Goal: Task Accomplishment & Management: Complete application form

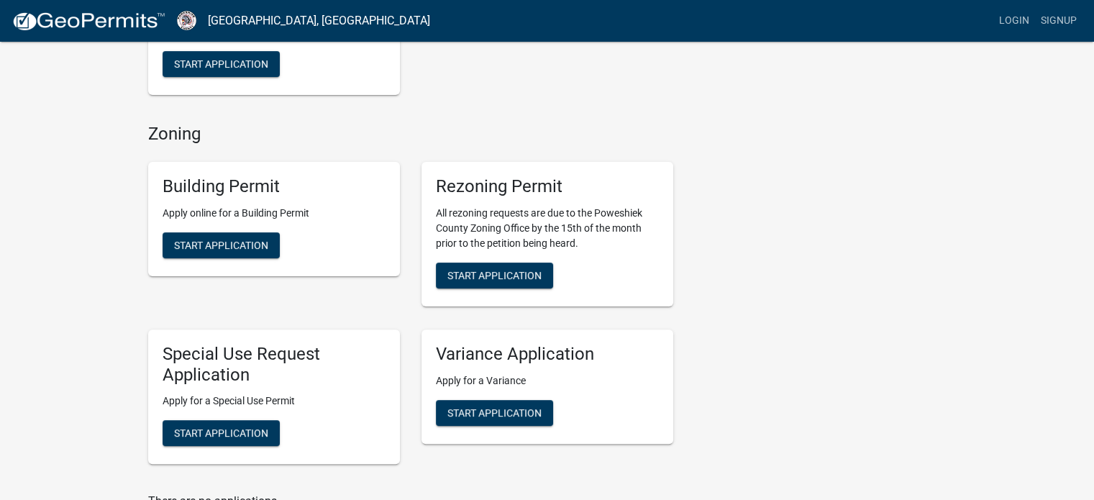
scroll to position [360, 0]
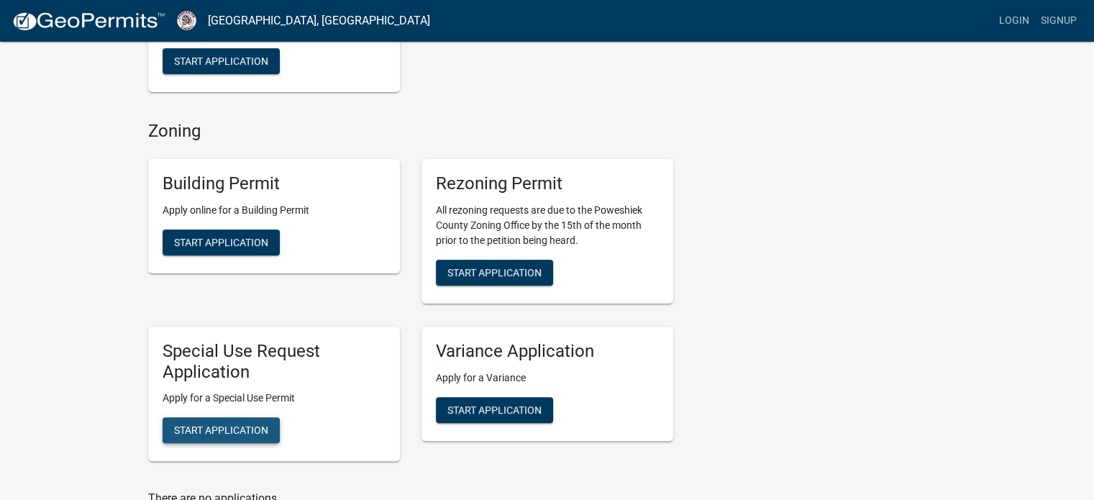
click at [250, 431] on span "Start Application" at bounding box center [221, 430] width 94 height 12
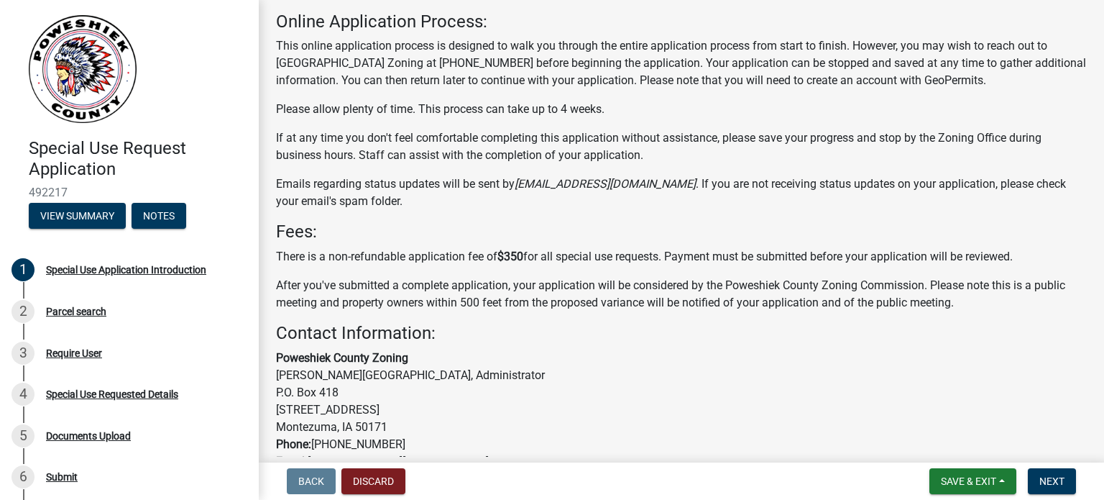
scroll to position [209, 0]
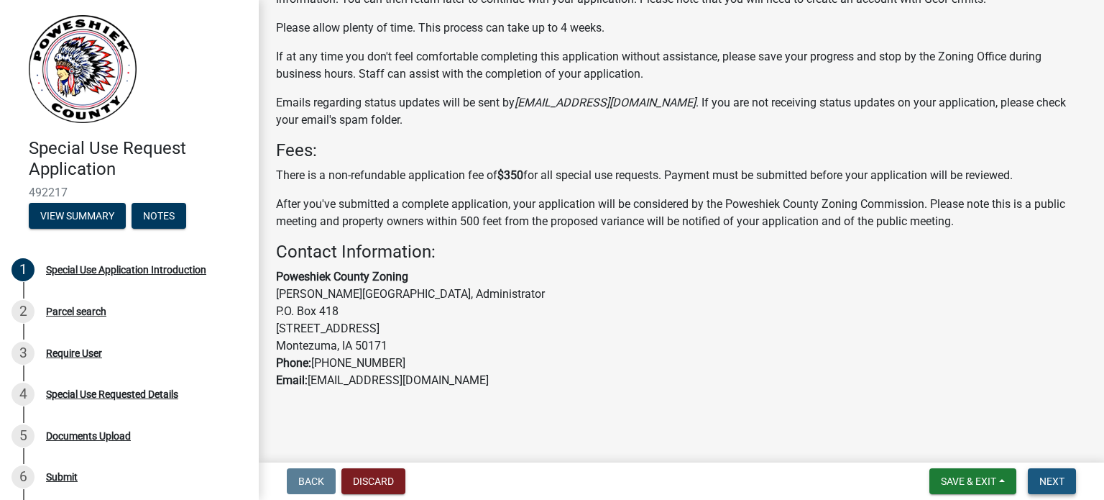
click at [1064, 485] on button "Next" at bounding box center [1052, 481] width 48 height 26
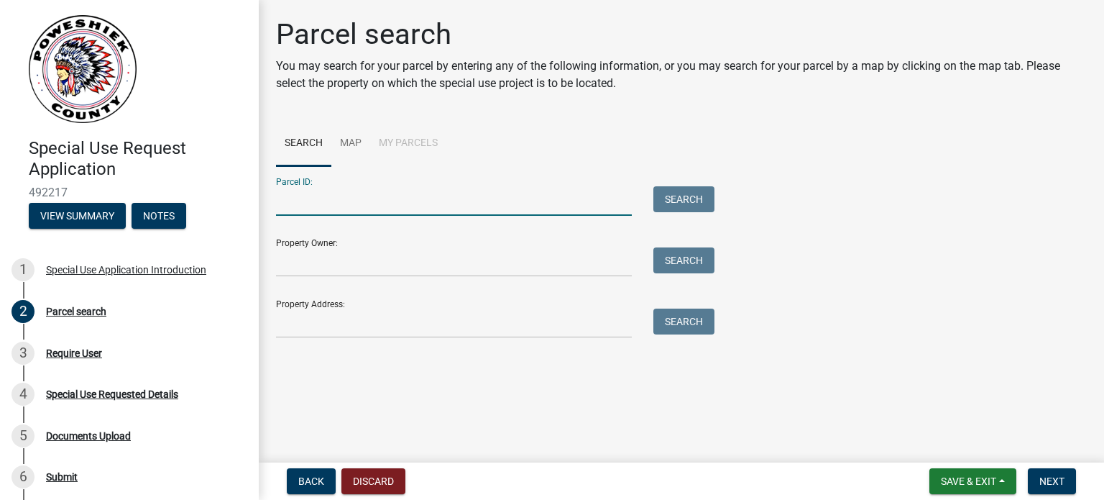
click at [285, 206] on input "Parcel ID:" at bounding box center [454, 200] width 356 height 29
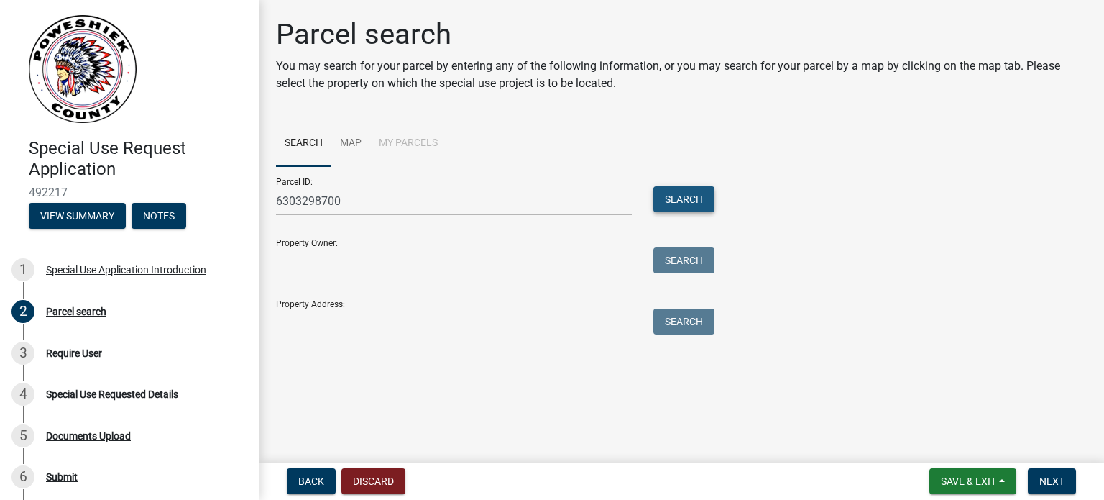
click at [685, 203] on button "Search" at bounding box center [684, 199] width 61 height 26
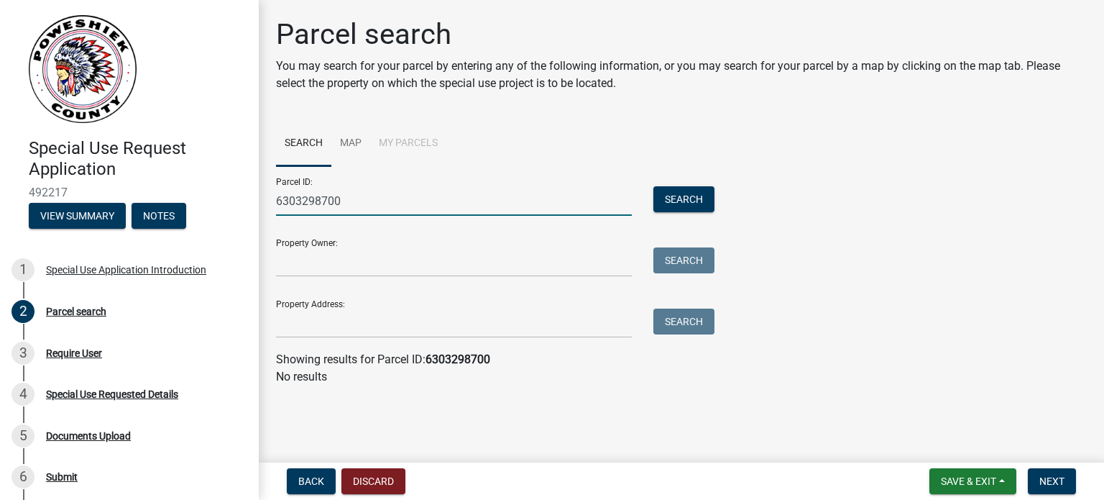
click at [296, 201] on input "6303298700" at bounding box center [454, 200] width 356 height 29
type input "[PHONE_NUMBER]"
click at [673, 203] on button "Search" at bounding box center [684, 199] width 61 height 26
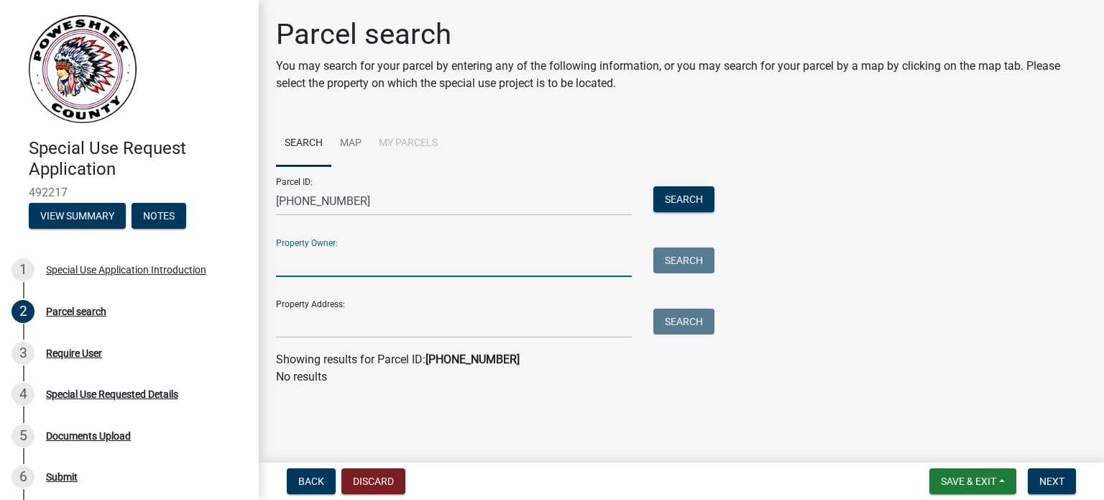
click at [290, 264] on input "Property Owner:" at bounding box center [454, 261] width 356 height 29
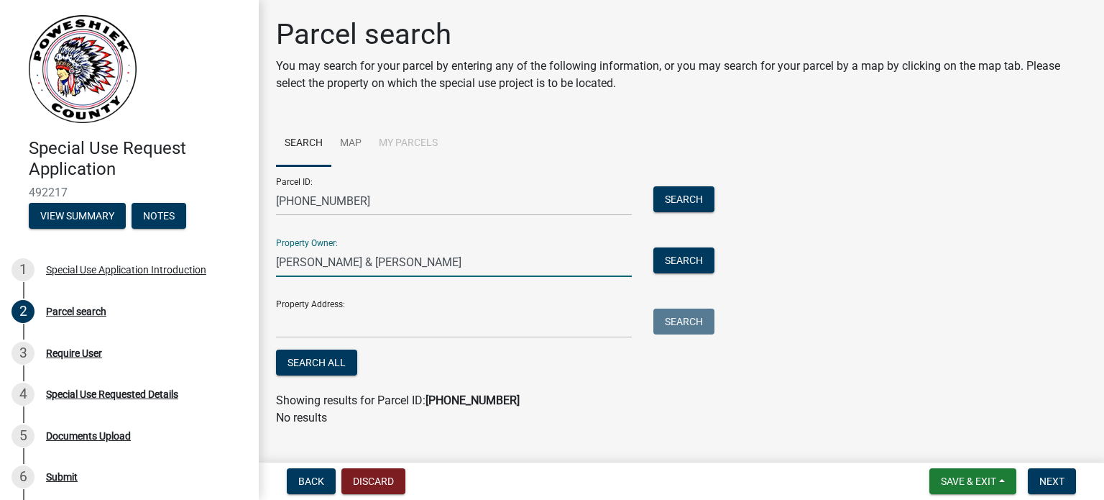
type input "[PERSON_NAME] & [PERSON_NAME]"
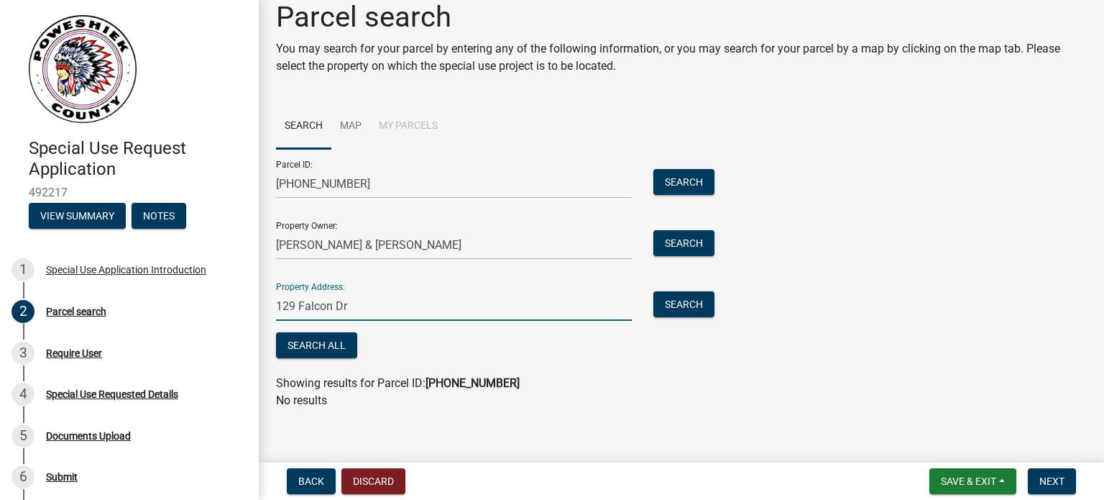
scroll to position [26, 0]
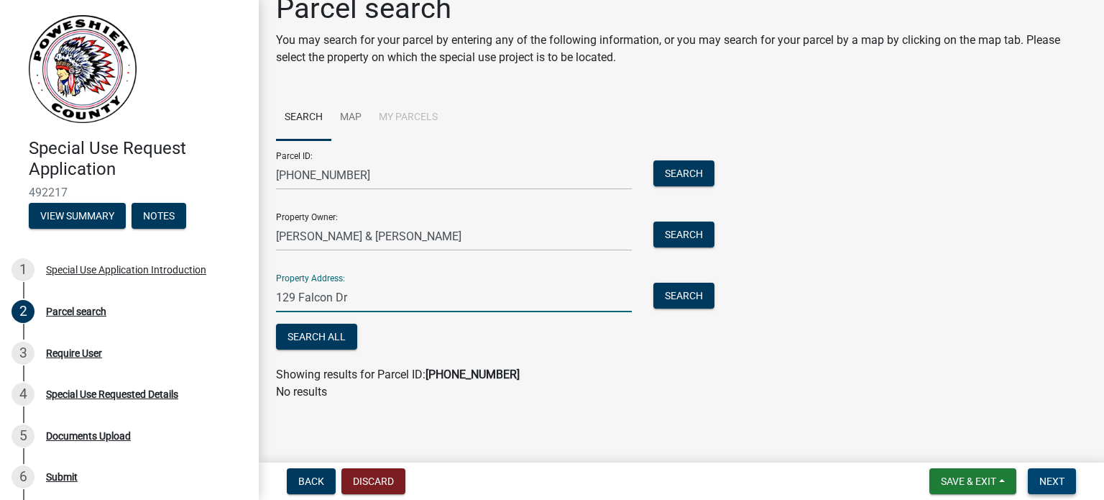
type input "129 Falcon Dr"
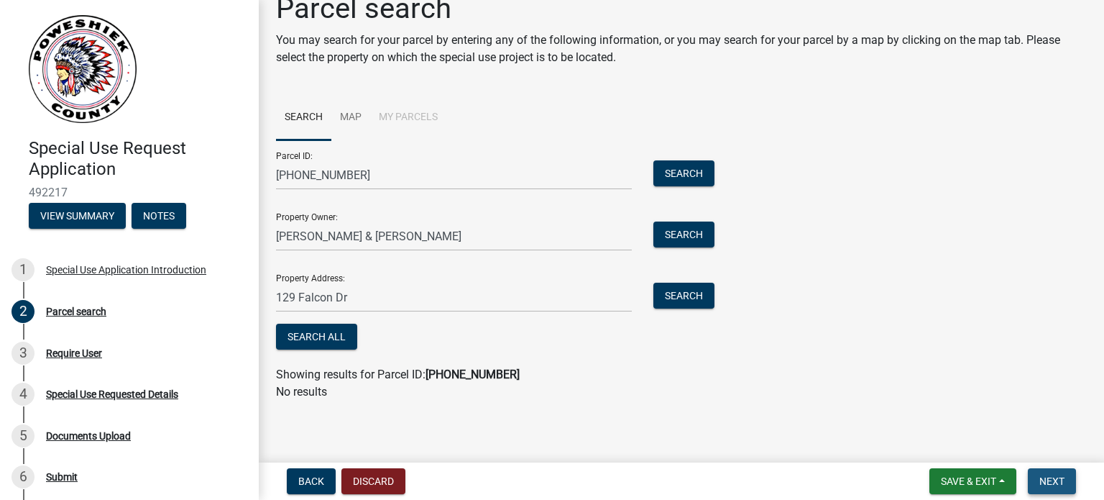
click at [1041, 488] on button "Next" at bounding box center [1052, 481] width 48 height 26
click at [1059, 480] on span "Next" at bounding box center [1052, 481] width 25 height 12
click at [999, 480] on button "Save & Exit" at bounding box center [973, 481] width 87 height 26
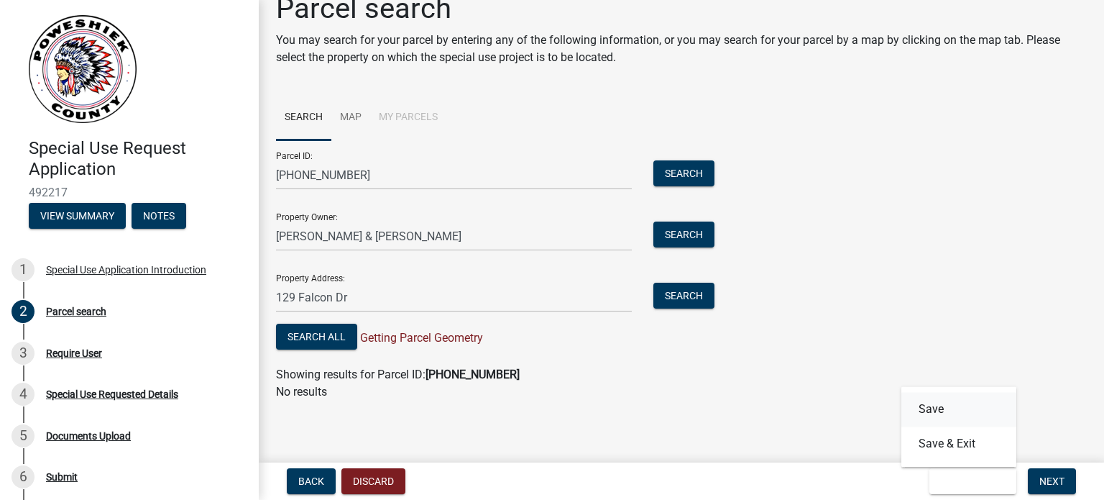
click at [932, 413] on button "Save" at bounding box center [959, 409] width 115 height 35
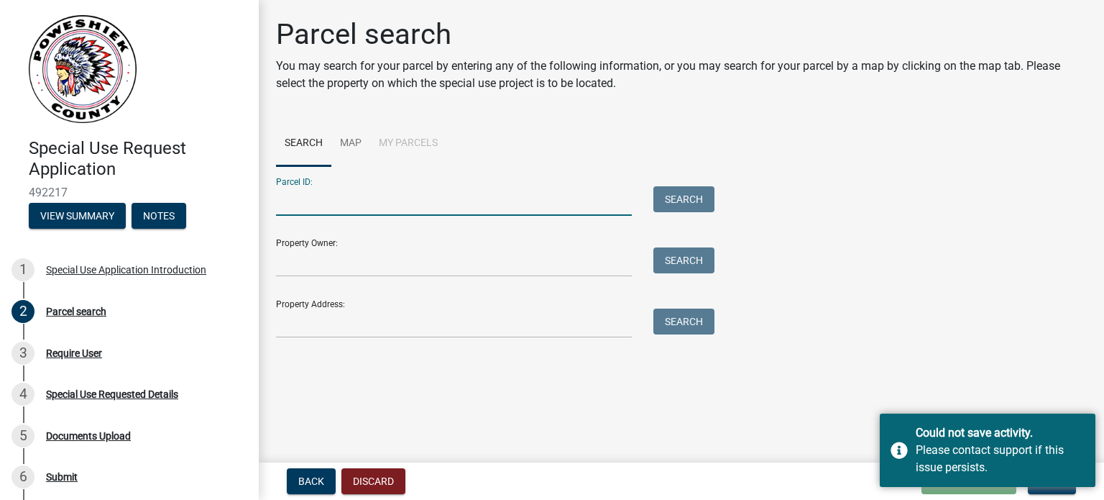
click at [301, 202] on input "Parcel ID:" at bounding box center [454, 200] width 356 height 29
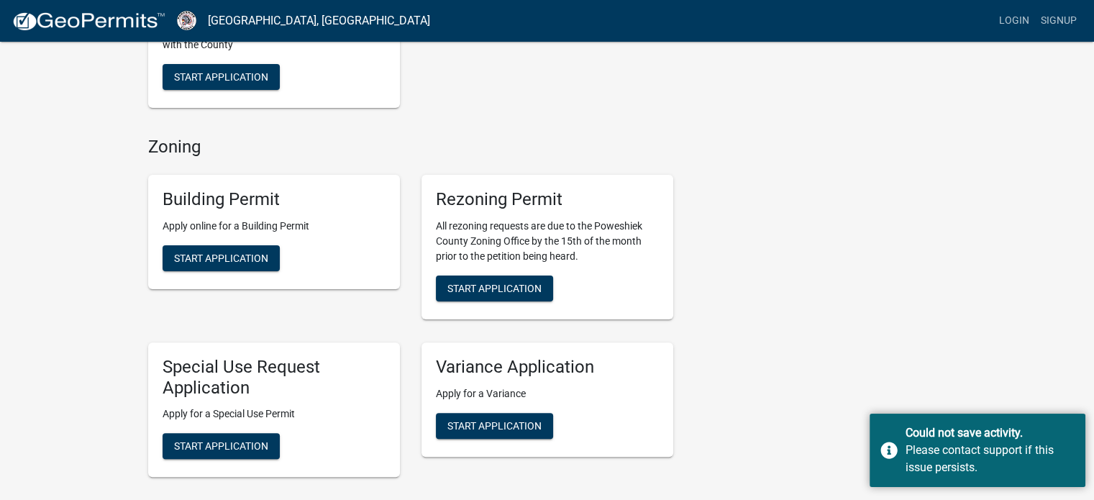
scroll to position [360, 0]
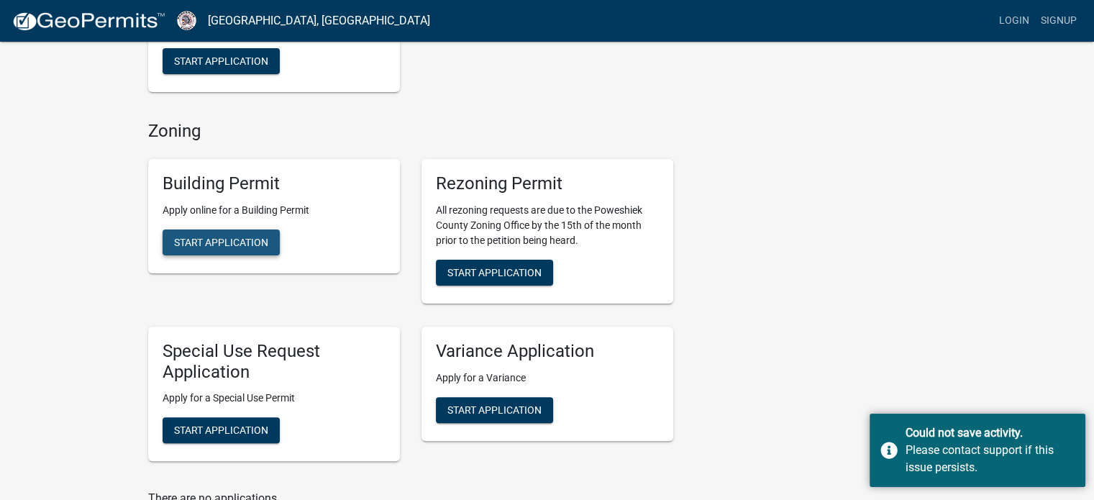
click at [221, 246] on span "Start Application" at bounding box center [221, 242] width 94 height 12
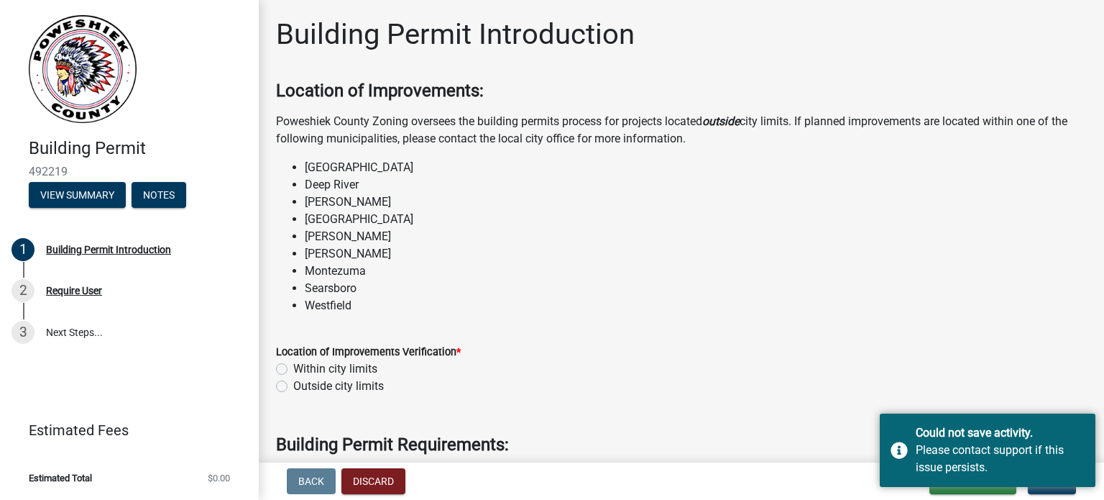
click at [293, 388] on label "Outside city limits" at bounding box center [338, 385] width 91 height 17
click at [293, 387] on input "Outside city limits" at bounding box center [297, 381] width 9 height 9
radio input "true"
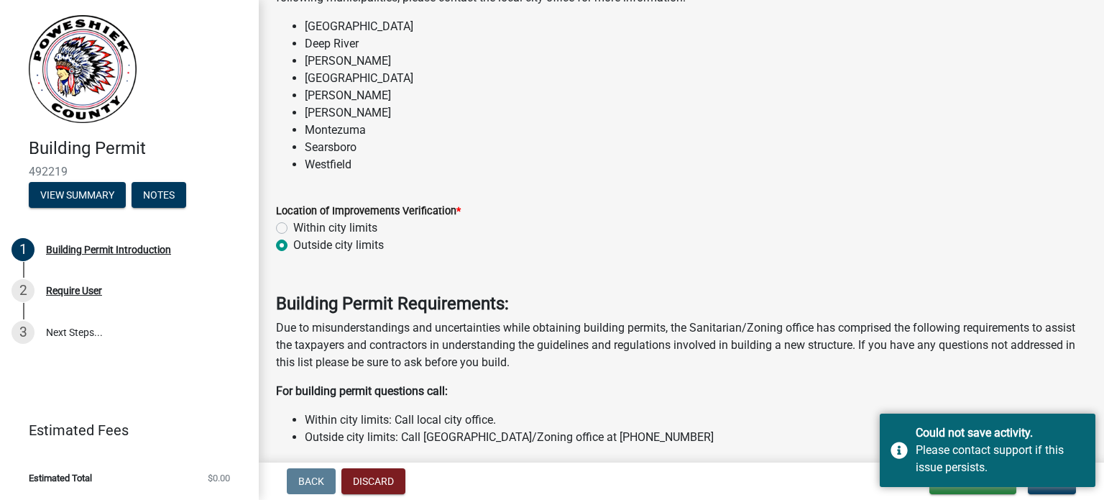
scroll to position [144, 0]
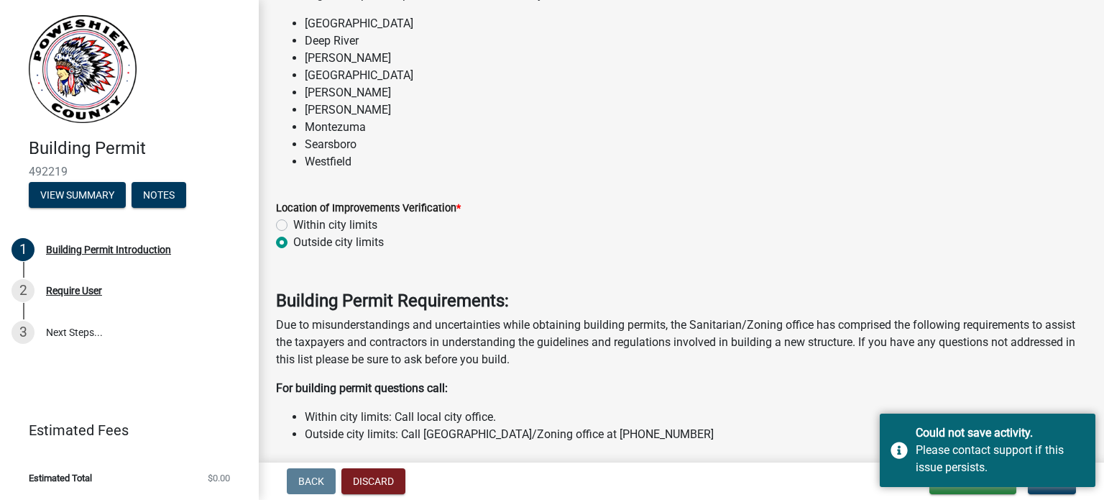
click at [1045, 490] on button "Next" at bounding box center [1052, 481] width 48 height 26
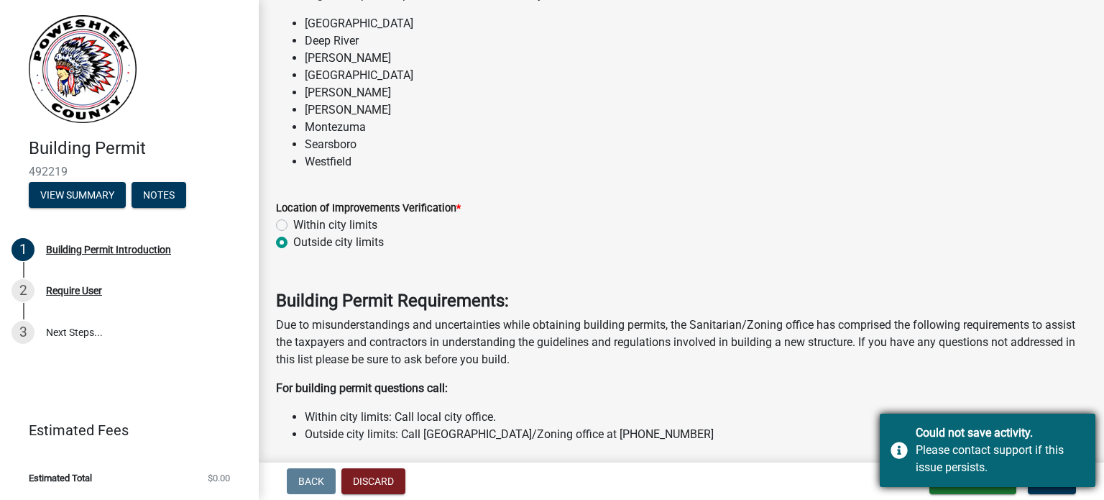
click at [1021, 437] on div "Could not save activity." at bounding box center [1000, 432] width 169 height 17
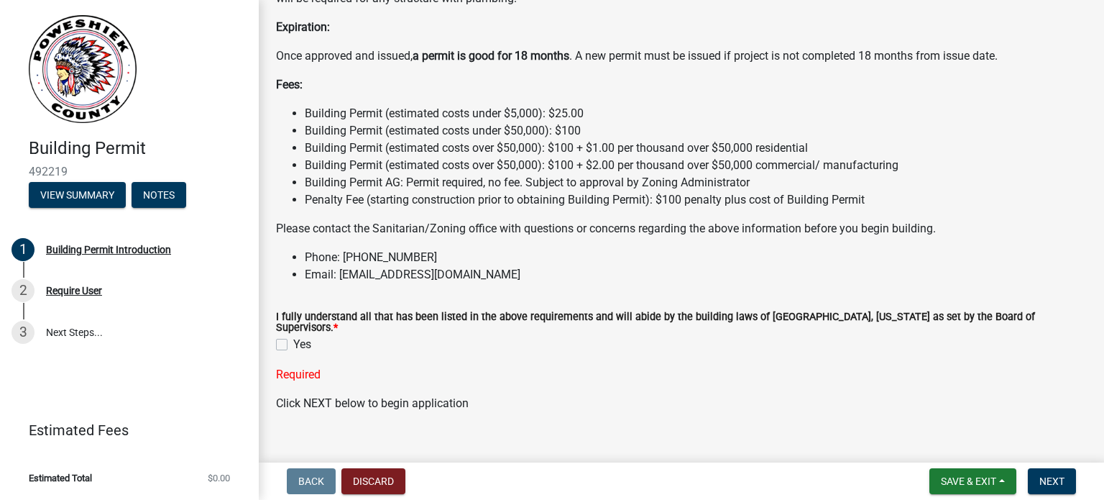
scroll to position [1269, 0]
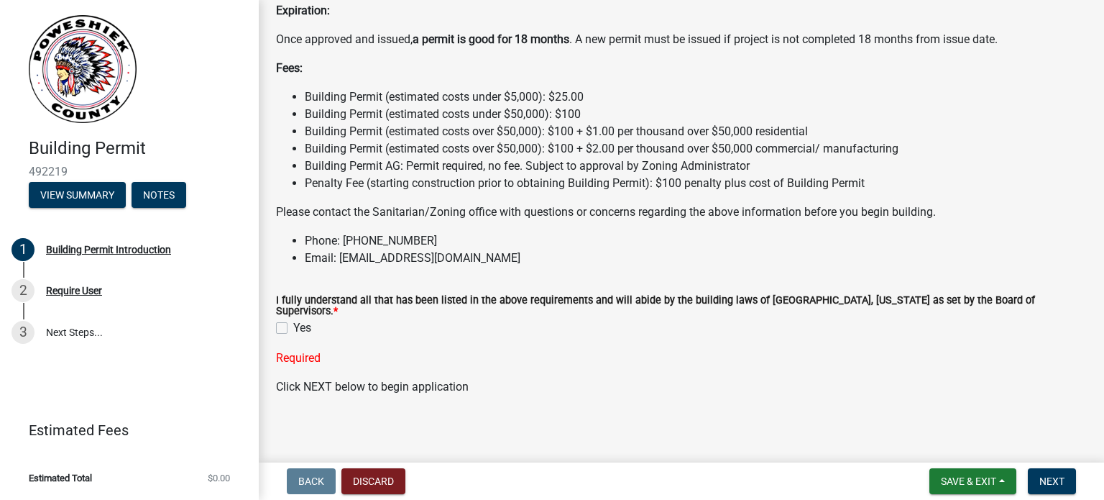
click at [293, 324] on label "Yes" at bounding box center [302, 327] width 18 height 17
click at [293, 324] on input "Yes" at bounding box center [297, 323] width 9 height 9
checkbox input "true"
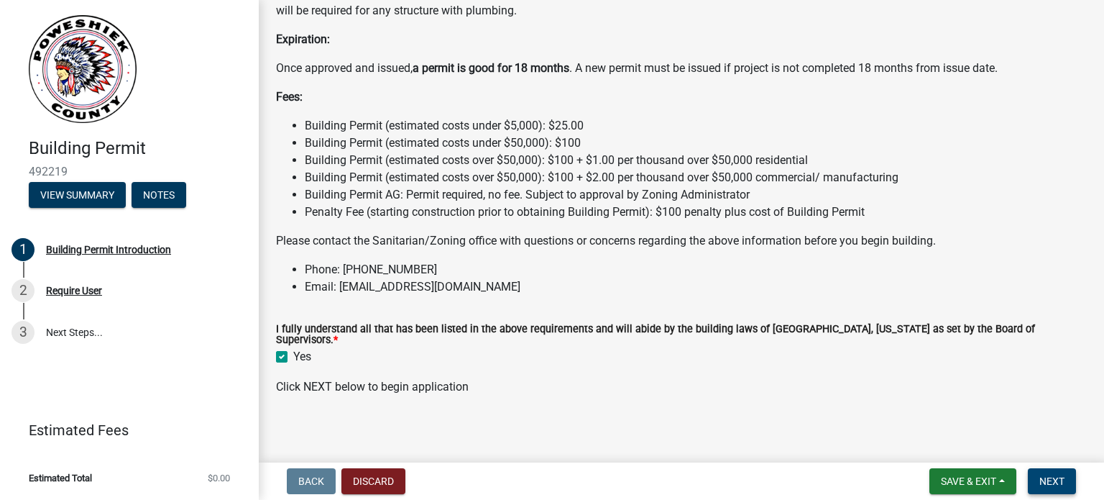
click at [1051, 479] on span "Next" at bounding box center [1052, 481] width 25 height 12
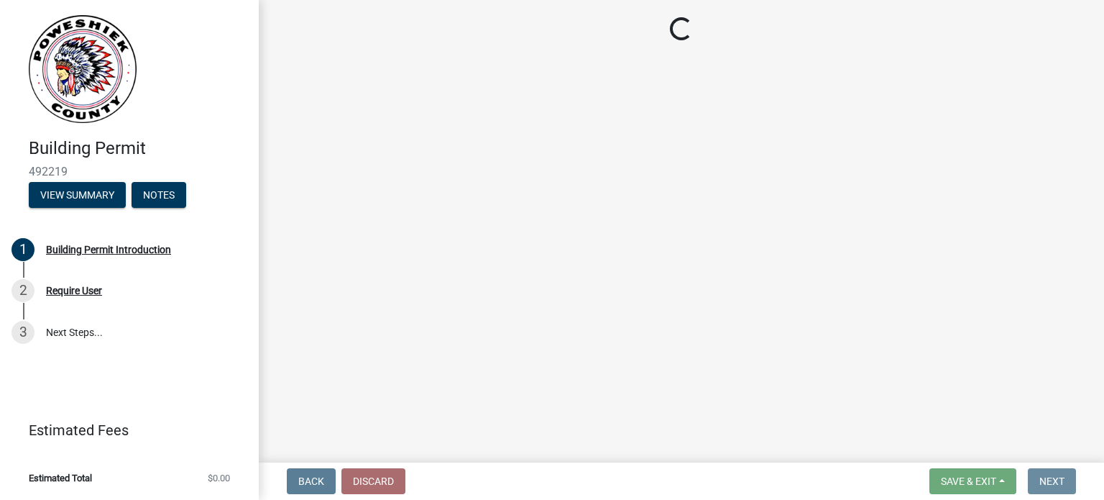
scroll to position [0, 0]
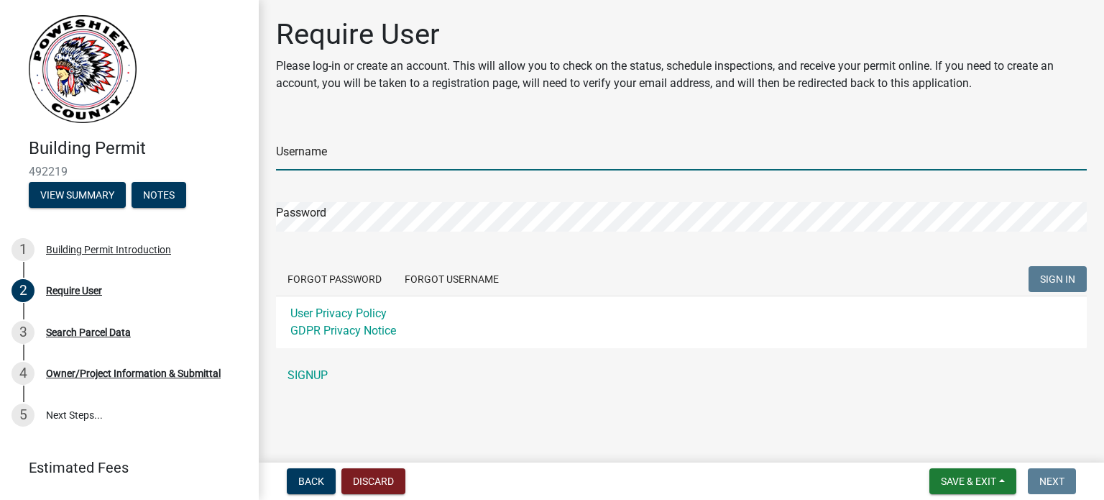
click at [319, 154] on input "Username" at bounding box center [681, 155] width 811 height 29
type input "Hodges"
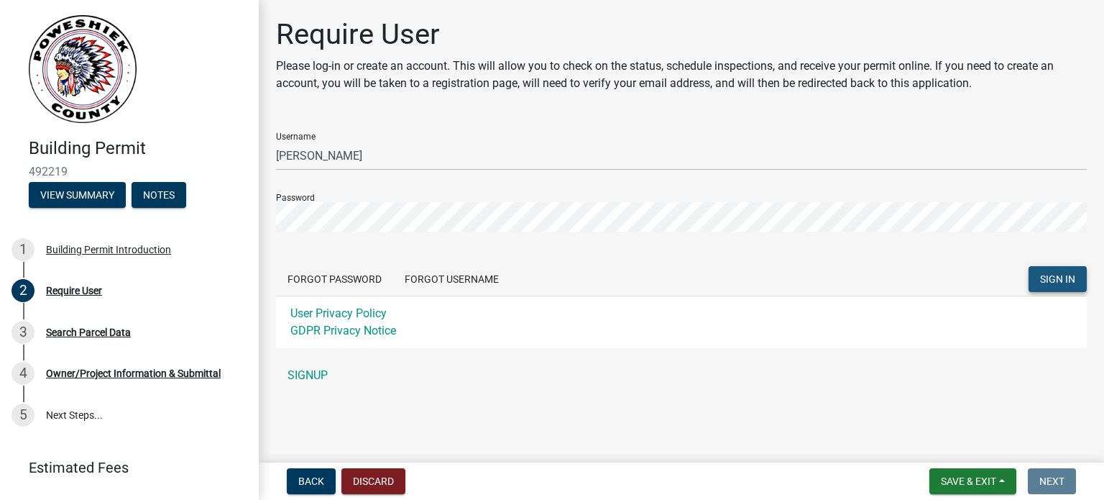
click at [1041, 278] on span "SIGN IN" at bounding box center [1057, 279] width 35 height 12
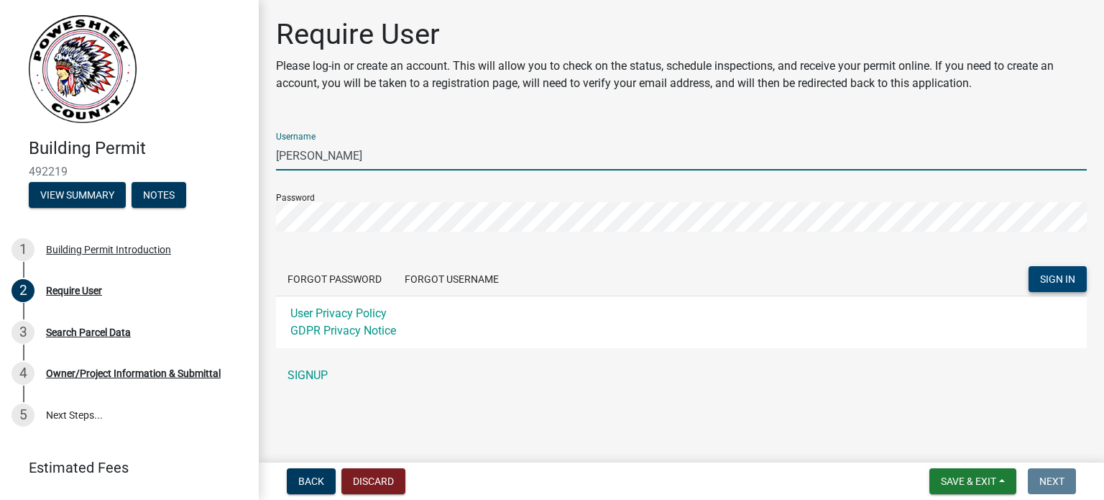
click at [322, 156] on input "Hodges" at bounding box center [681, 155] width 811 height 29
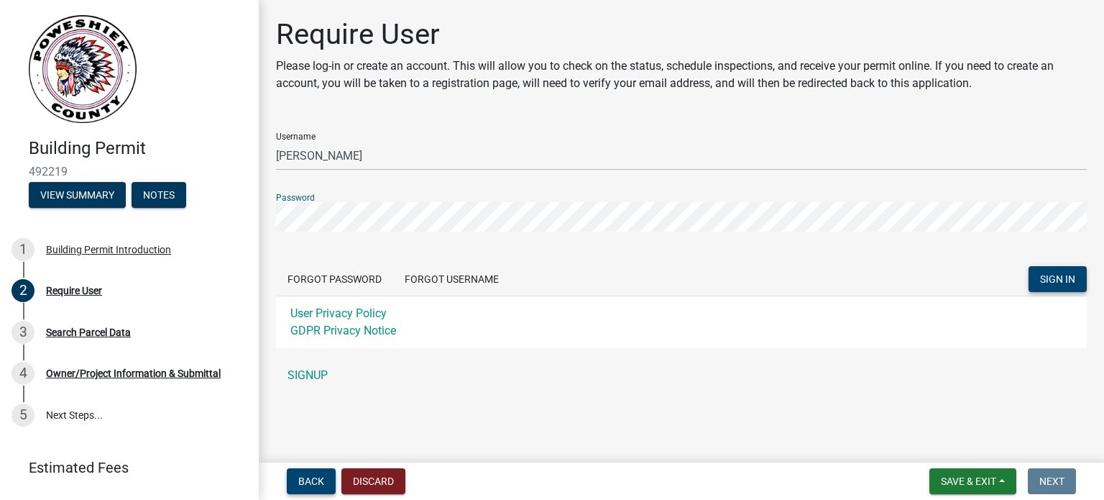
click at [329, 475] on button "Back" at bounding box center [311, 481] width 49 height 26
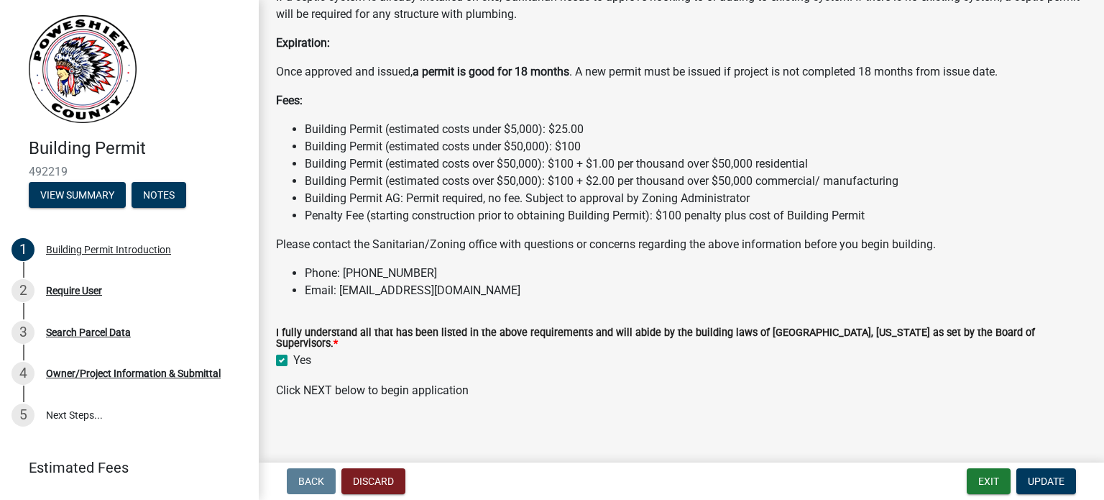
scroll to position [1240, 0]
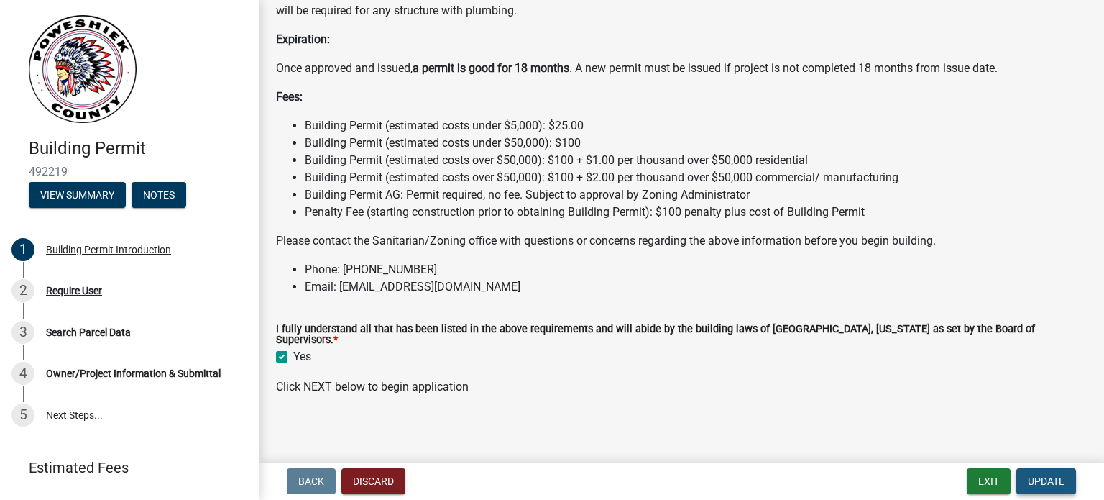
click at [1053, 487] on button "Update" at bounding box center [1047, 481] width 60 height 26
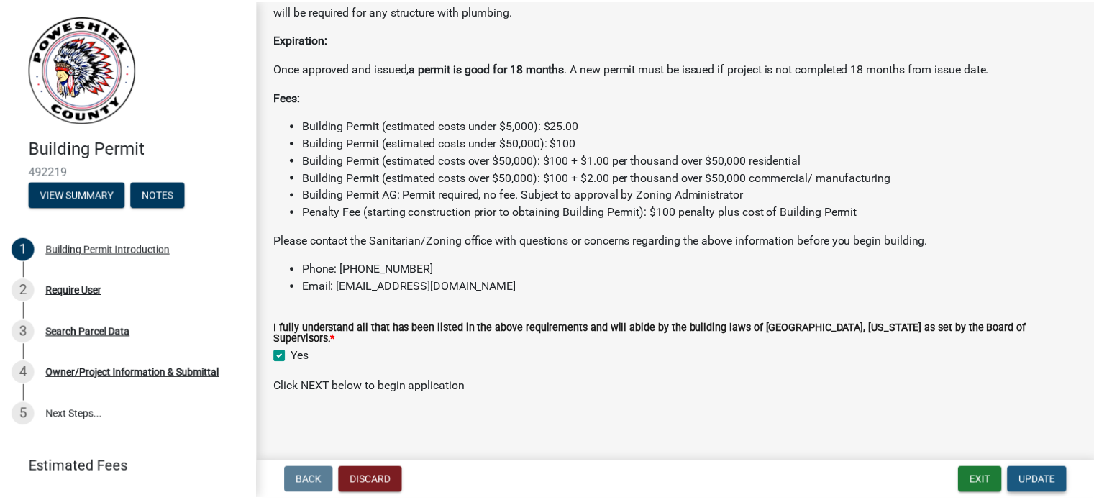
scroll to position [0, 0]
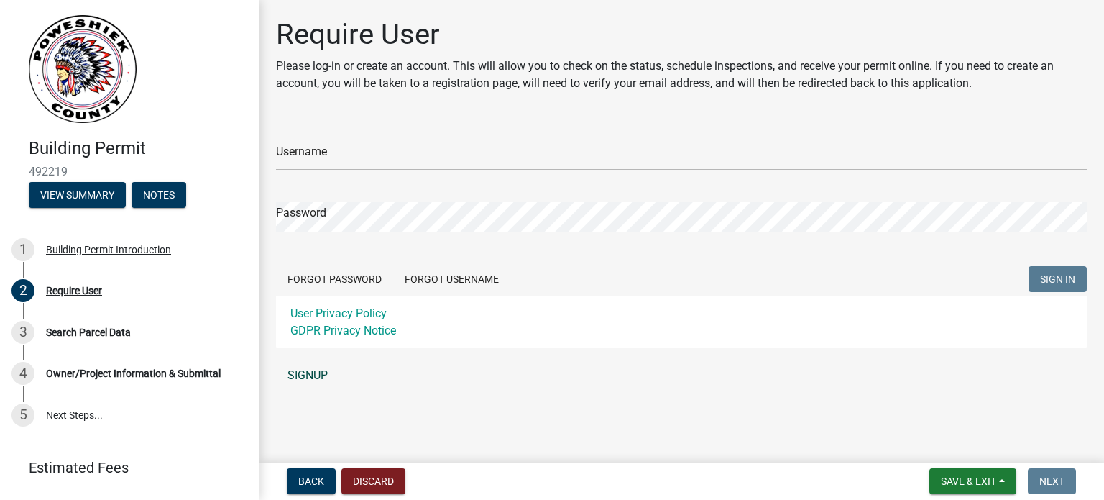
click at [311, 373] on link "SIGNUP" at bounding box center [681, 375] width 811 height 29
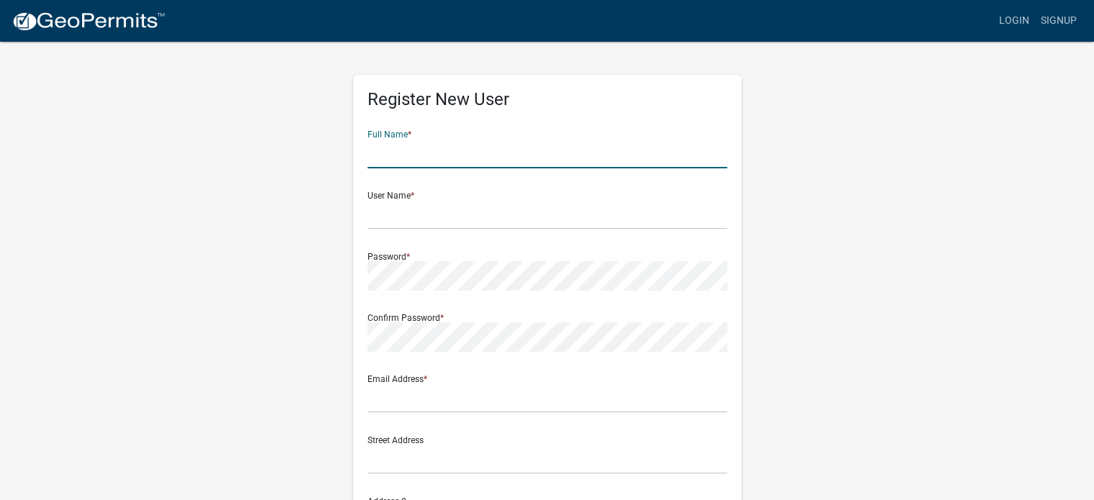
click at [375, 157] on input "text" at bounding box center [547, 153] width 360 height 29
type input "Melissa Rae Hodges"
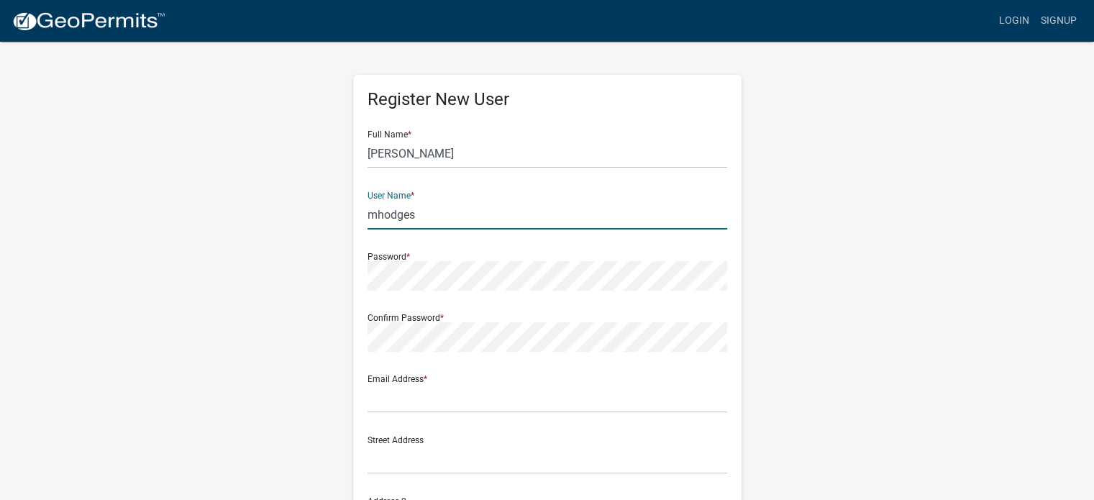
type input "mhodges"
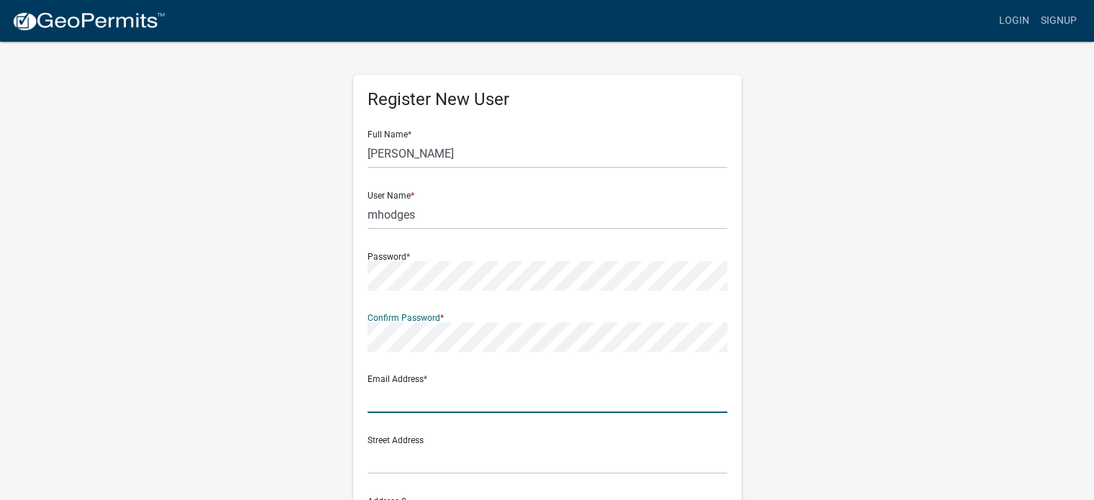
click at [388, 398] on input "text" at bounding box center [547, 397] width 360 height 29
type input "[EMAIL_ADDRESS][DOMAIN_NAME]"
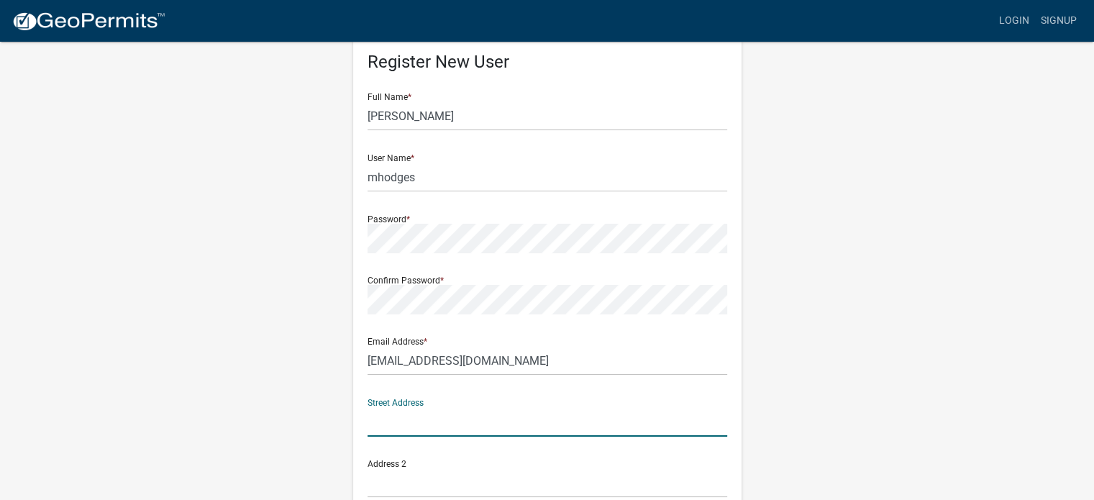
scroll to position [144, 0]
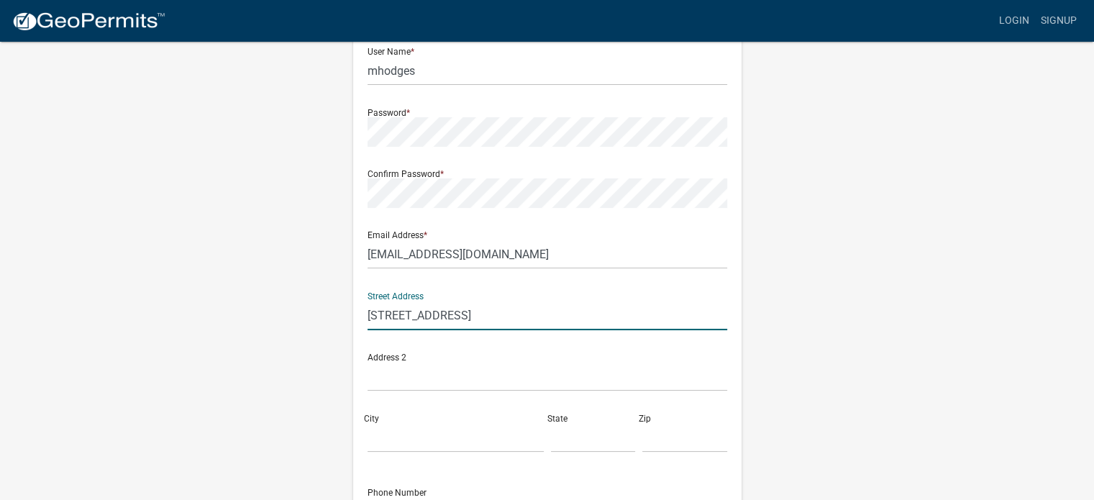
type input "[STREET_ADDRESS]"
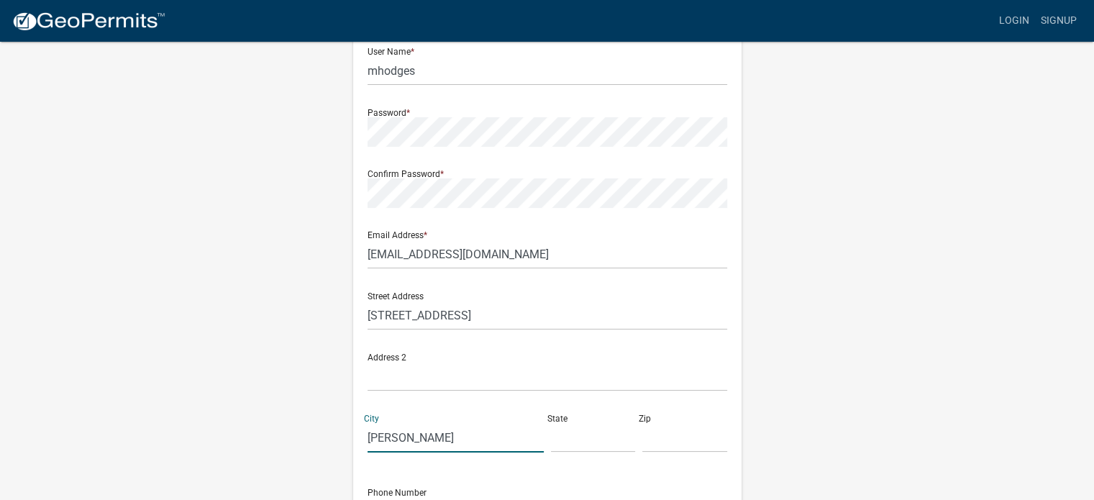
type input "[PERSON_NAME]"
type input "IA"
type input "50208"
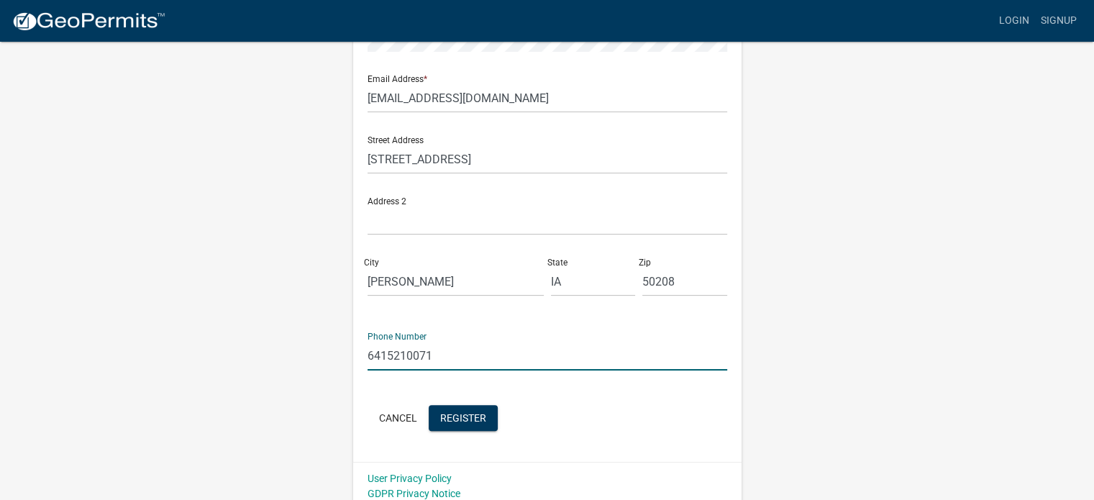
scroll to position [309, 0]
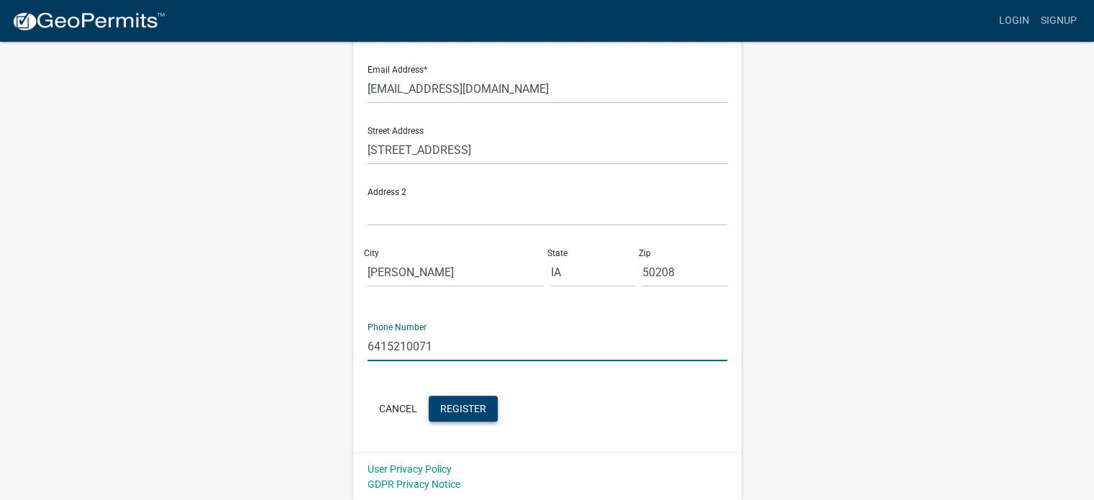
type input "6415210071"
click at [466, 411] on span "Register" at bounding box center [463, 408] width 46 height 12
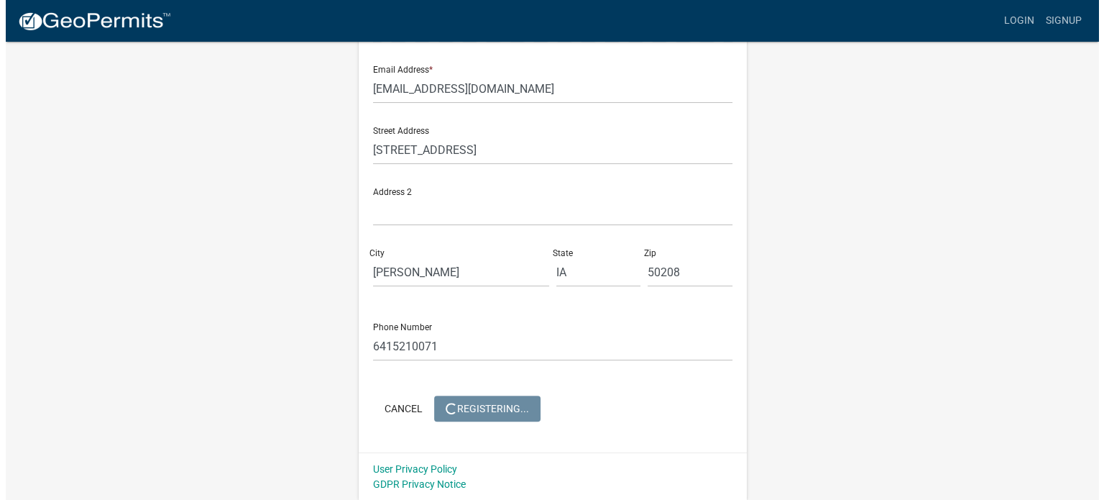
scroll to position [0, 0]
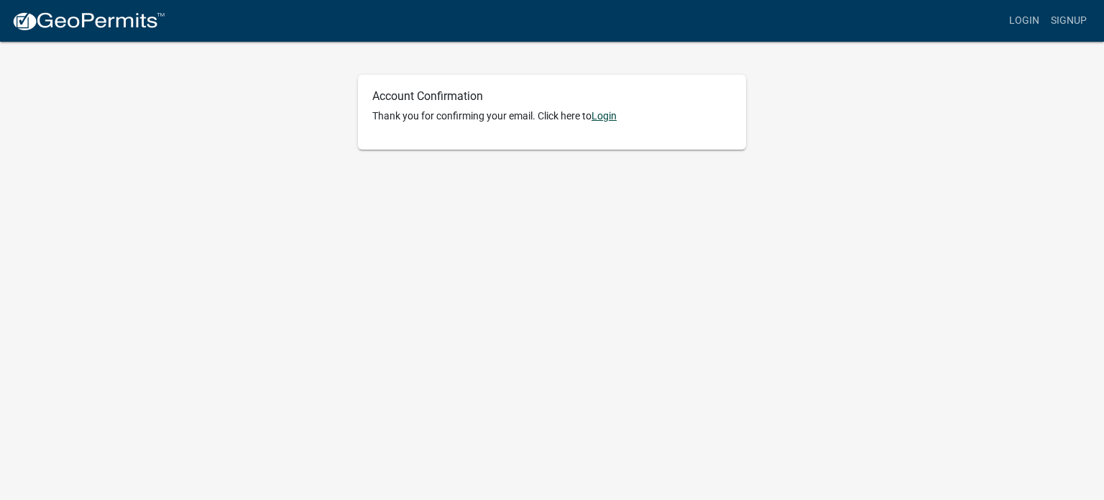
click at [617, 119] on link "Login" at bounding box center [604, 116] width 25 height 12
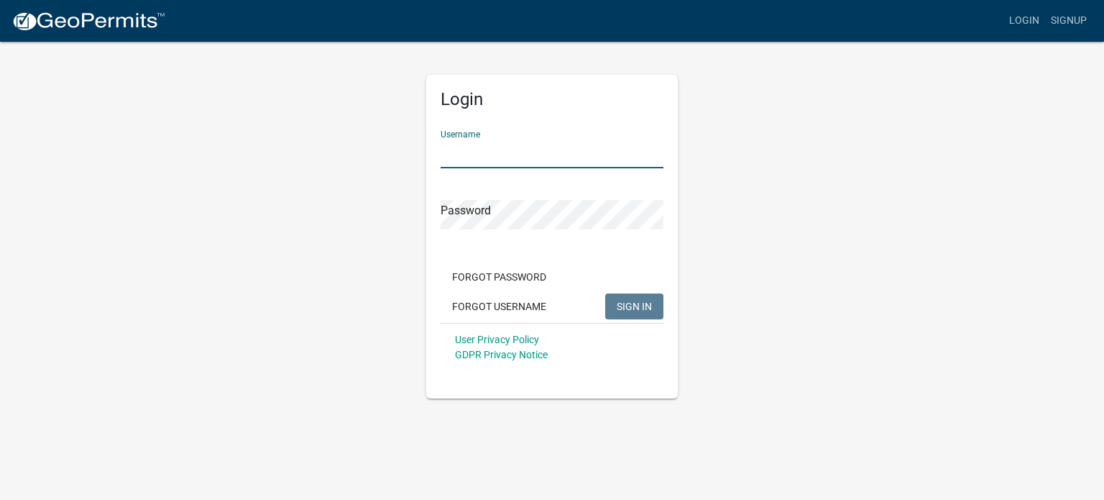
click at [462, 163] on input "Username" at bounding box center [552, 153] width 223 height 29
type input "mhodges"
click at [632, 296] on button "SIGN IN" at bounding box center [634, 306] width 58 height 26
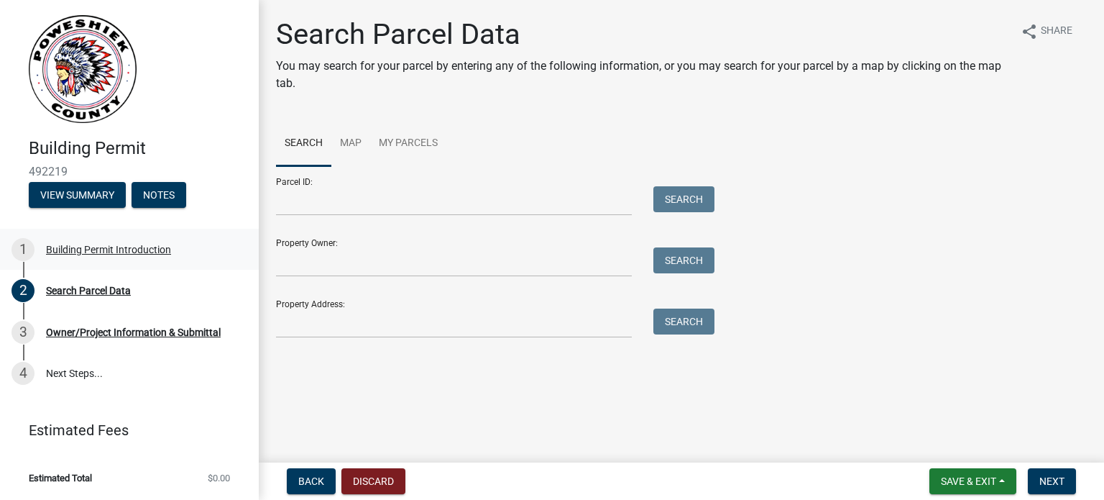
click at [118, 247] on div "Building Permit Introduction" at bounding box center [108, 249] width 125 height 10
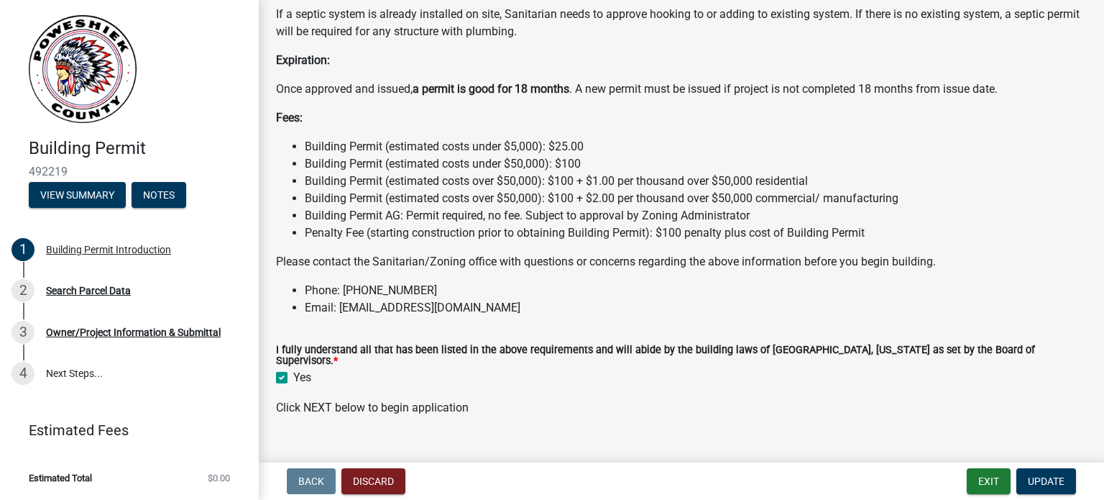
scroll to position [1240, 0]
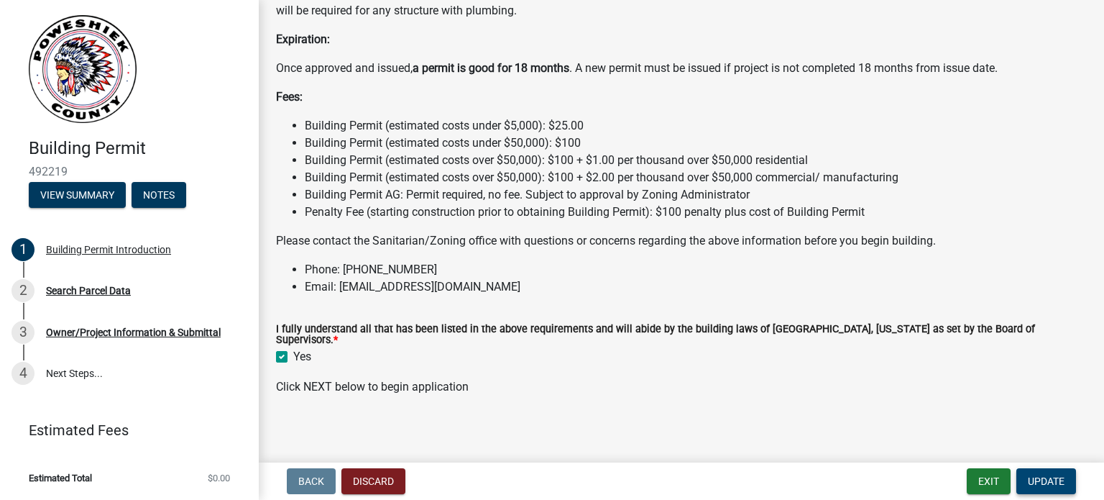
click at [1042, 483] on span "Update" at bounding box center [1046, 481] width 37 height 12
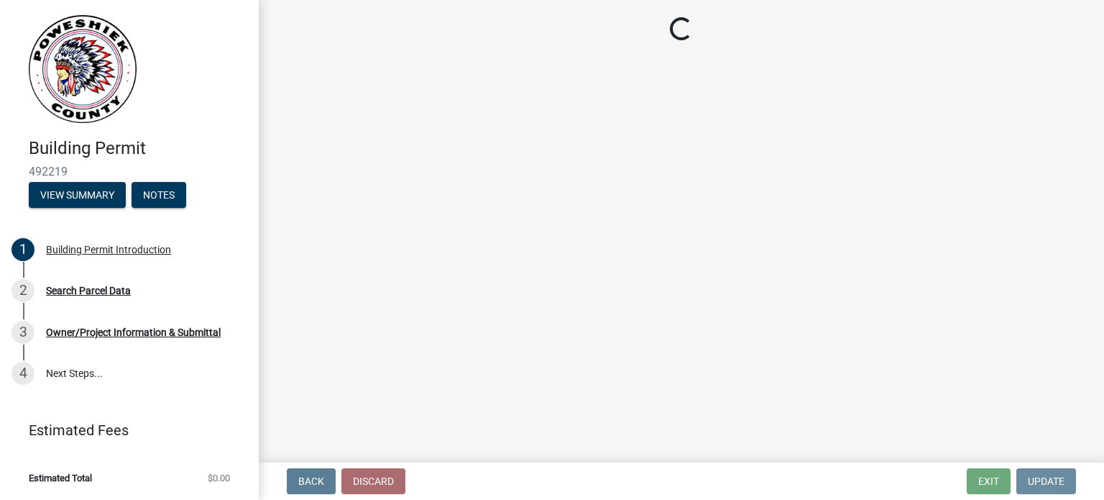
scroll to position [0, 0]
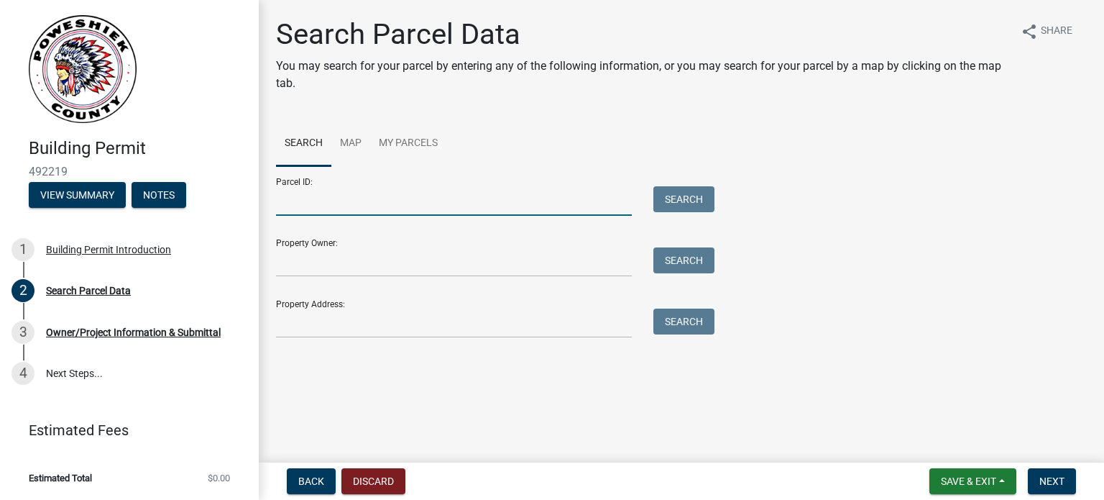
click at [296, 203] on input "Parcel ID:" at bounding box center [454, 200] width 356 height 29
type input "[PHONE_NUMBER]"
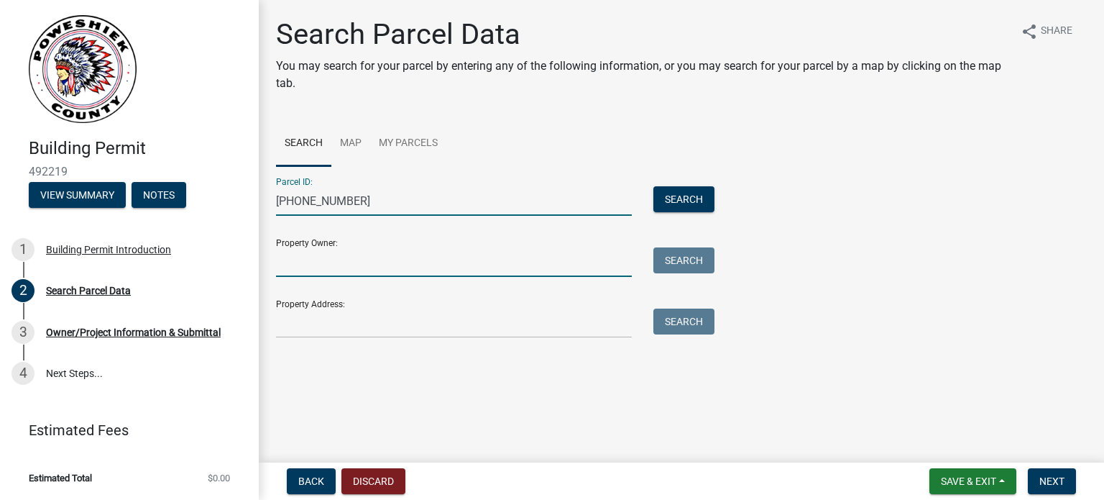
click at [325, 264] on input "Property Owner:" at bounding box center [454, 261] width 356 height 29
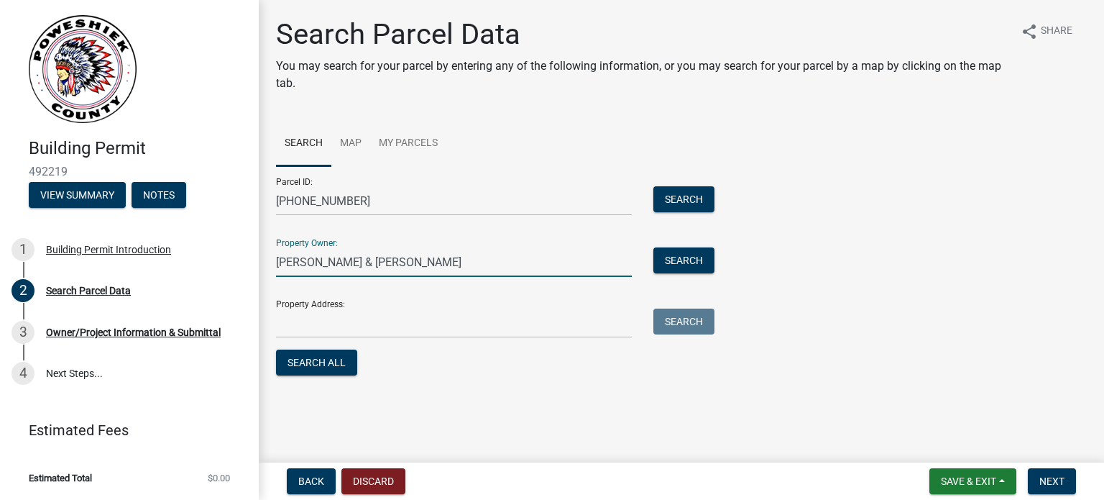
type input "[PERSON_NAME] & [PERSON_NAME]"
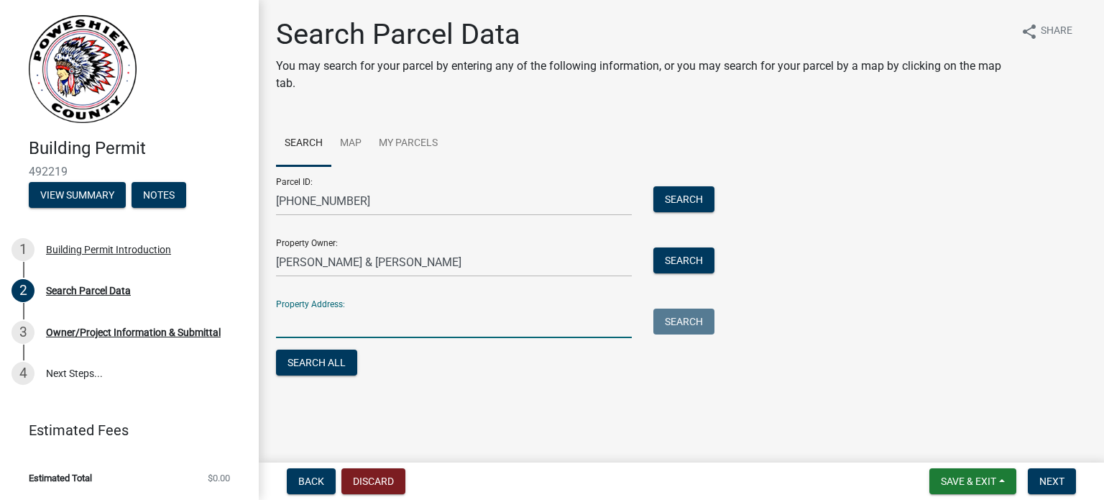
click at [319, 327] on input "Property Address:" at bounding box center [454, 322] width 356 height 29
type input "129 Falcon Dr"
click at [1050, 485] on span "Next" at bounding box center [1052, 481] width 25 height 12
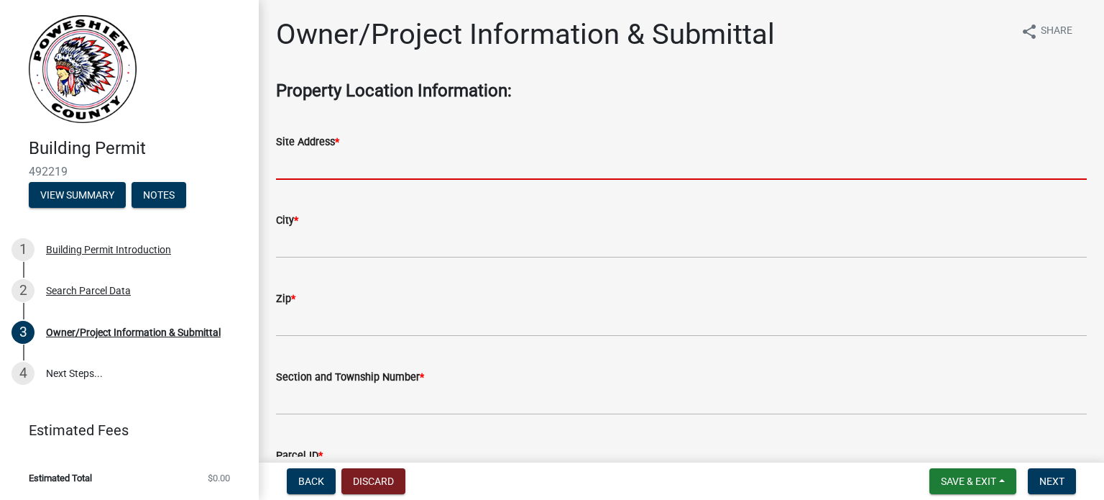
click at [329, 173] on input "Site Address *" at bounding box center [681, 164] width 811 height 29
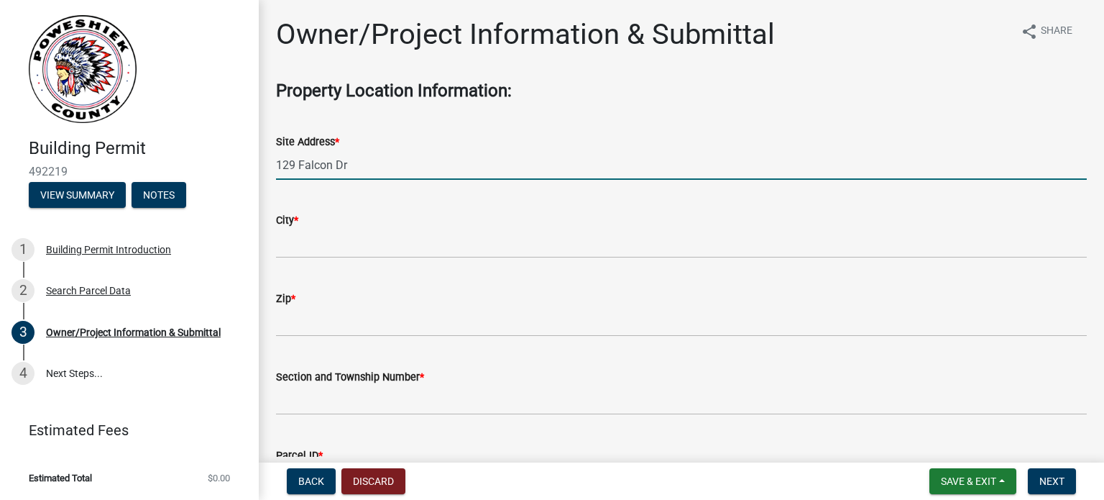
type input "129 Falcon Dr"
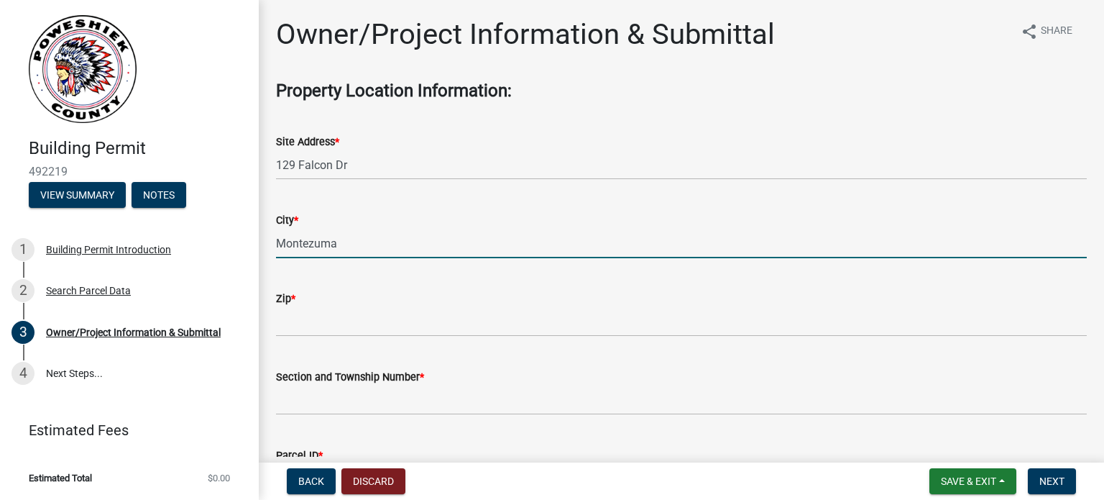
type input "Montezuma"
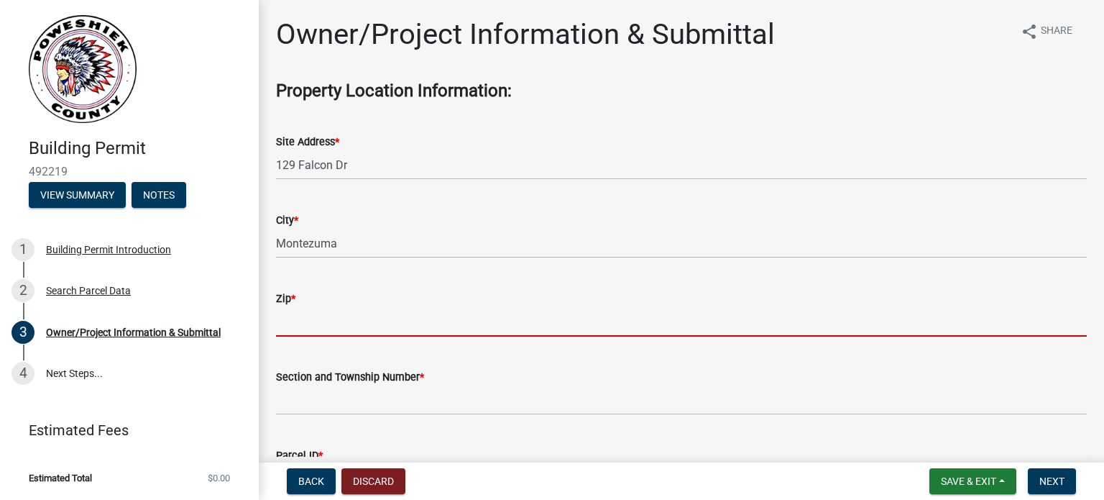
click at [300, 316] on input "Zip *" at bounding box center [681, 321] width 811 height 29
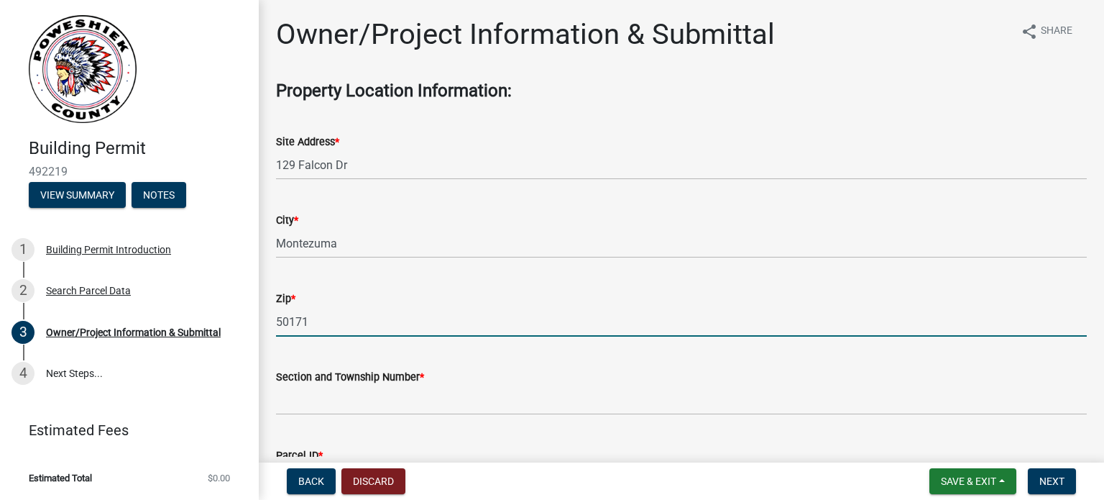
type input "50171"
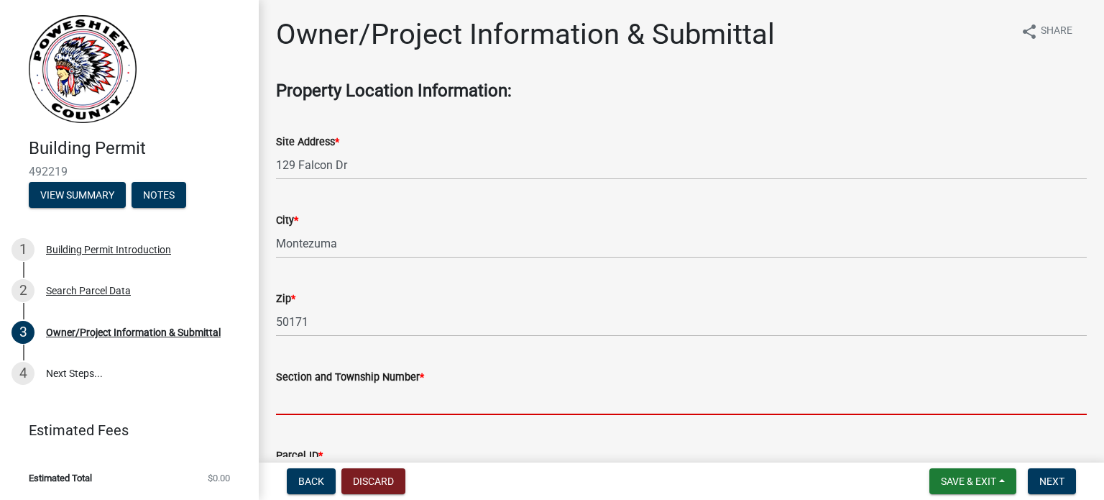
click at [296, 403] on input "Section and Township Number *" at bounding box center [681, 399] width 811 height 29
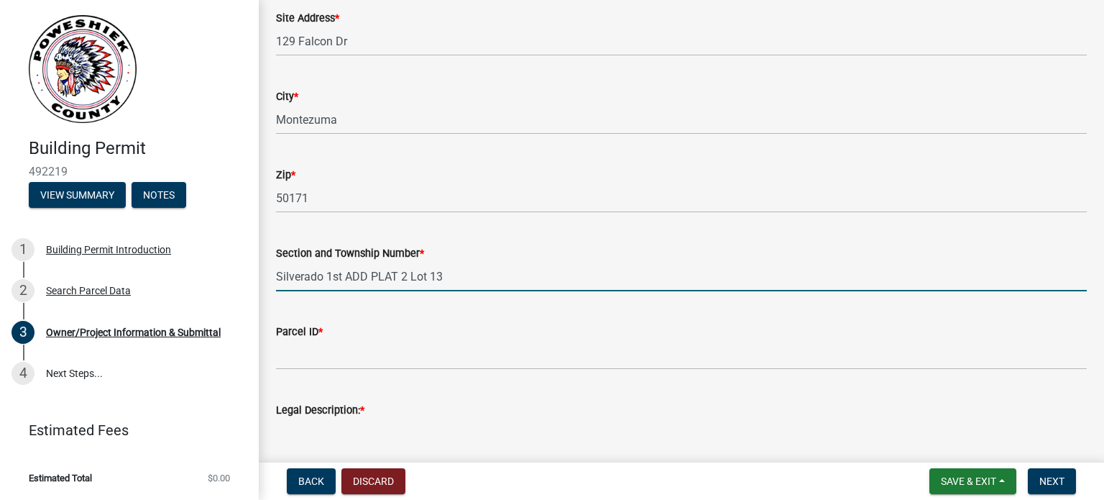
scroll to position [144, 0]
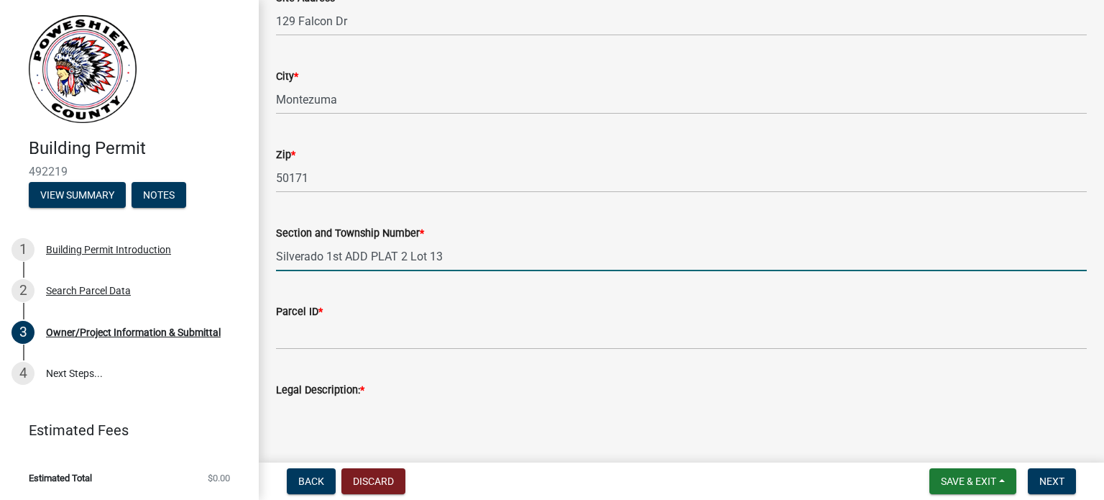
type input "Silverado 1st ADD PLAT 2 Lot 13"
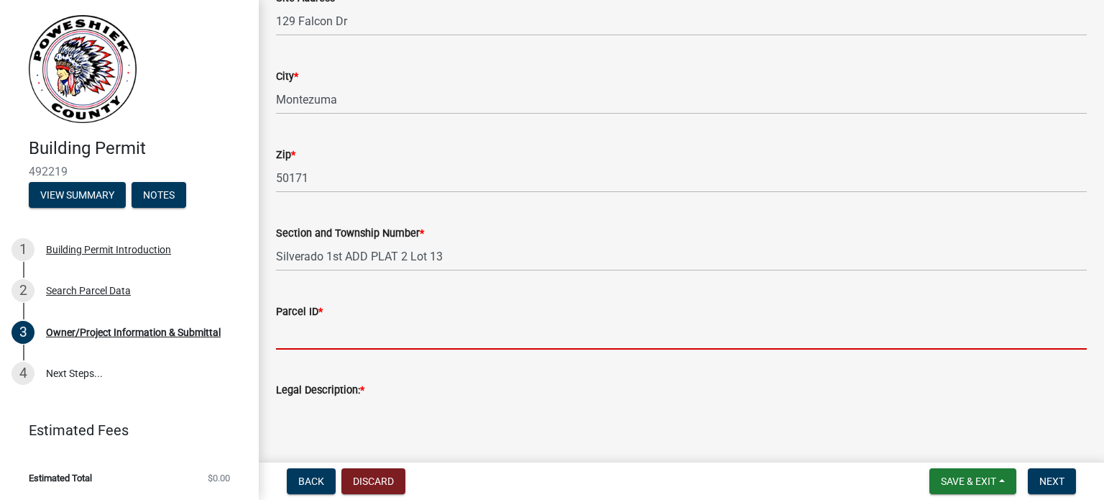
click at [308, 339] on input "Parcel ID *" at bounding box center [681, 334] width 811 height 29
type input "0"
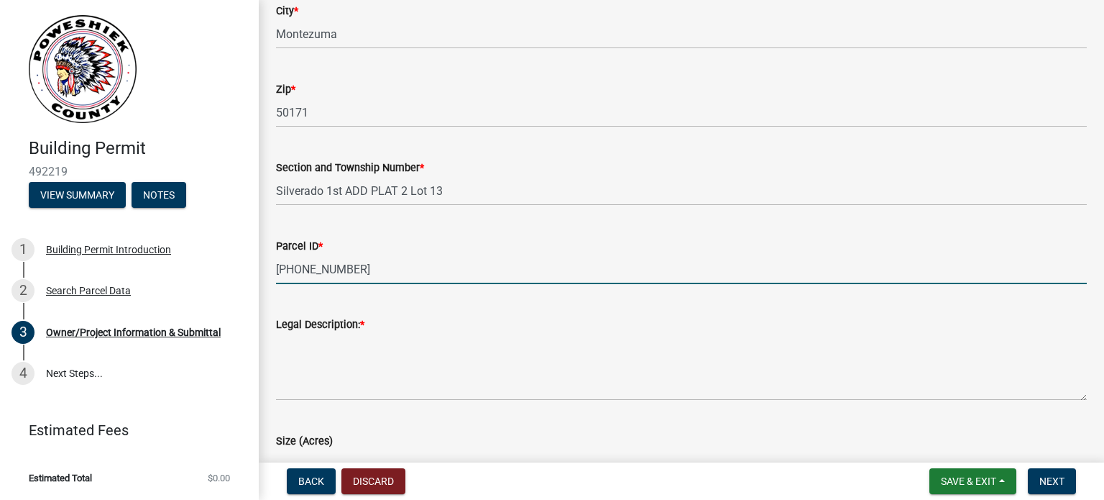
scroll to position [360, 0]
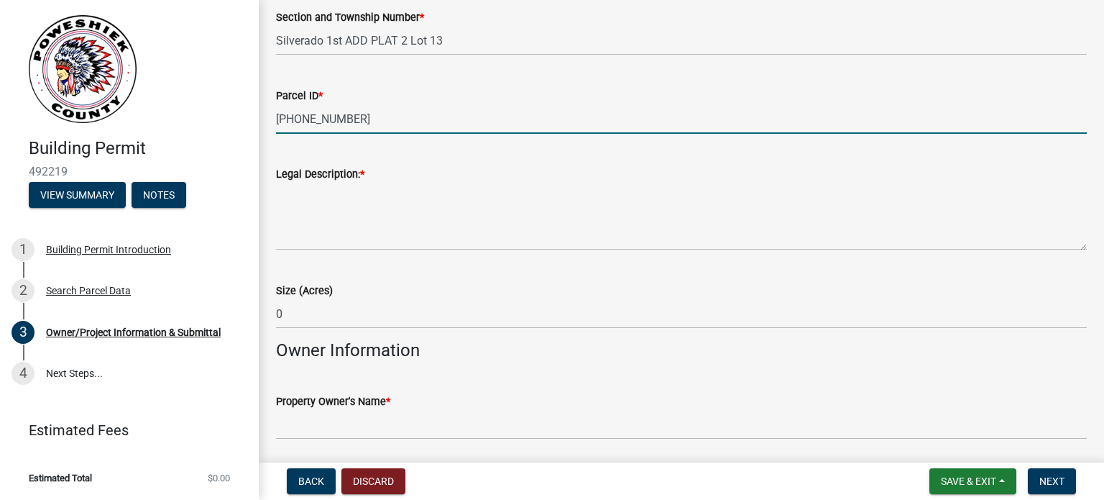
type input "[PHONE_NUMBER]"
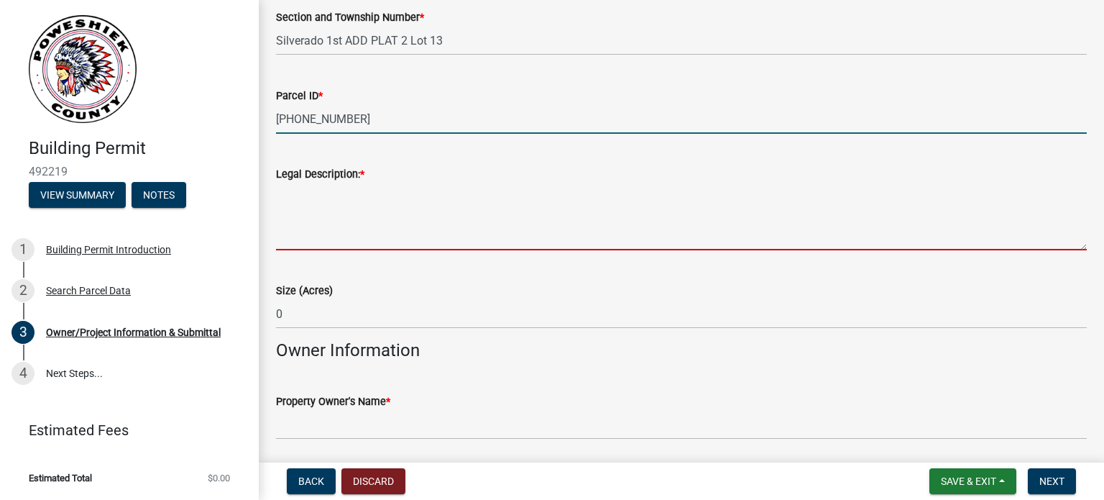
click at [313, 222] on textarea "Legal Description: *" at bounding box center [681, 217] width 811 height 68
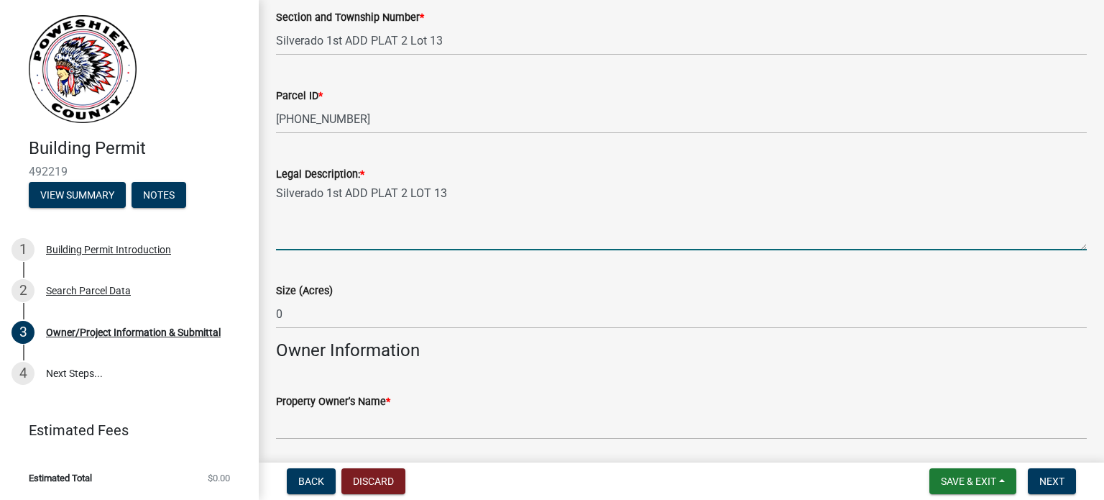
type textarea "Silverado 1st ADD PLAT 2 LOT 13"
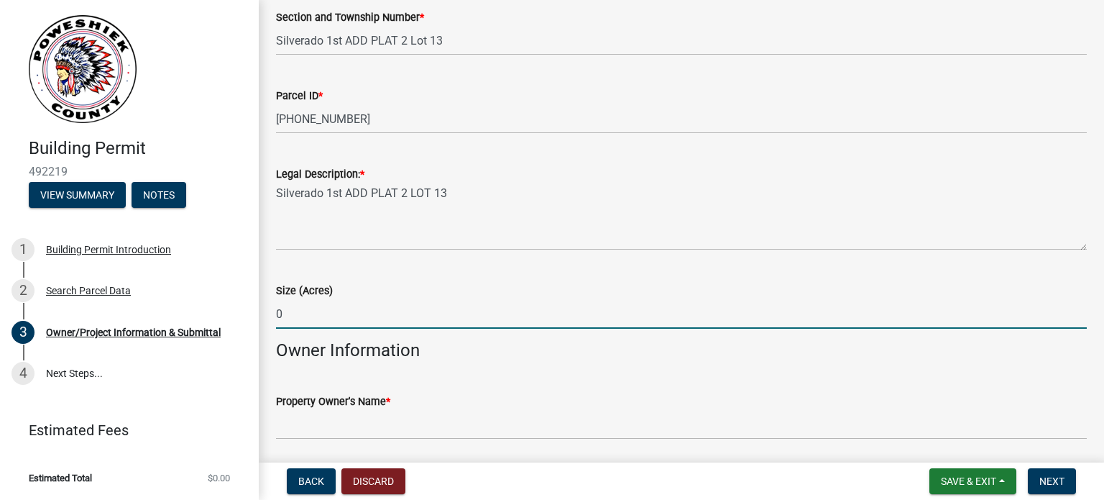
click at [293, 312] on input "0" at bounding box center [681, 313] width 811 height 29
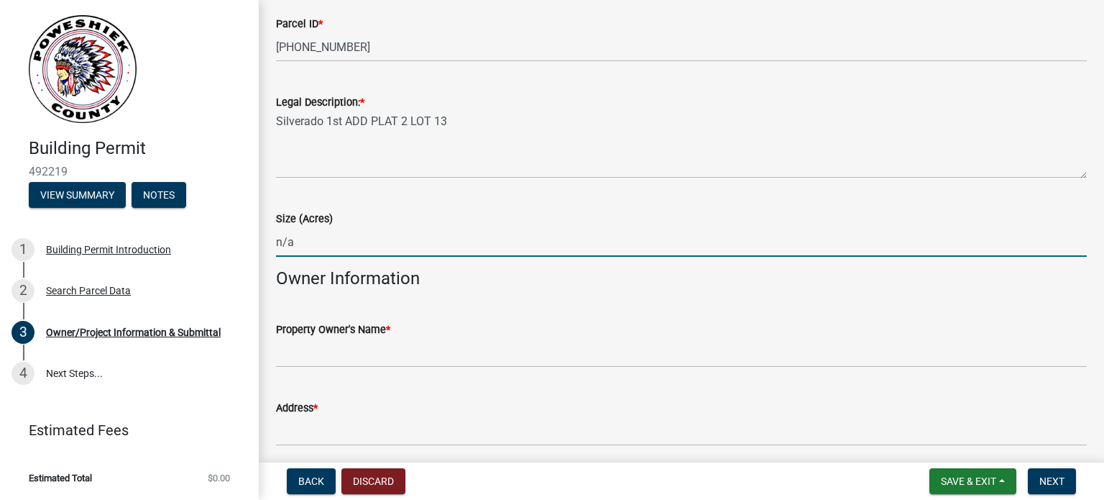
type input "n/a"
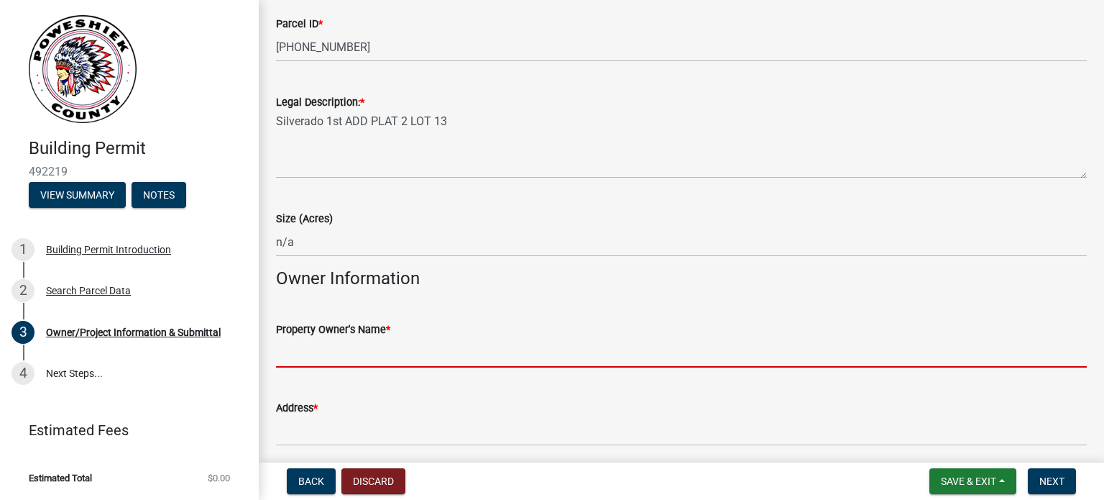
click at [282, 359] on input "Property Owner's Name *" at bounding box center [681, 352] width 811 height 29
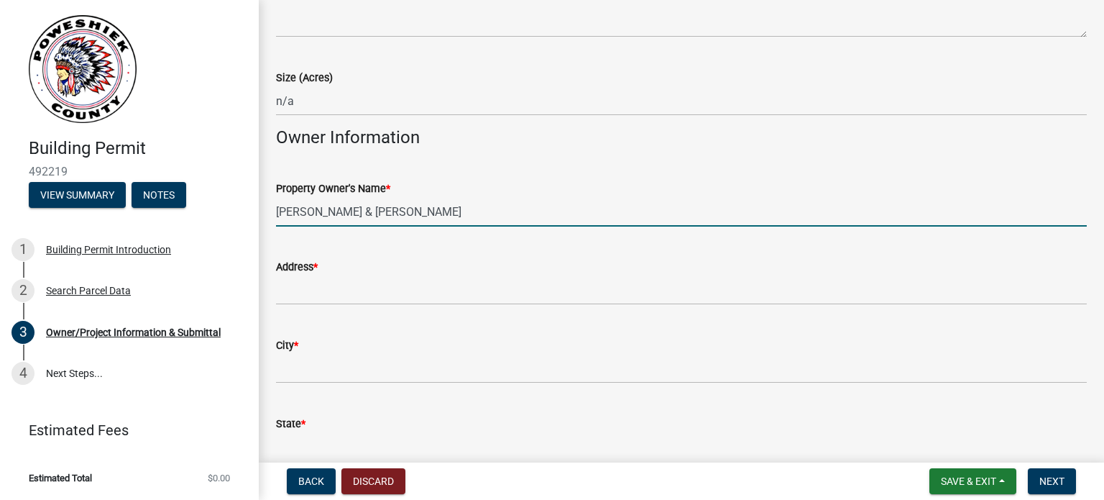
scroll to position [575, 0]
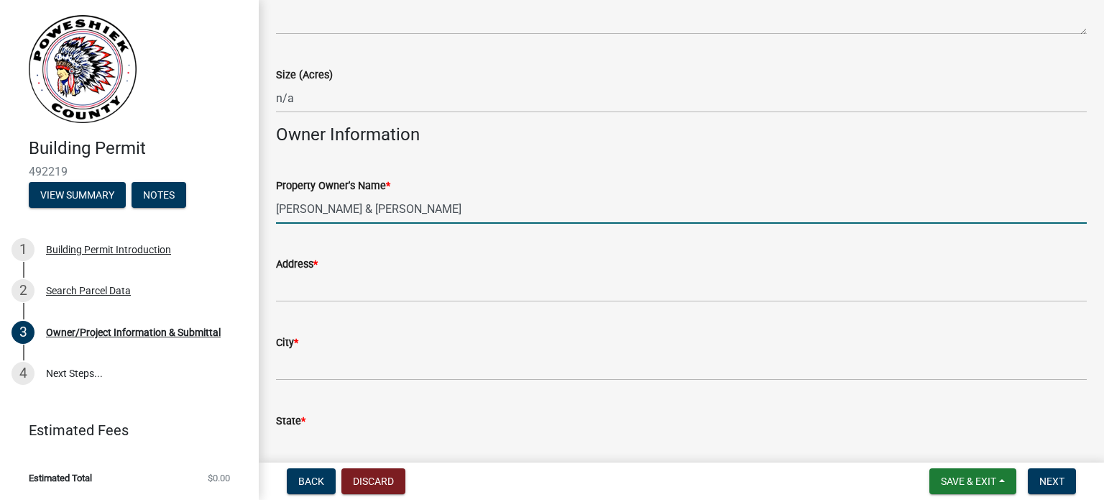
type input "[PERSON_NAME] & [PERSON_NAME]"
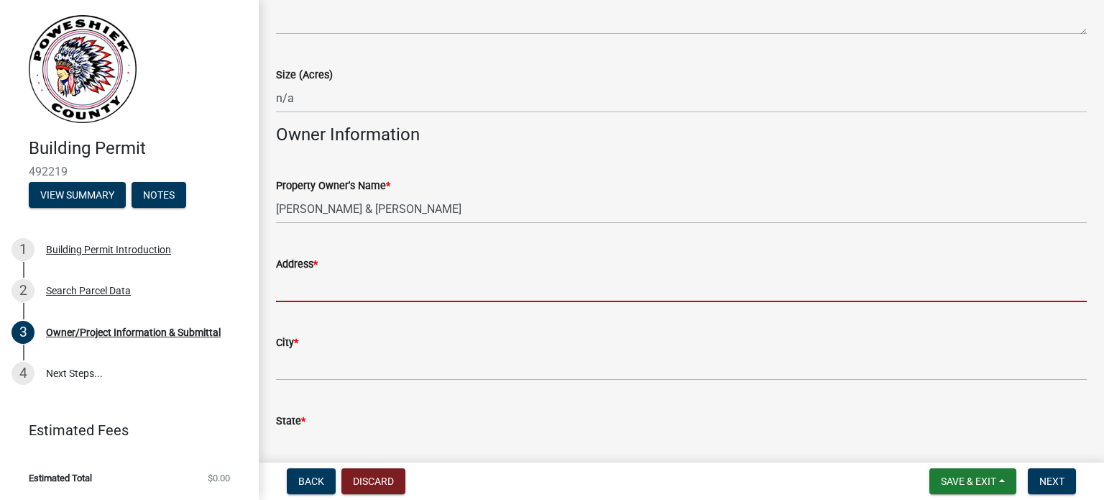
click at [285, 282] on input "Address *" at bounding box center [681, 287] width 811 height 29
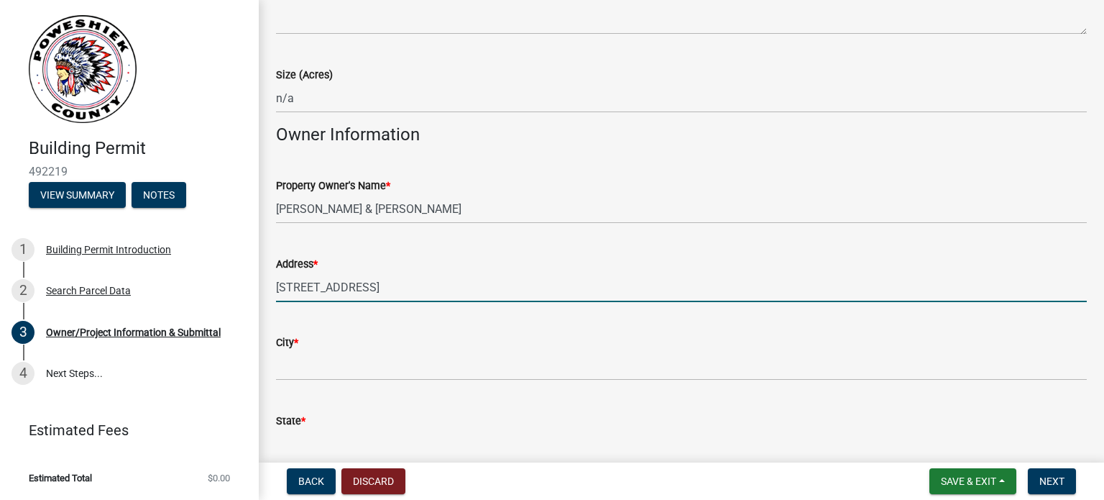
type input "[STREET_ADDRESS]"
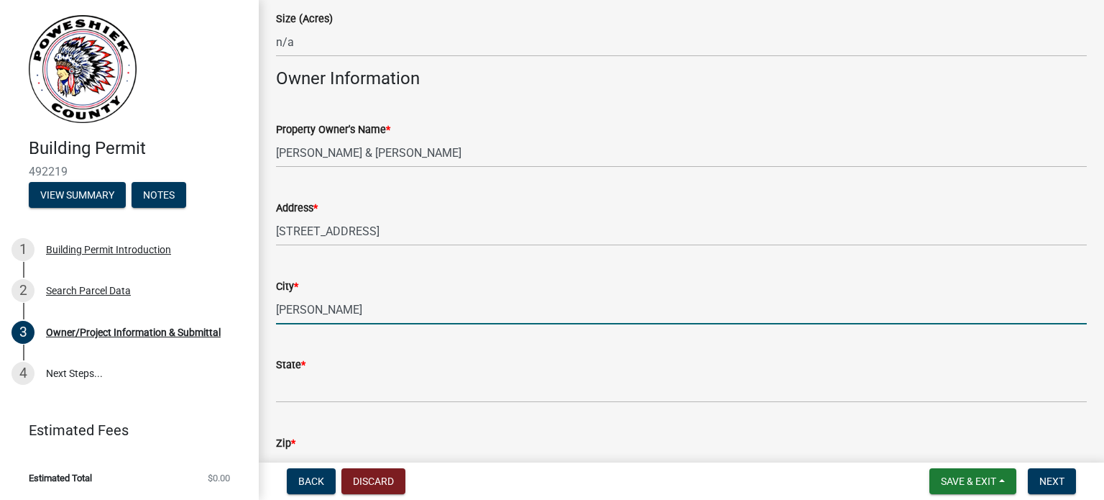
scroll to position [719, 0]
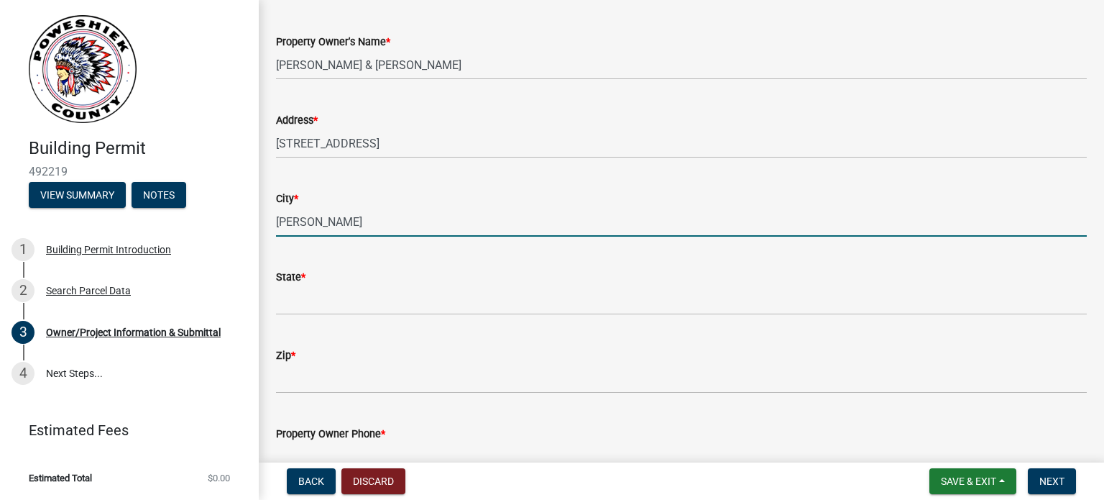
type input "[PERSON_NAME]"
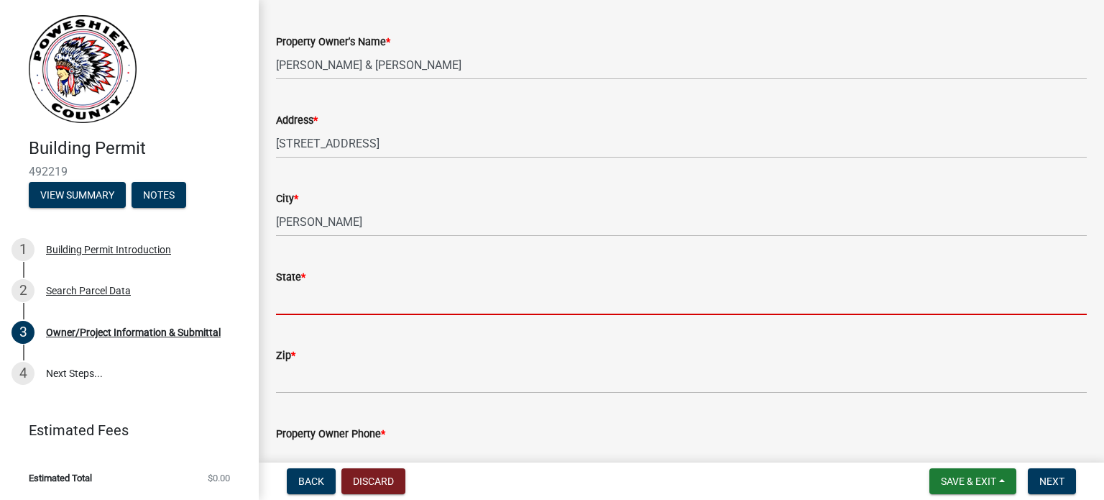
click at [295, 308] on input "State *" at bounding box center [681, 299] width 811 height 29
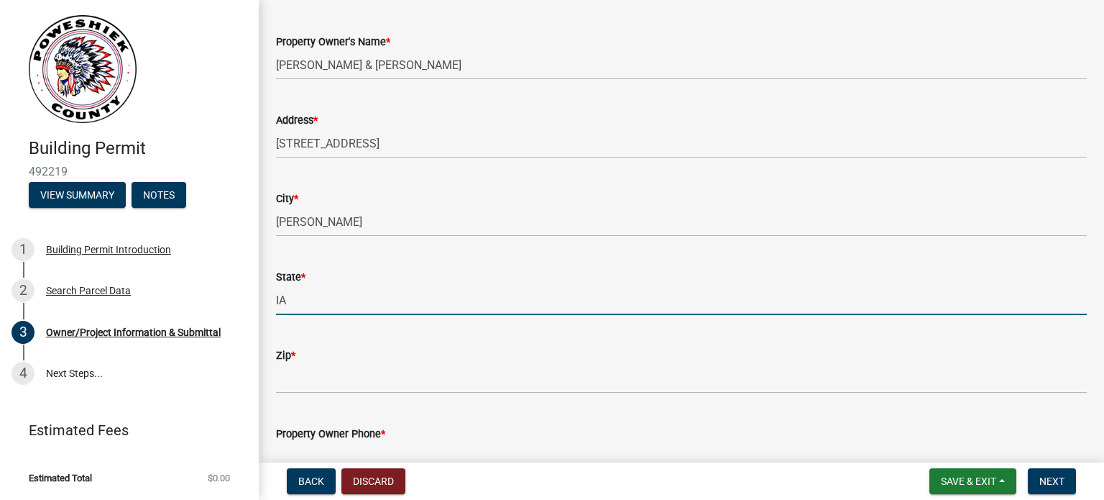
type input "IA"
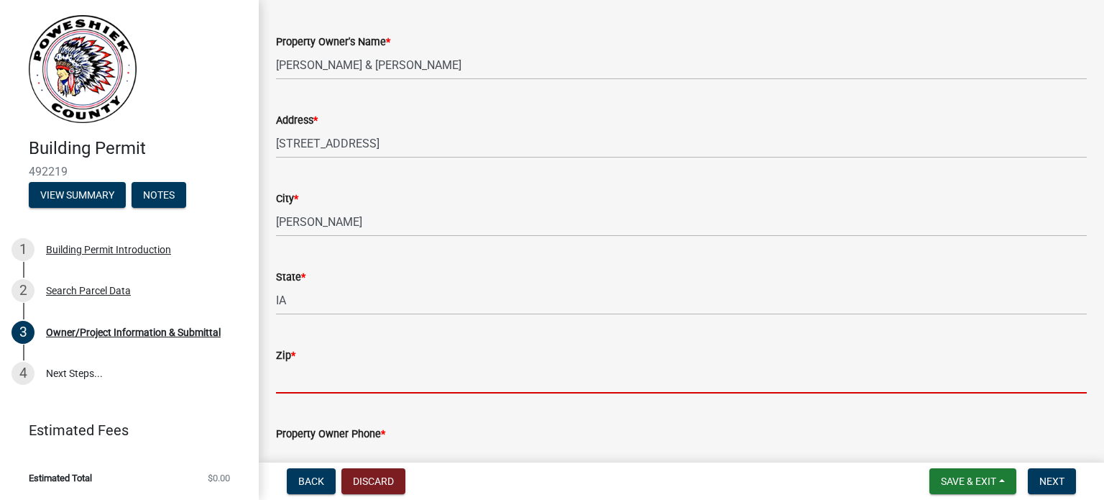
click at [291, 373] on input "Zip *" at bounding box center [681, 378] width 811 height 29
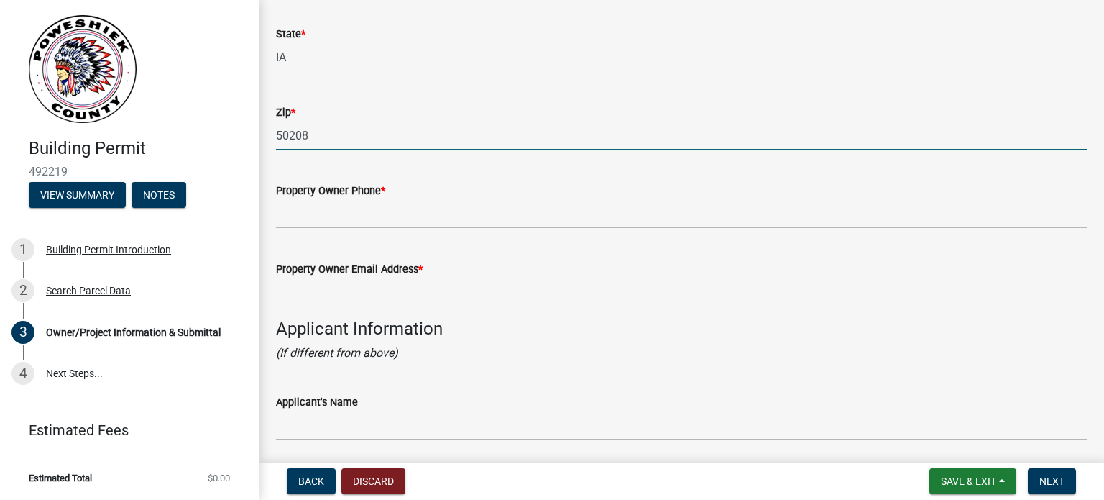
scroll to position [1007, 0]
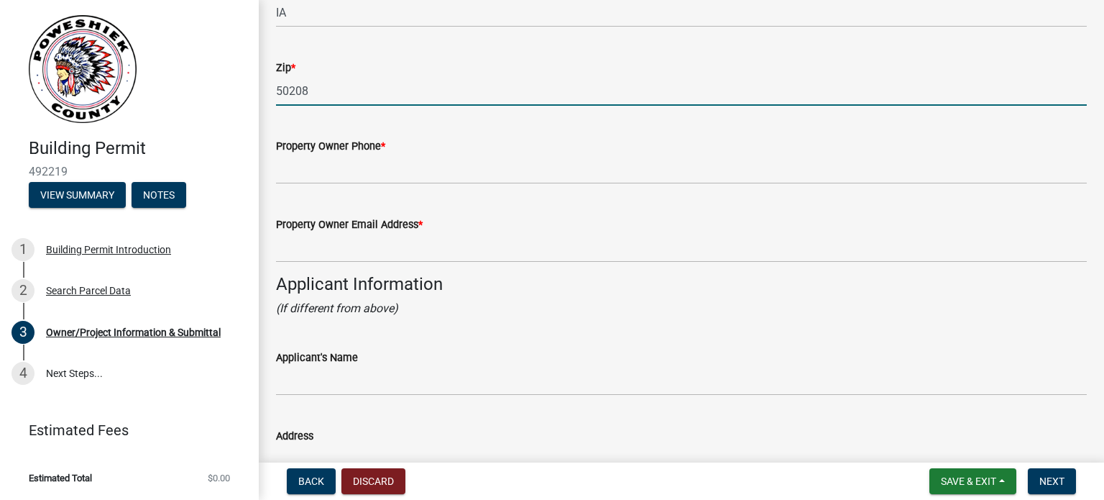
type input "50208"
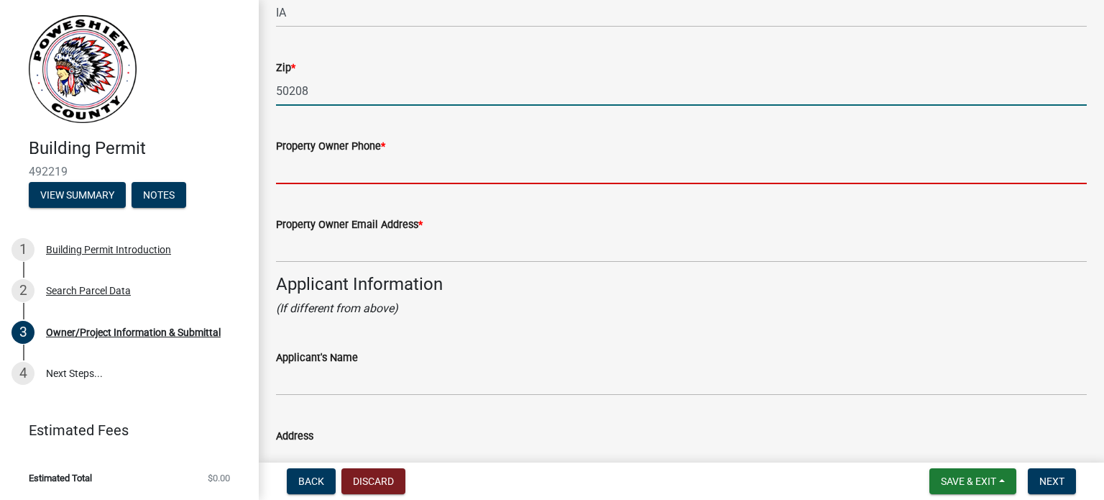
click at [316, 161] on input "Property Owner Phone *" at bounding box center [681, 169] width 811 height 29
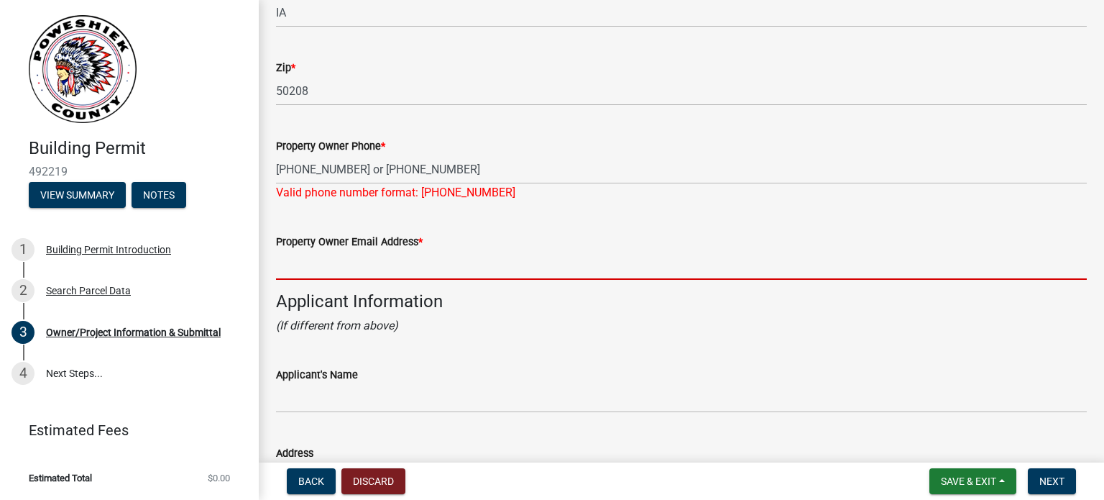
click at [291, 246] on form "Property Owner Email Address *" at bounding box center [681, 256] width 811 height 47
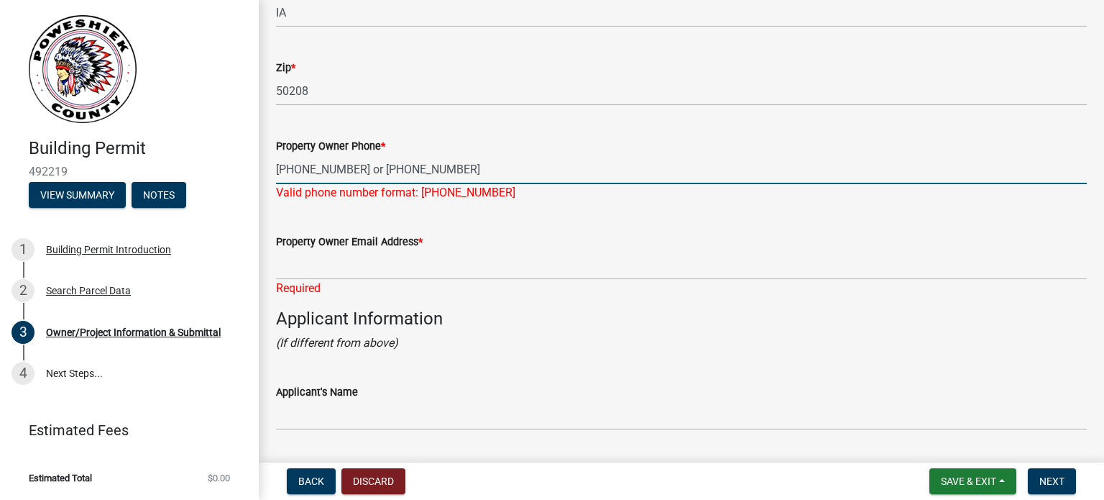
drag, startPoint x: 454, startPoint y: 166, endPoint x: 352, endPoint y: 165, distance: 102.1
click at [352, 165] on input "[PHONE_NUMBER] or [PHONE_NUMBER]" at bounding box center [681, 169] width 811 height 29
type input "[PHONE_NUMBER]"
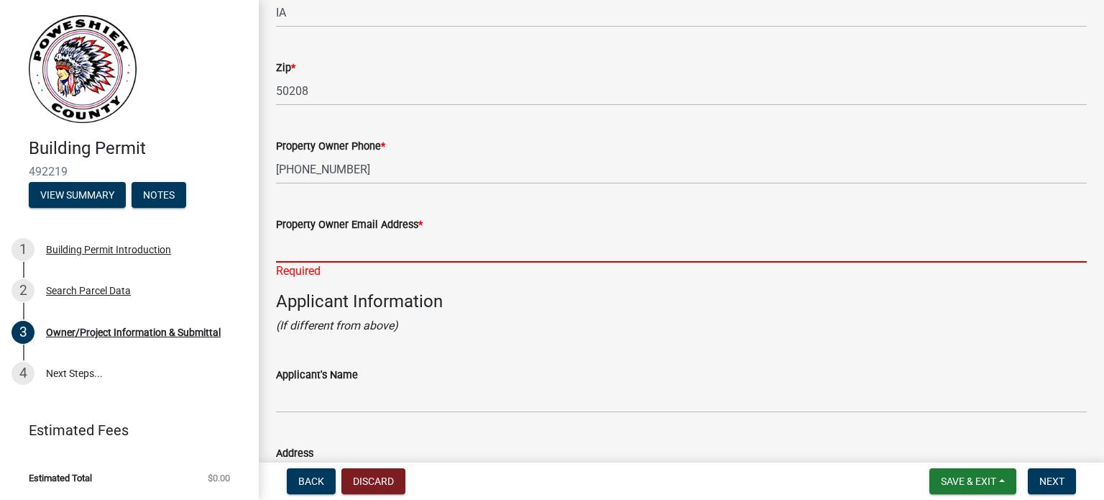
click at [316, 259] on input "Property Owner Email Address *" at bounding box center [681, 247] width 811 height 29
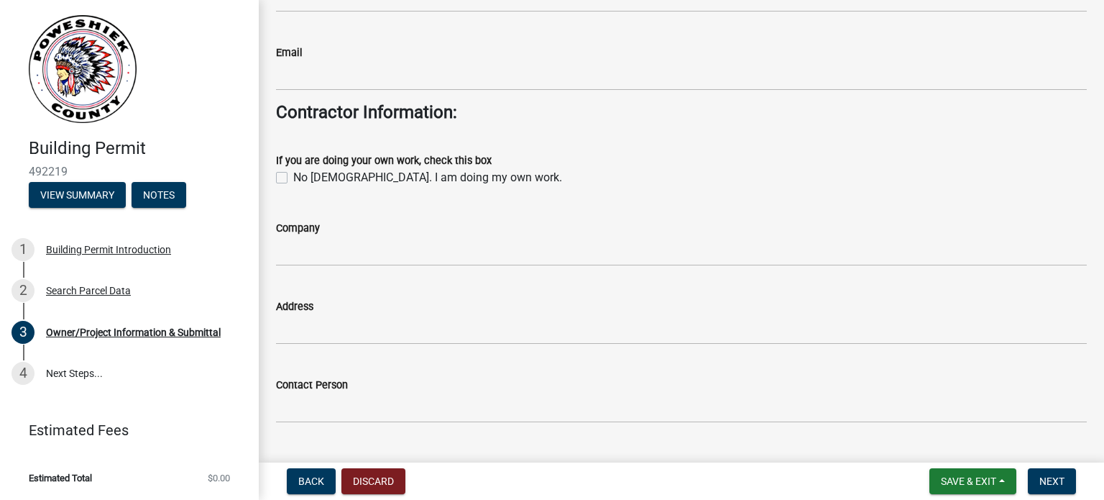
scroll to position [1798, 0]
type input "[EMAIL_ADDRESS][DOMAIN_NAME]"
click at [293, 180] on label "No [DEMOGRAPHIC_DATA]. I am doing my own work." at bounding box center [427, 178] width 269 height 17
click at [293, 180] on input "No [DEMOGRAPHIC_DATA]. I am doing my own work." at bounding box center [297, 174] width 9 height 9
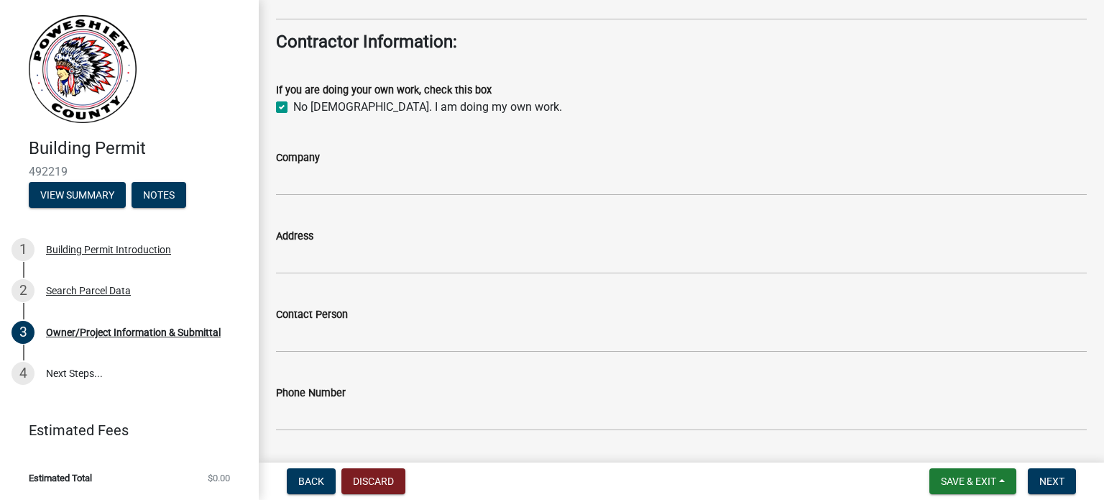
scroll to position [1780, 0]
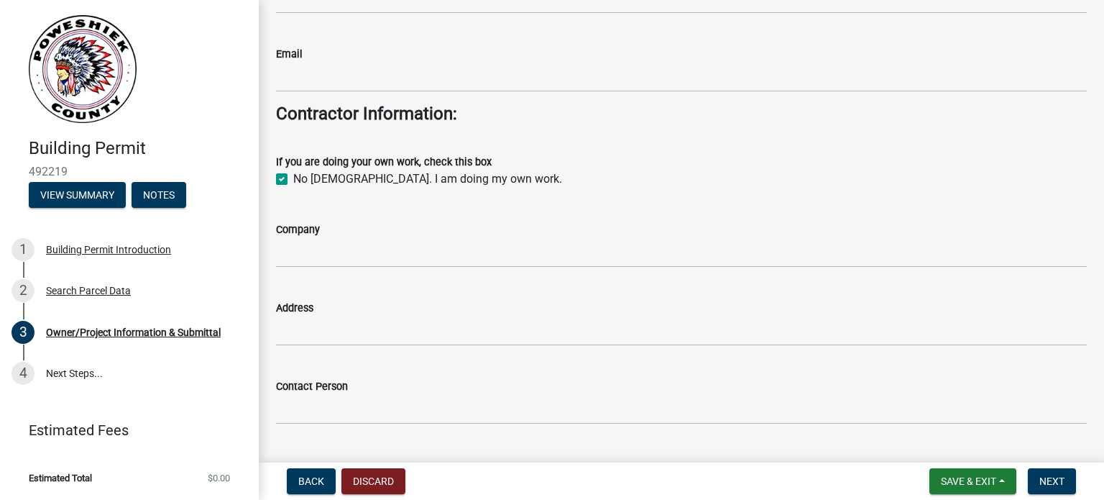
click at [293, 182] on label "No [DEMOGRAPHIC_DATA]. I am doing my own work." at bounding box center [427, 178] width 269 height 17
click at [293, 180] on input "No [DEMOGRAPHIC_DATA]. I am doing my own work." at bounding box center [297, 174] width 9 height 9
checkbox input "false"
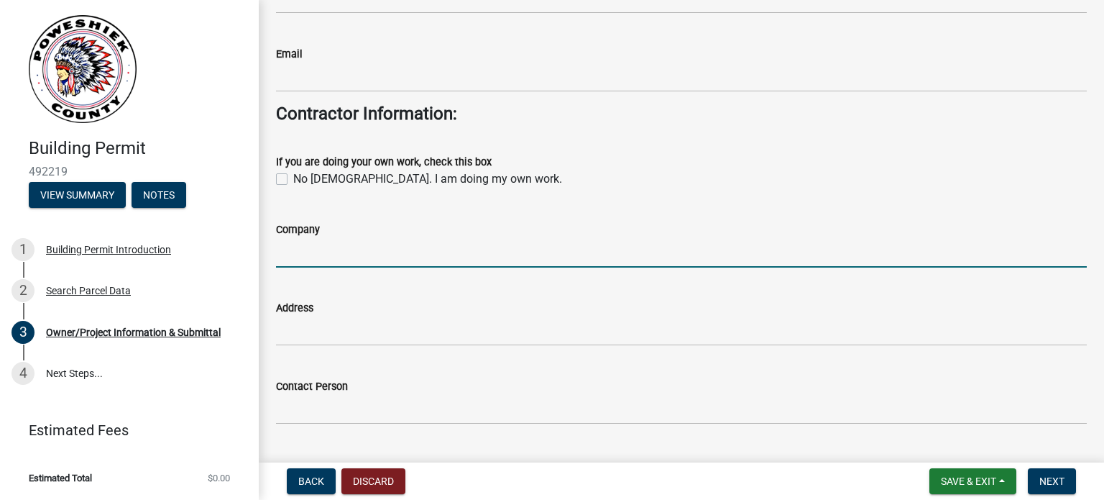
click at [290, 252] on input "Company" at bounding box center [681, 252] width 811 height 29
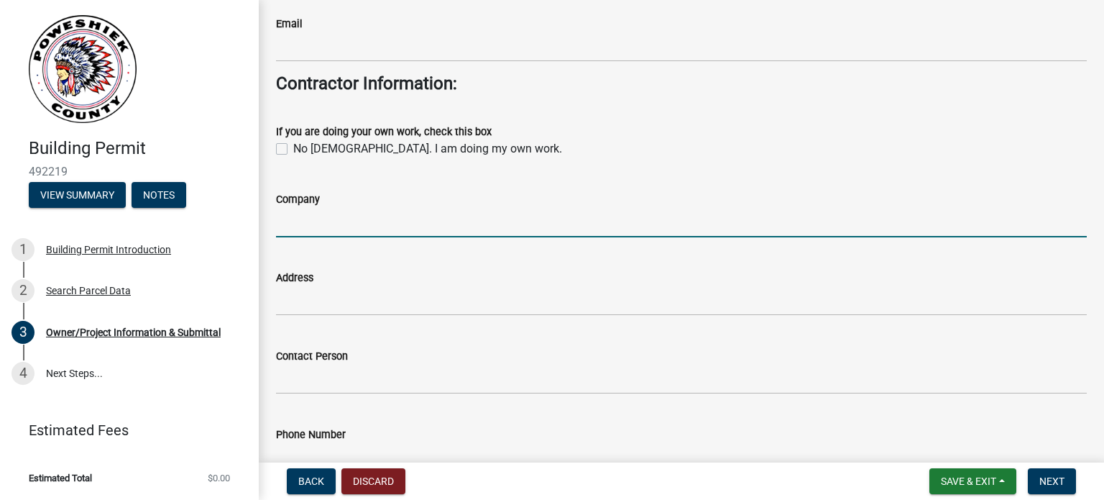
scroll to position [1852, 0]
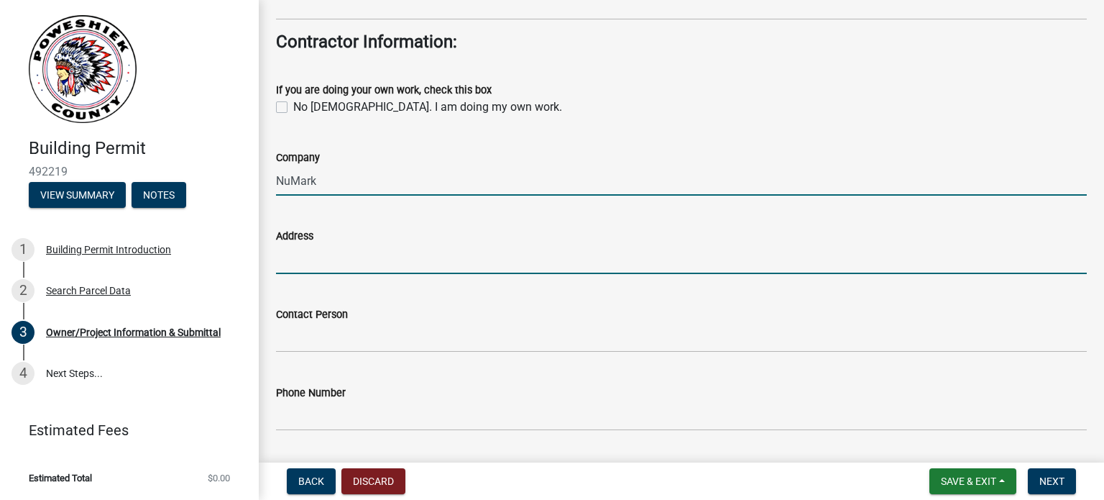
click at [290, 264] on input "Address" at bounding box center [681, 258] width 811 height 29
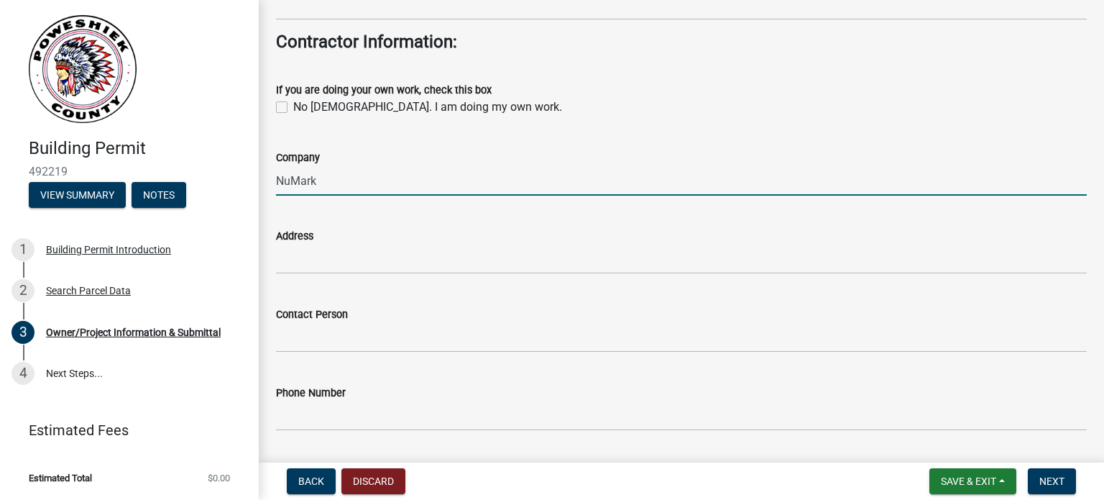
click at [326, 188] on input "NuMark" at bounding box center [681, 180] width 811 height 29
type input "NuMark Building Corp"
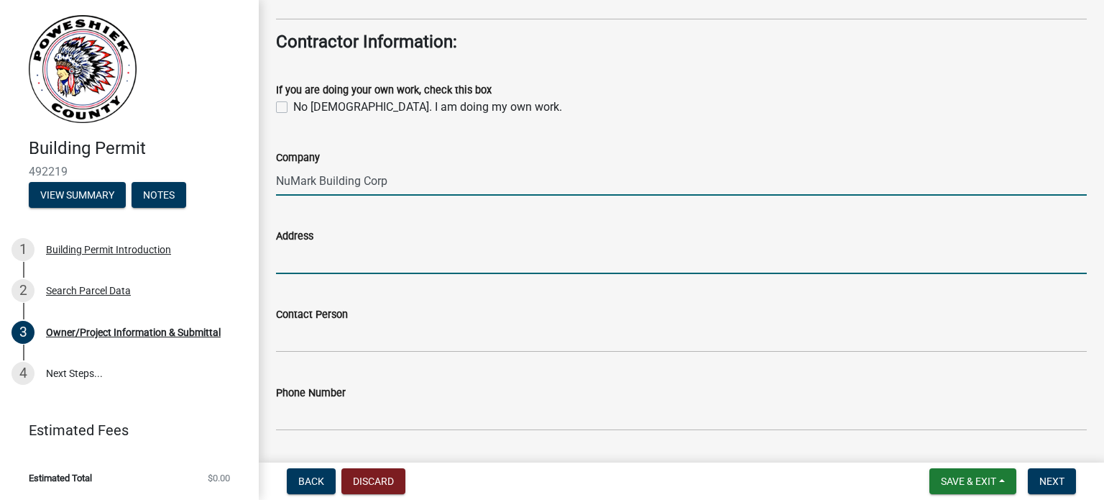
click at [301, 270] on input "Address" at bounding box center [681, 258] width 811 height 29
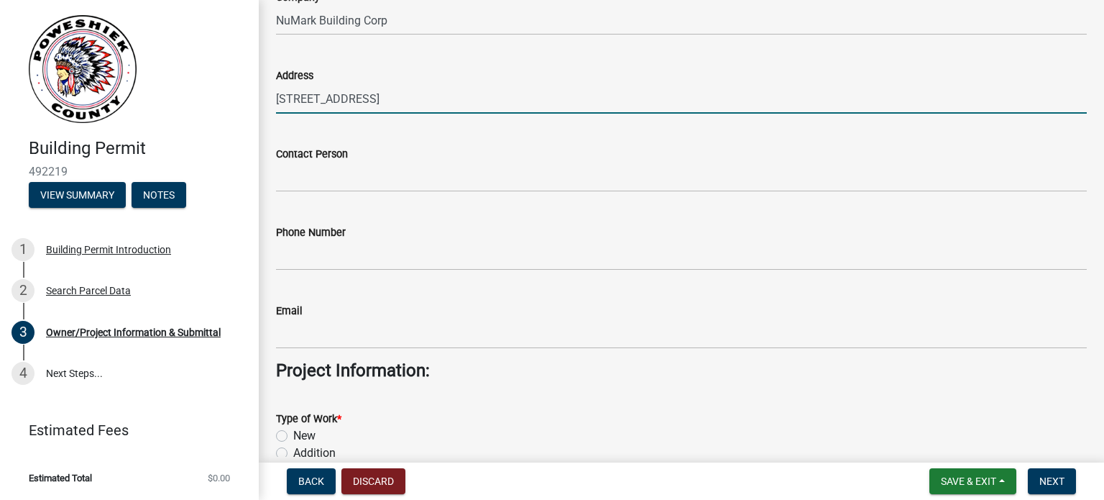
scroll to position [1924, 0]
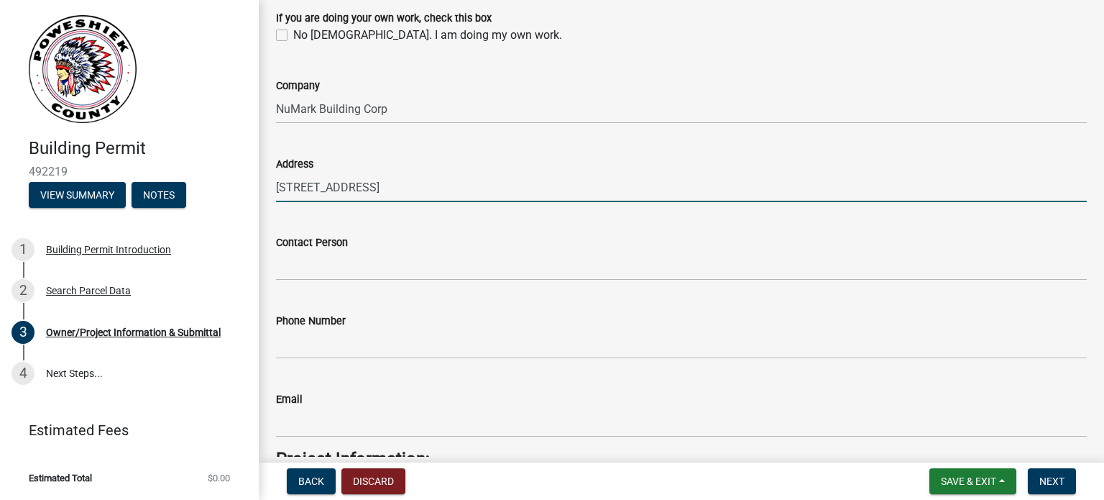
type input "[STREET_ADDRESS]"
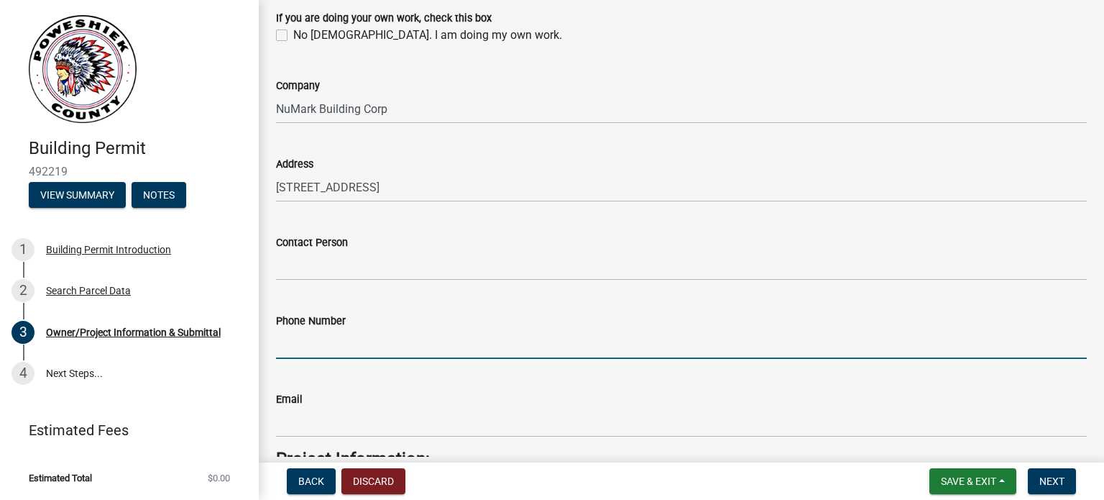
click at [294, 344] on input "Phone Number" at bounding box center [681, 343] width 811 height 29
type input "[PHONE_NUMBER]"
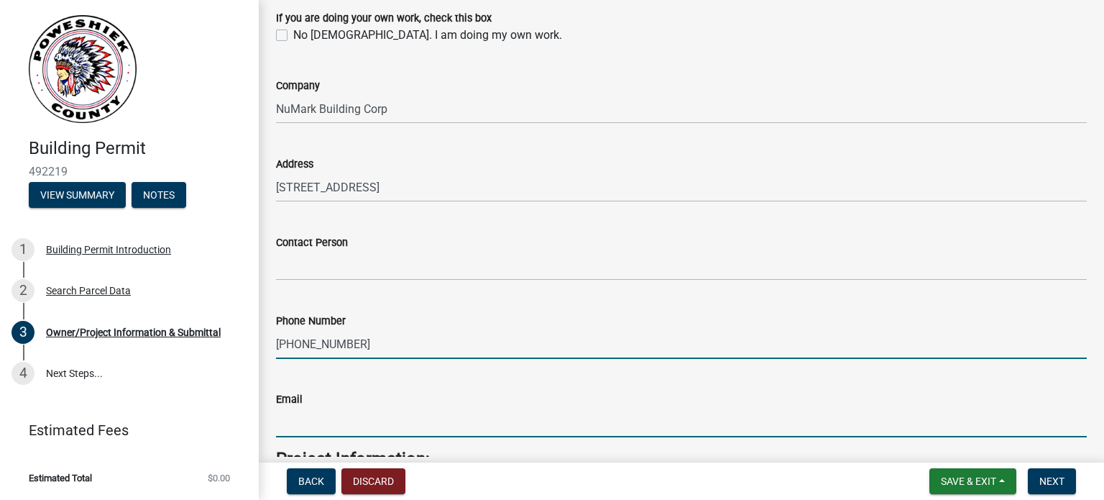
click at [299, 418] on input "Email" at bounding box center [681, 422] width 811 height 29
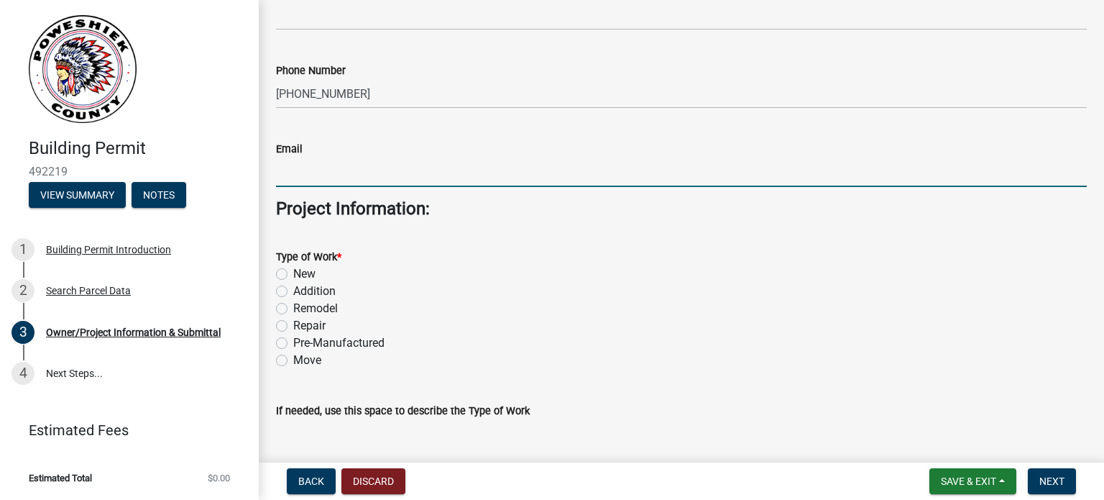
scroll to position [2212, 0]
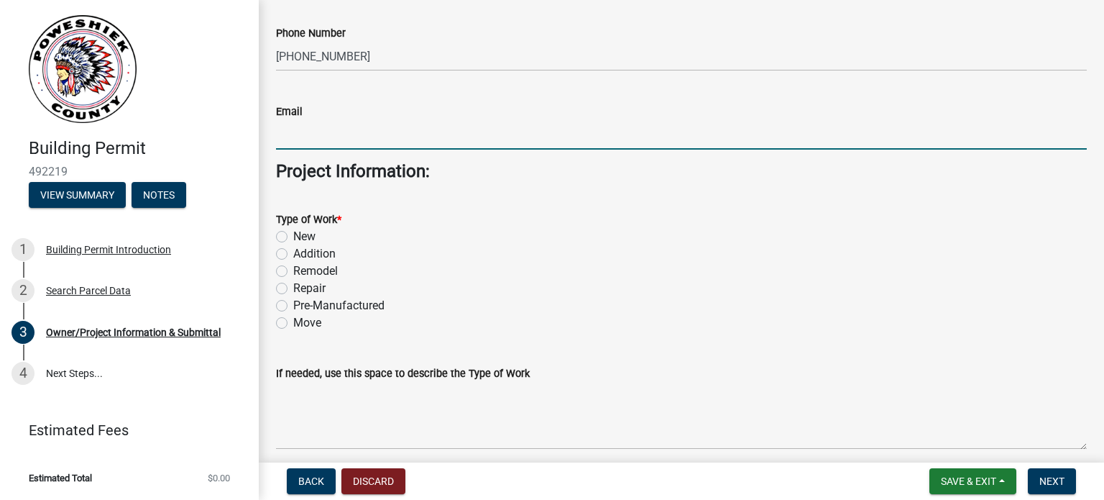
click at [293, 237] on label "New" at bounding box center [304, 236] width 22 height 17
click at [293, 237] on input "New" at bounding box center [297, 232] width 9 height 9
radio input "true"
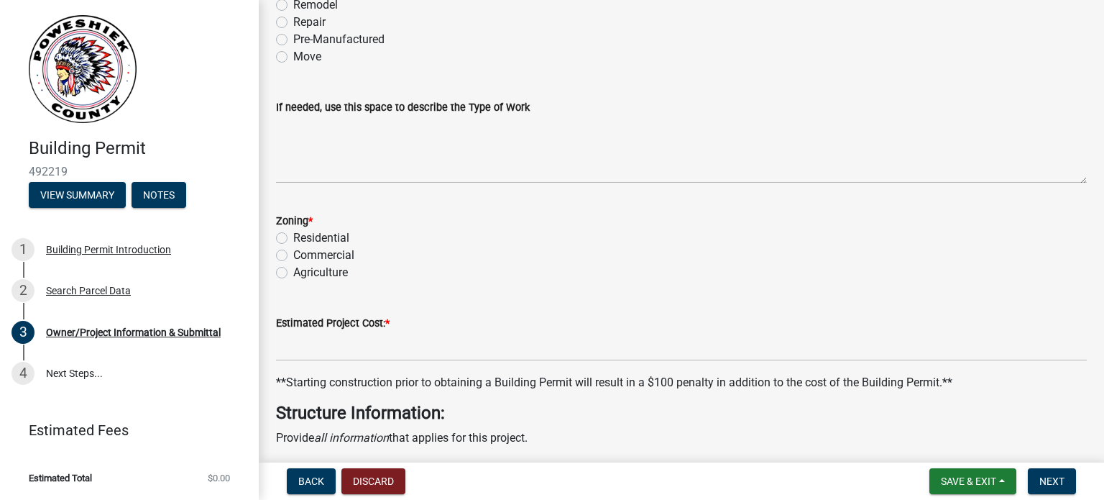
scroll to position [2499, 0]
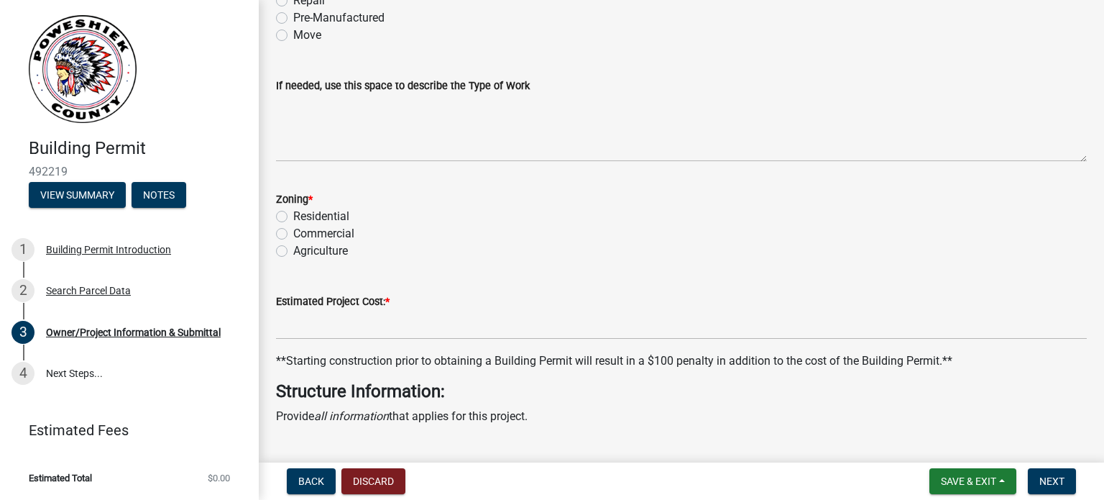
click at [293, 219] on label "Residential" at bounding box center [321, 216] width 56 height 17
click at [293, 217] on input "Residential" at bounding box center [297, 212] width 9 height 9
radio input "true"
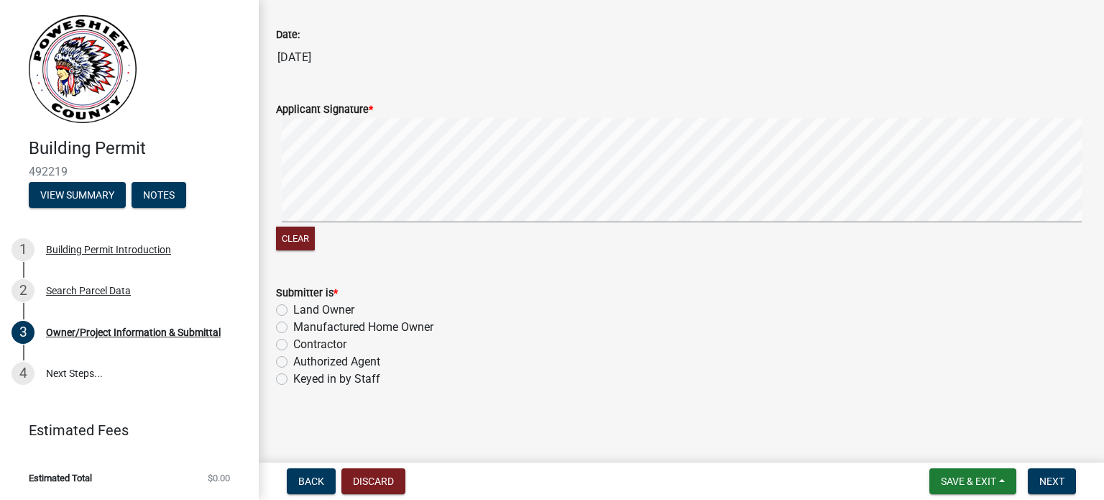
scroll to position [5693, 0]
click at [293, 311] on label "Land Owner" at bounding box center [323, 309] width 61 height 17
click at [293, 311] on input "Land Owner" at bounding box center [297, 305] width 9 height 9
radio input "true"
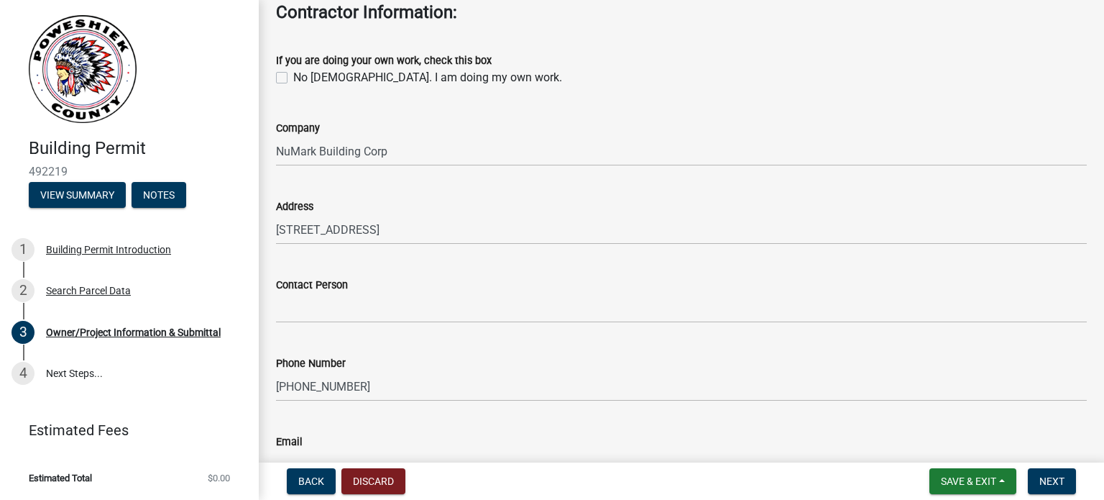
scroll to position [1954, 0]
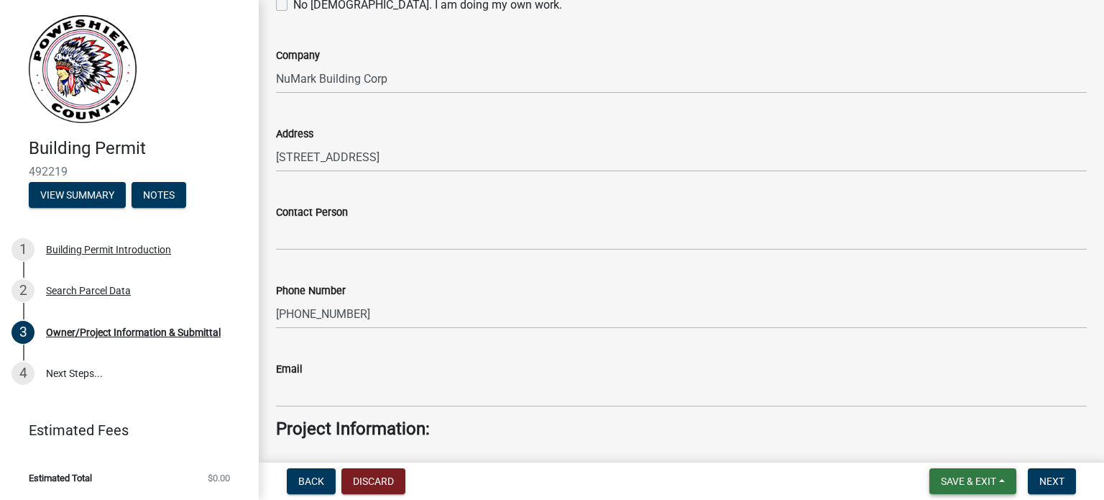
click at [972, 482] on span "Save & Exit" at bounding box center [968, 481] width 55 height 12
click at [938, 416] on button "Save" at bounding box center [959, 409] width 115 height 35
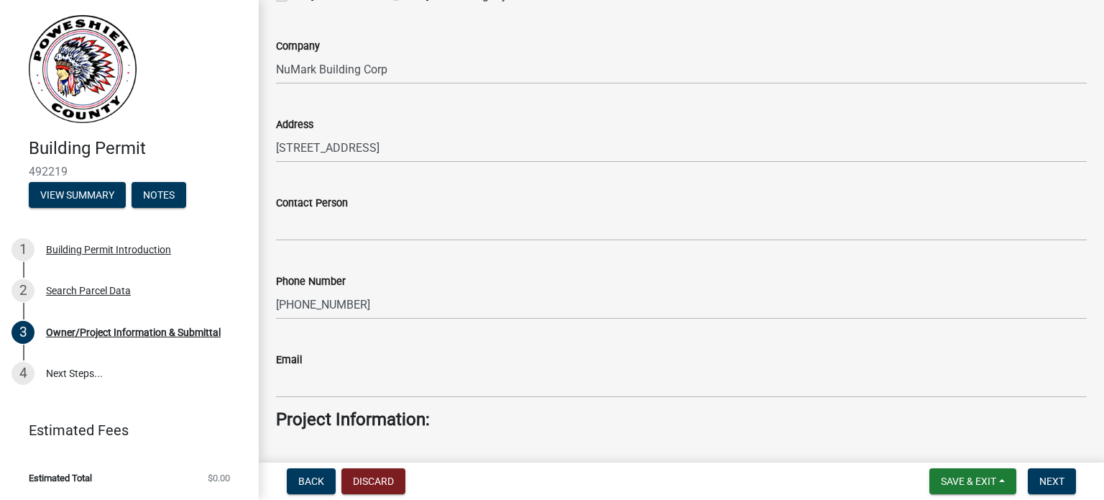
scroll to position [1941, 0]
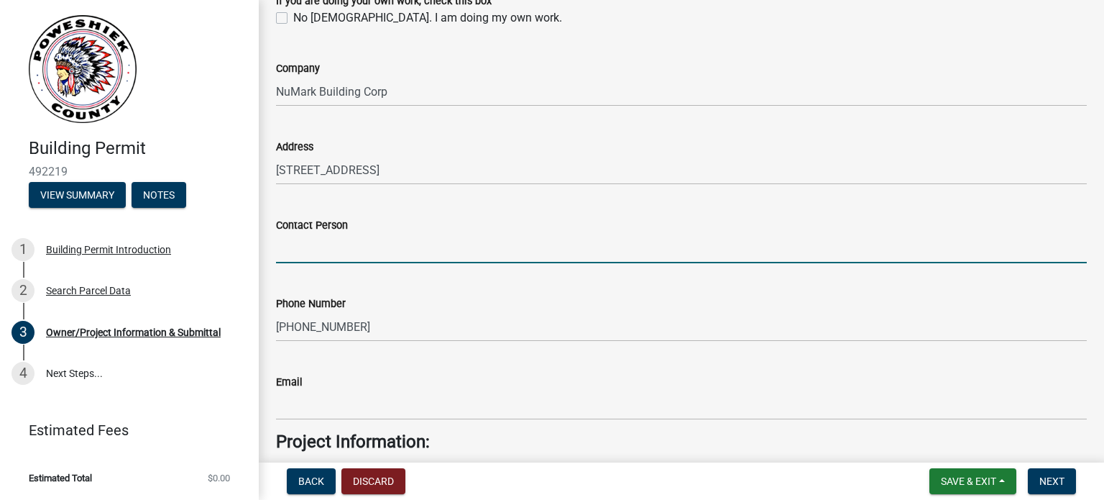
click at [308, 243] on input "Contact Person" at bounding box center [681, 248] width 811 height 29
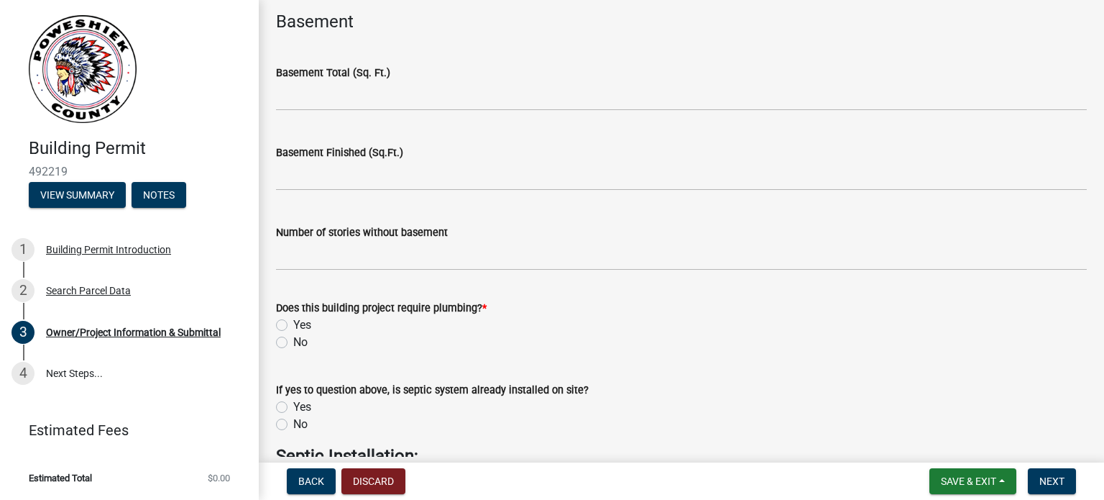
scroll to position [3667, 0]
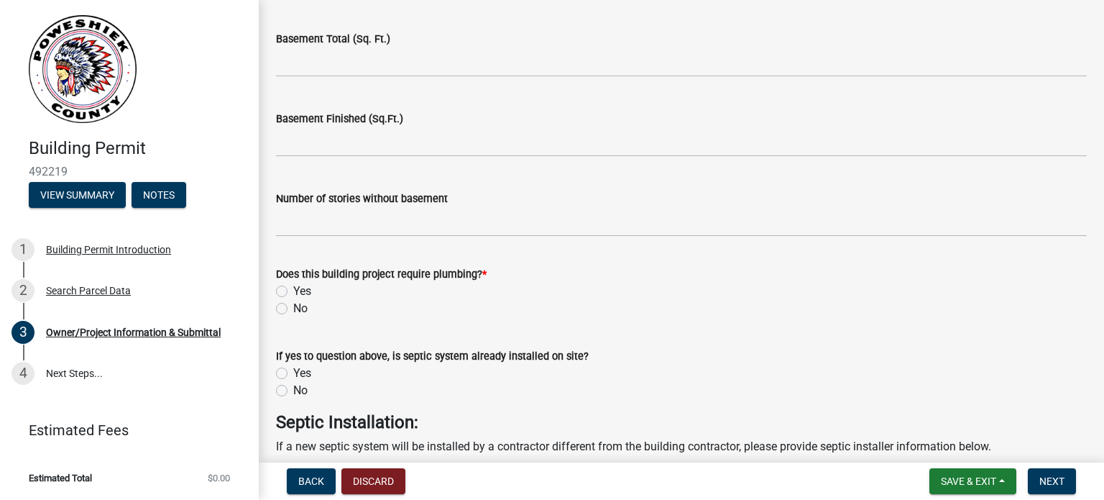
type input "Levi"
click at [293, 292] on label "Yes" at bounding box center [302, 291] width 18 height 17
click at [293, 292] on input "Yes" at bounding box center [297, 287] width 9 height 9
radio input "true"
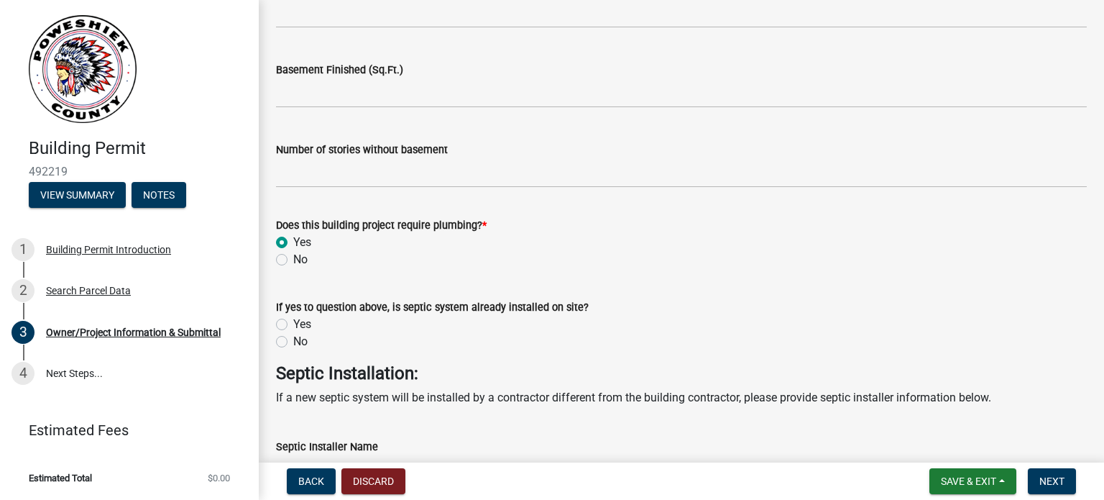
scroll to position [3739, 0]
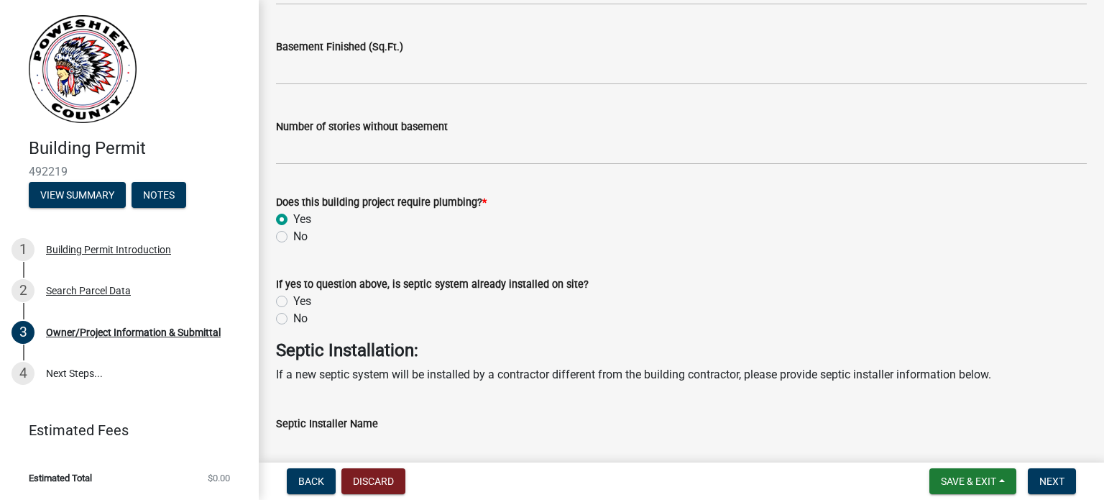
click at [293, 317] on label "No" at bounding box center [300, 318] width 14 height 17
click at [293, 317] on input "No" at bounding box center [297, 314] width 9 height 9
radio input "true"
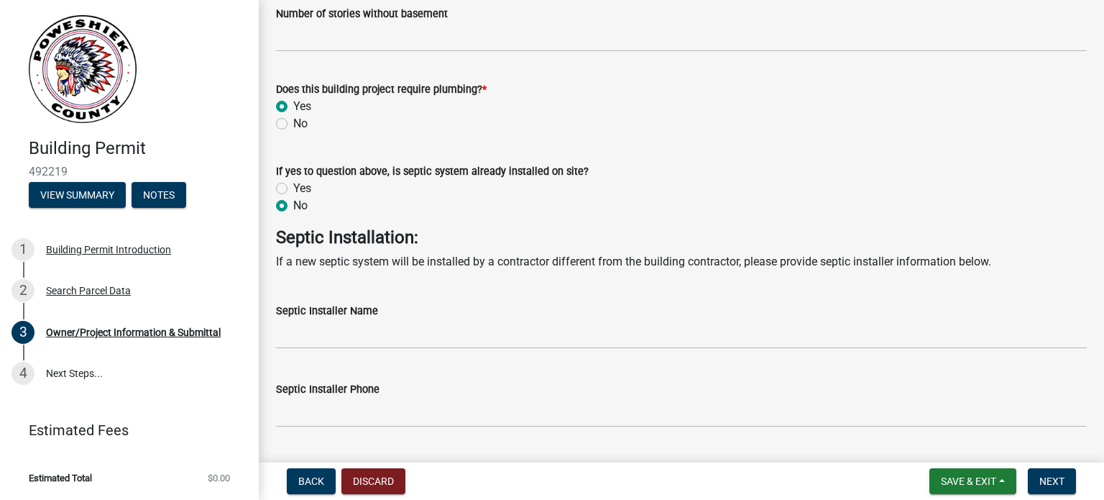
scroll to position [3883, 0]
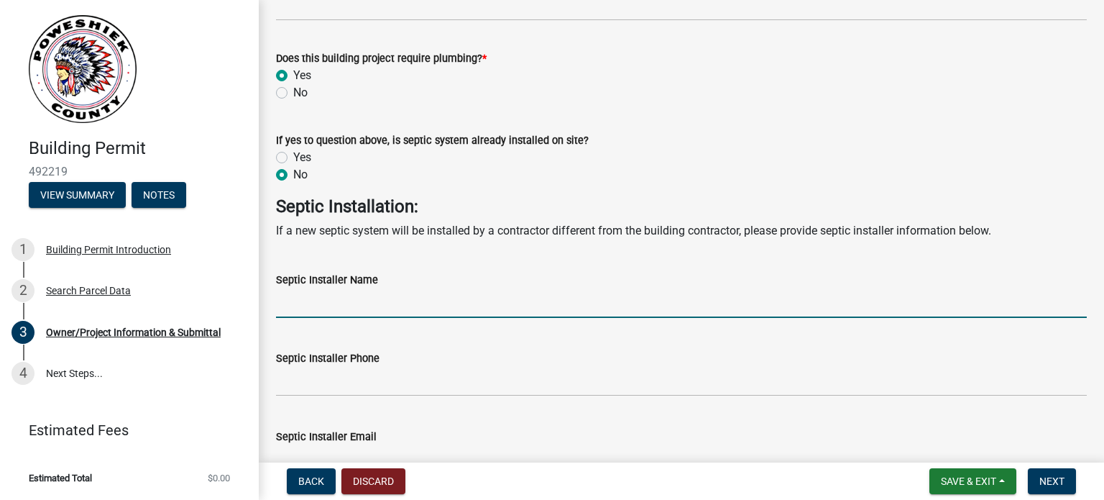
click at [302, 303] on input "Septic Installer Name" at bounding box center [681, 302] width 811 height 29
type input "[PERSON_NAME] Septic"
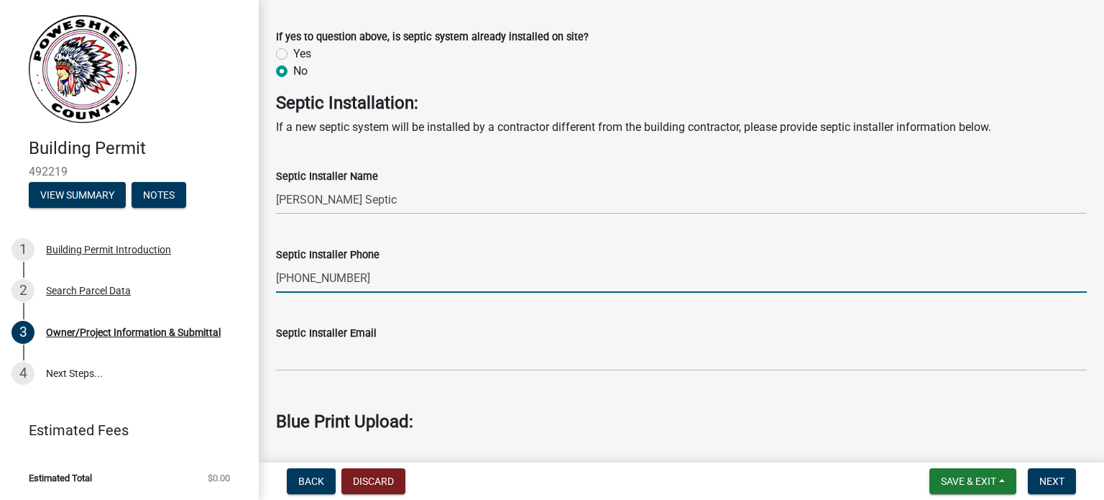
scroll to position [4027, 0]
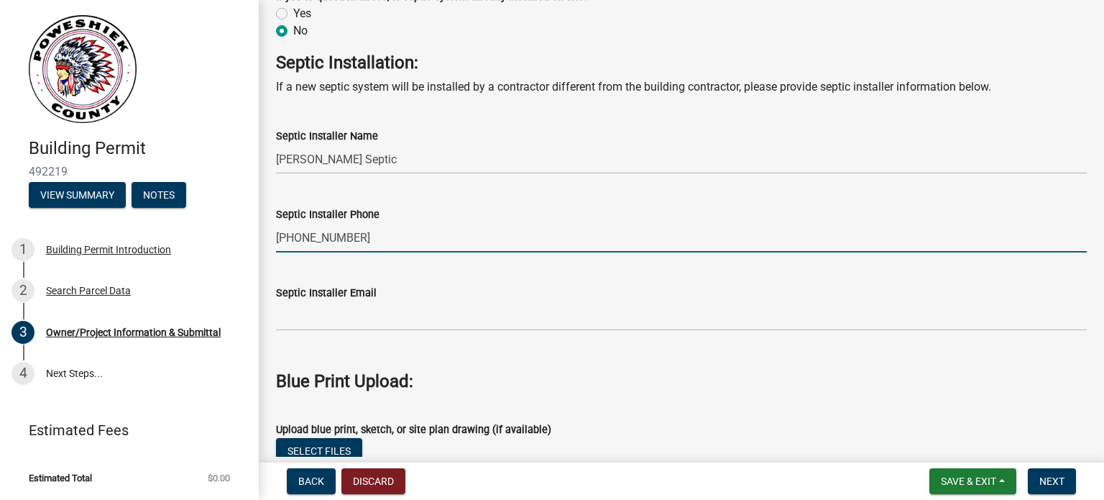
type input "[PHONE_NUMBER]"
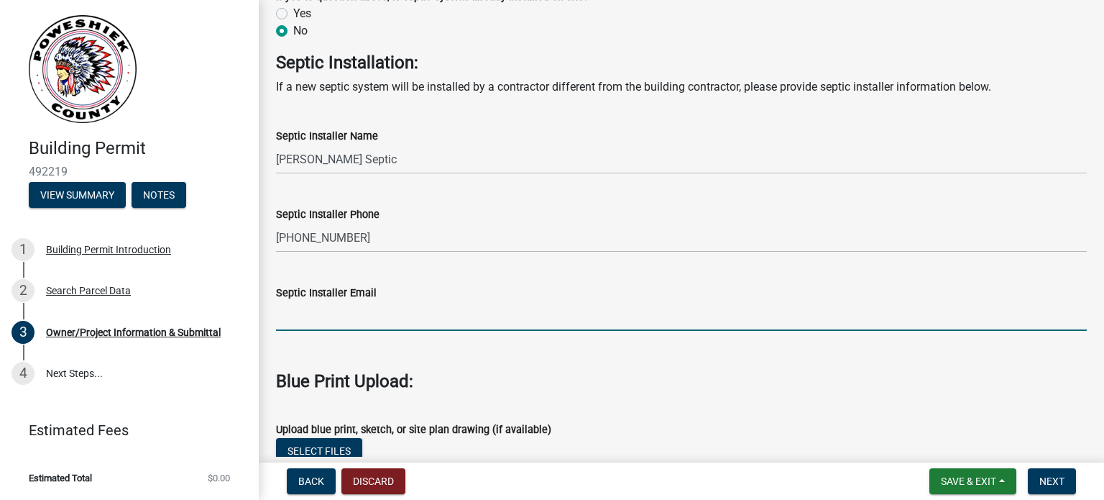
click at [298, 327] on input "Septic Installer Email" at bounding box center [681, 315] width 811 height 29
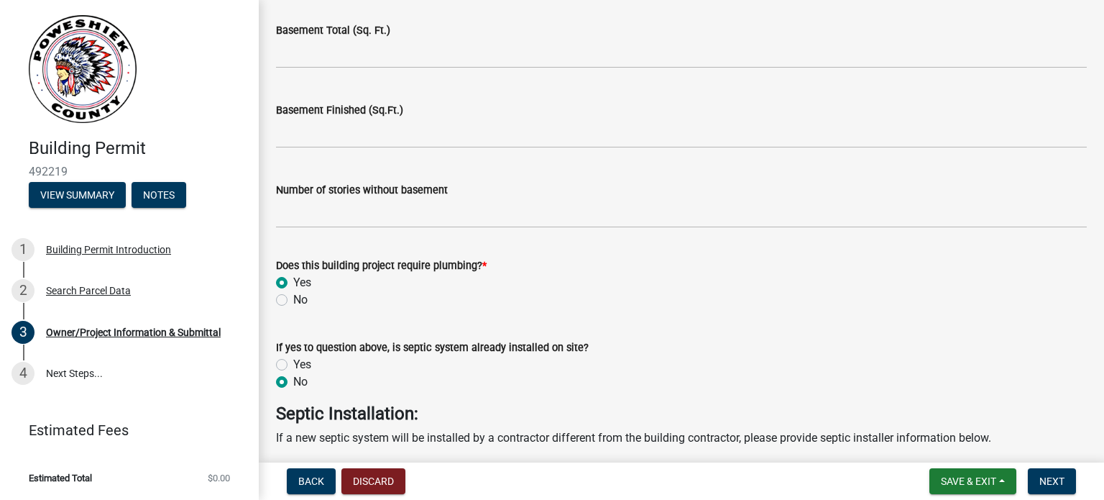
scroll to position [3667, 0]
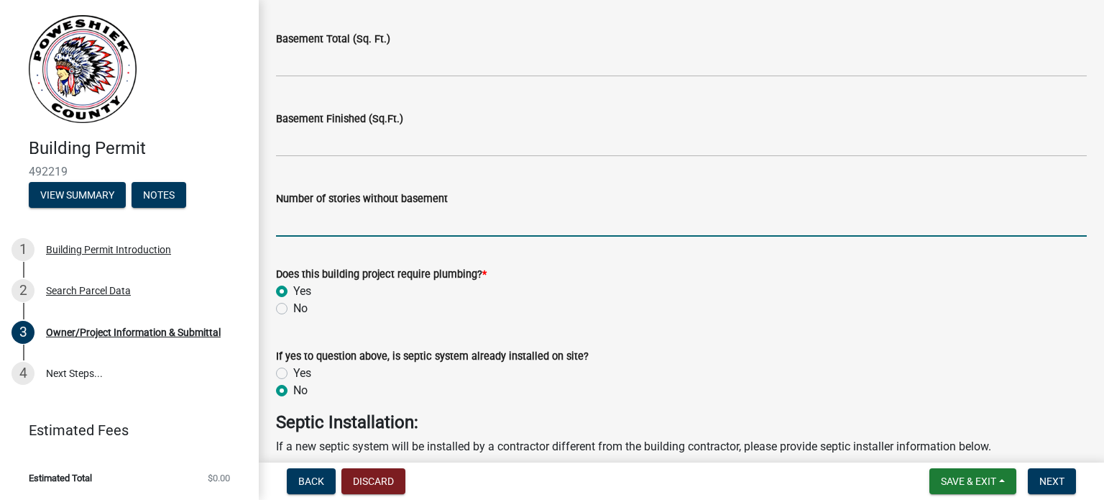
click at [299, 221] on input "Number of stories without basement" at bounding box center [681, 221] width 811 height 29
type input "2"
click at [477, 122] on div "Basement Finished (Sq.Ft.)" at bounding box center [681, 118] width 811 height 17
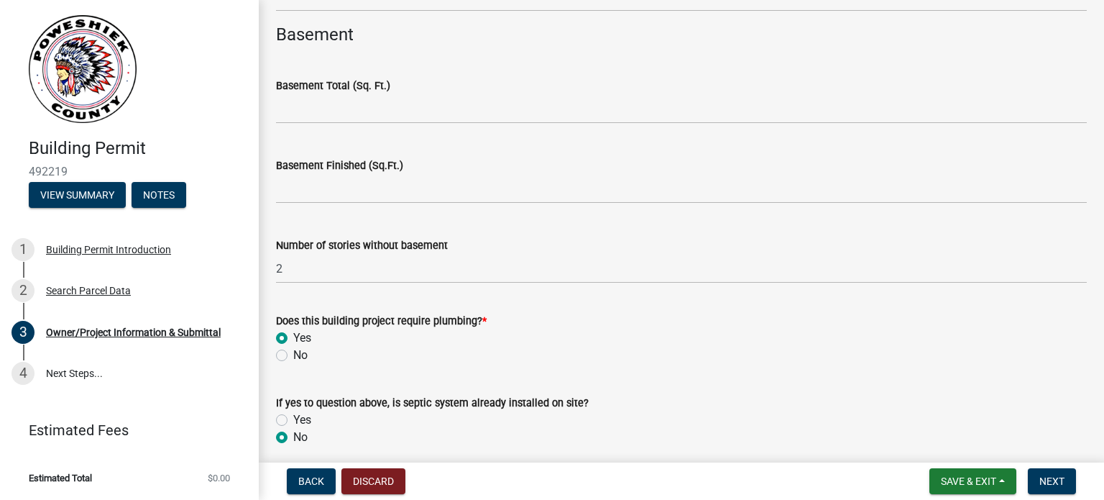
scroll to position [3595, 0]
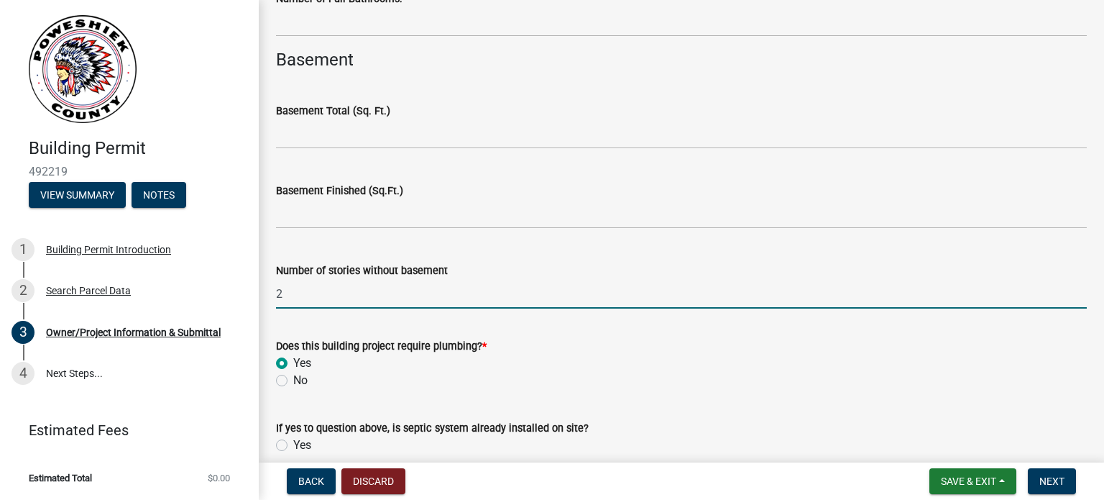
click at [291, 291] on input "2" at bounding box center [681, 293] width 811 height 29
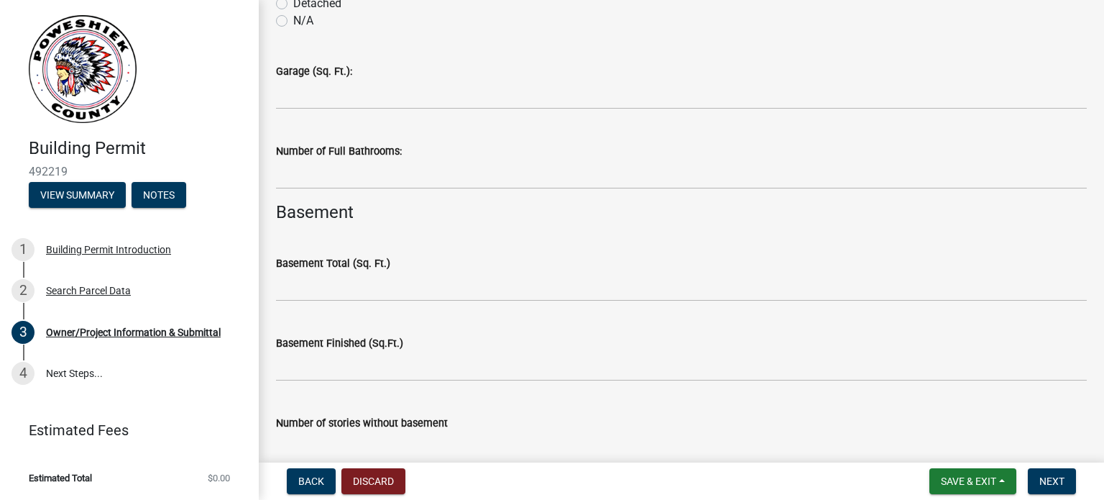
scroll to position [3379, 0]
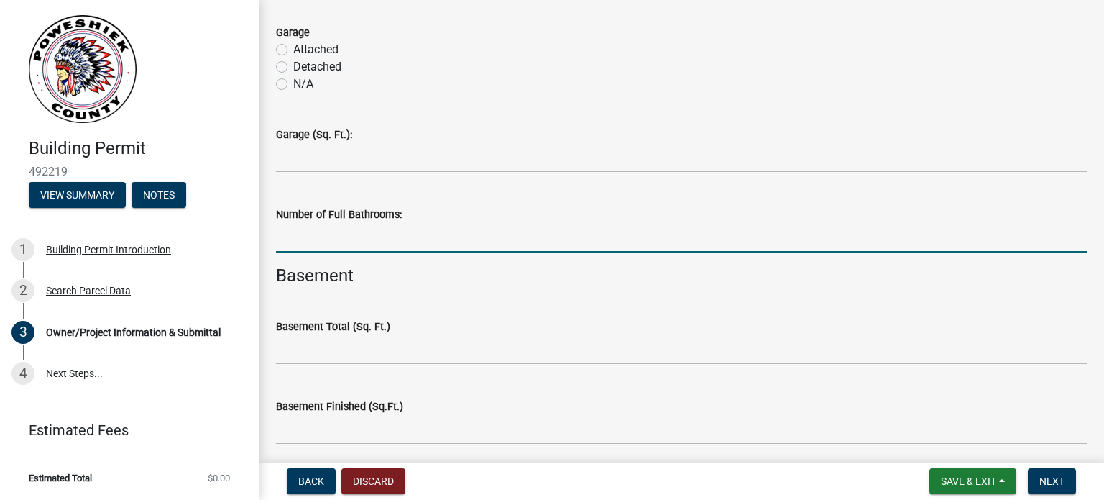
click at [309, 234] on input "text" at bounding box center [681, 237] width 811 height 29
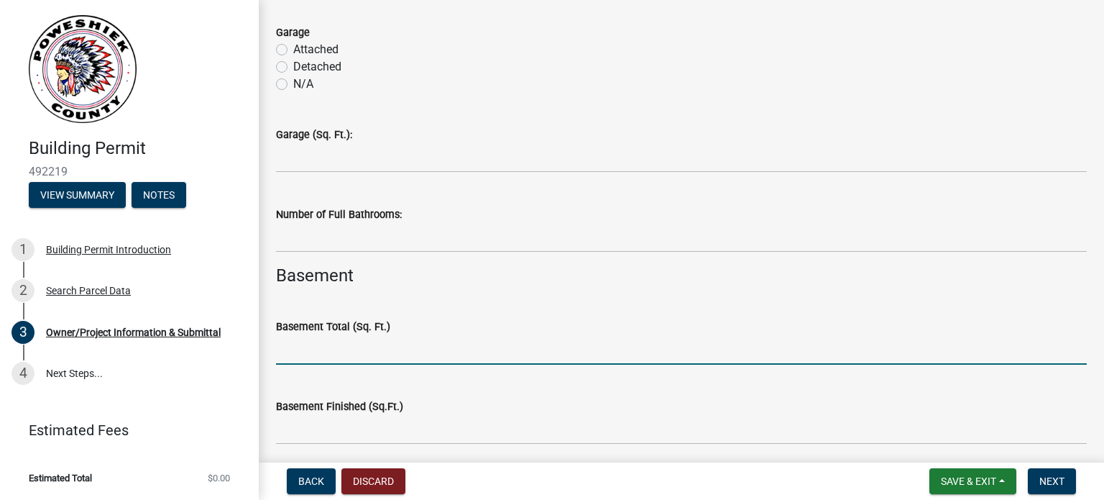
click at [293, 358] on input "text" at bounding box center [681, 349] width 811 height 29
type input "0"
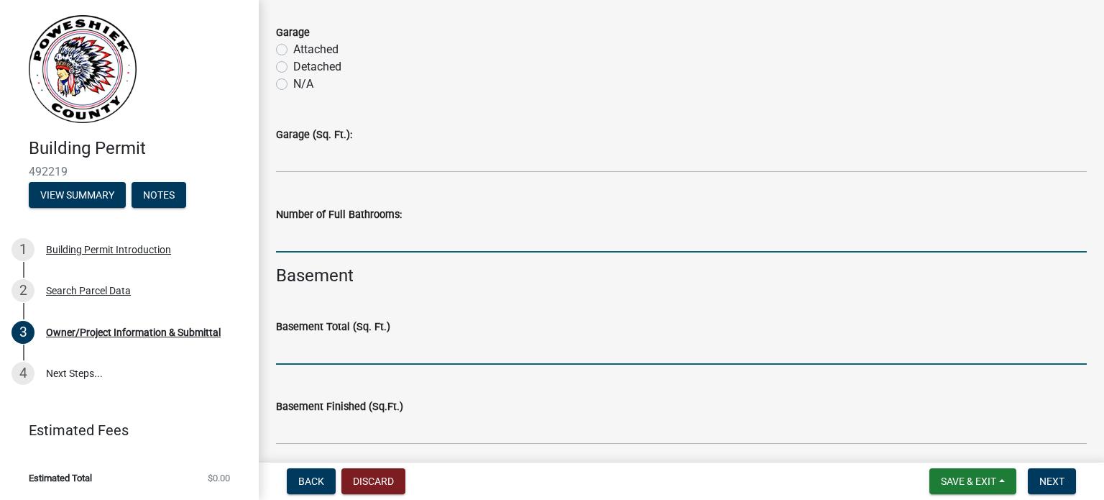
click at [288, 235] on input "text" at bounding box center [681, 237] width 811 height 29
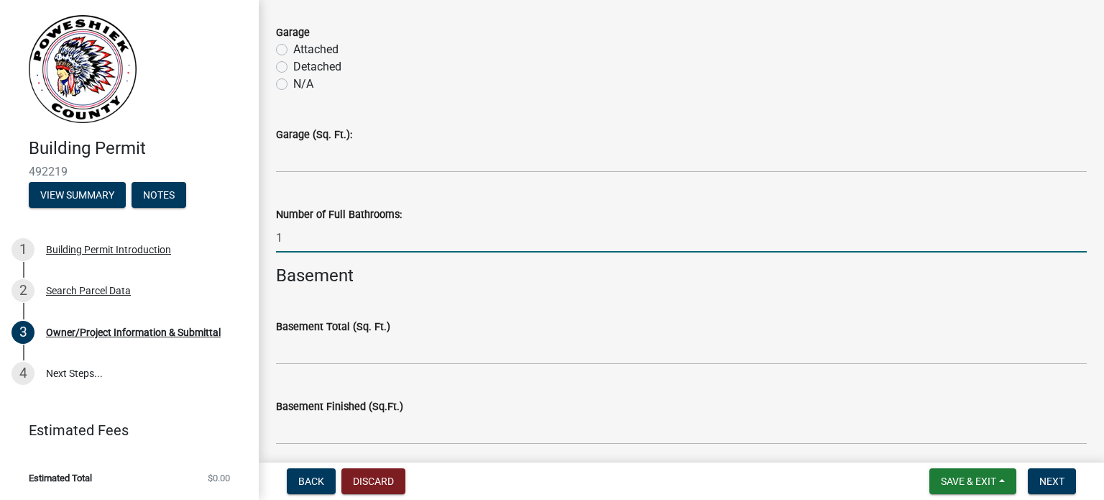
type input "1"
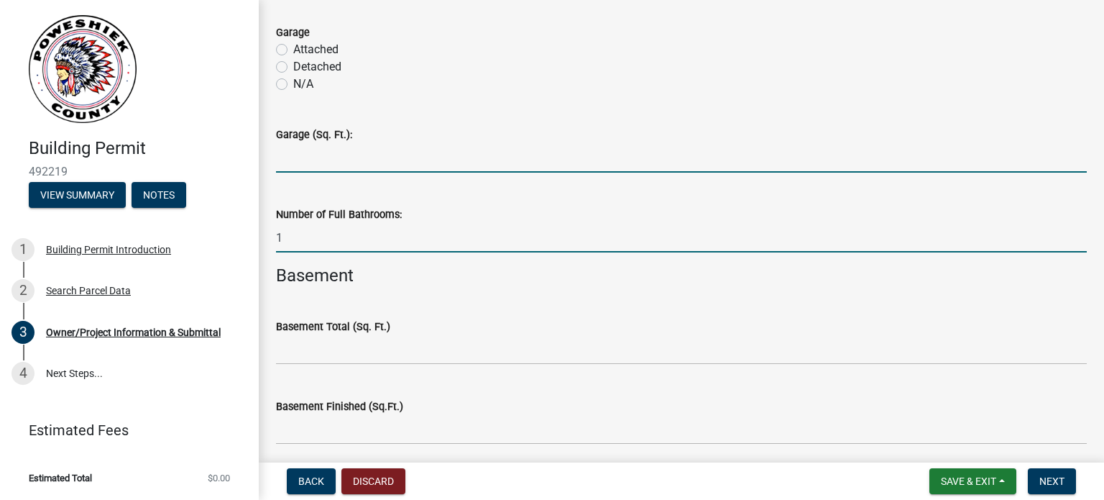
click at [300, 151] on input "text" at bounding box center [681, 157] width 811 height 29
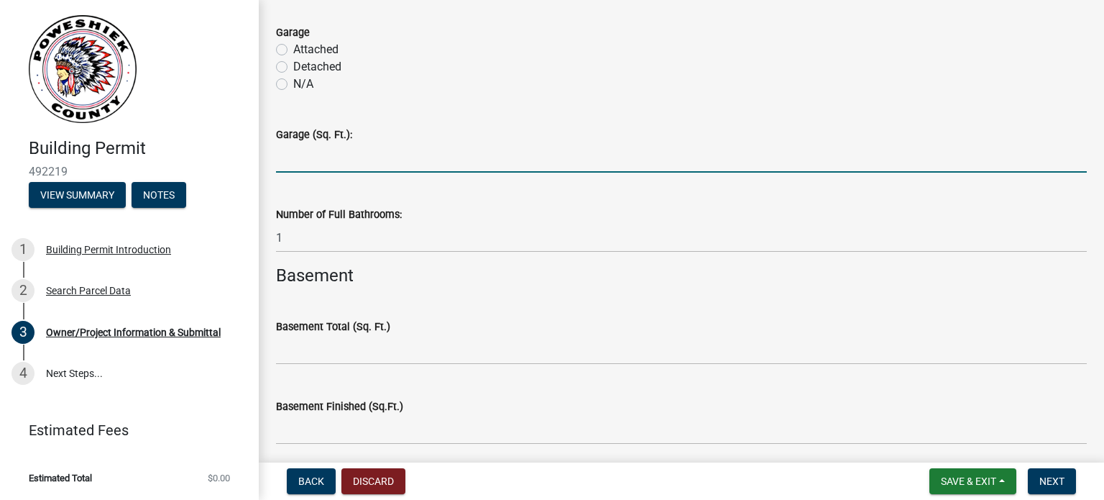
scroll to position [3236, 0]
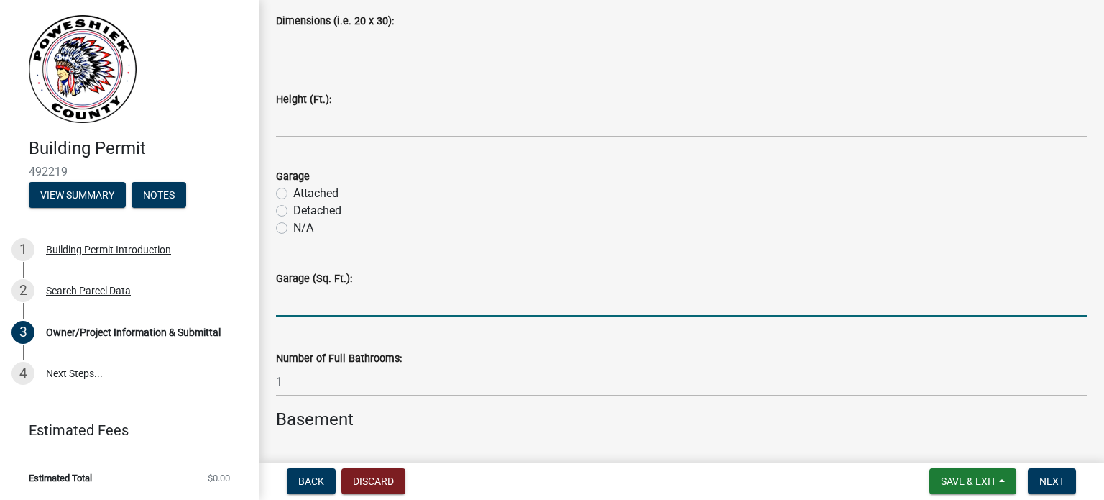
click at [293, 195] on label "Attached" at bounding box center [315, 193] width 45 height 17
click at [293, 194] on input "Attached" at bounding box center [297, 189] width 9 height 9
radio input "true"
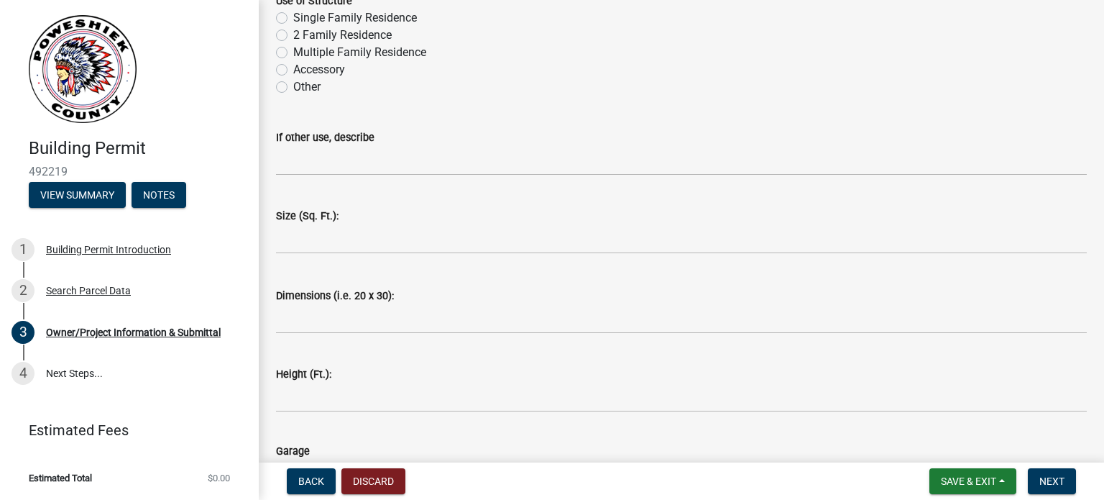
scroll to position [2601, 0]
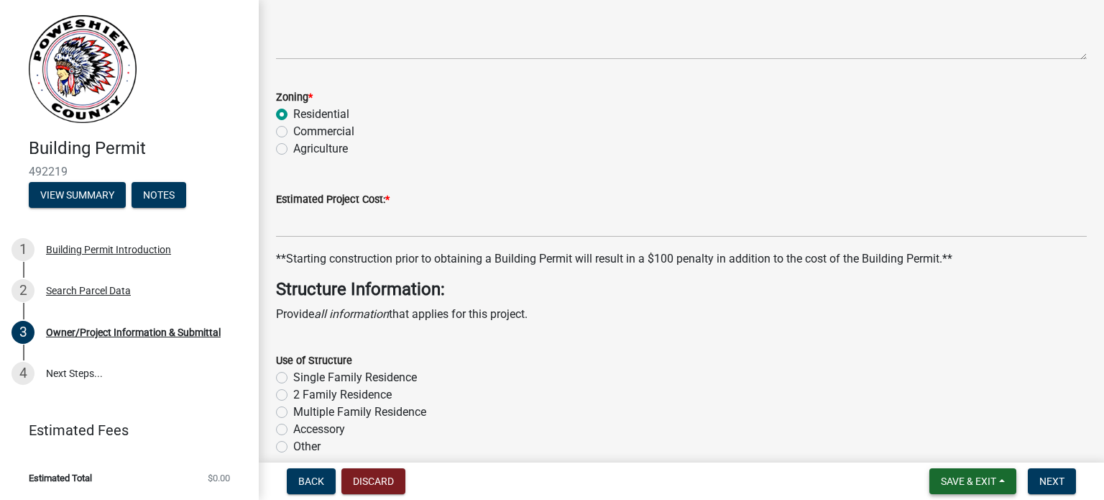
click at [1004, 480] on button "Save & Exit" at bounding box center [973, 481] width 87 height 26
click at [938, 408] on button "Save" at bounding box center [959, 409] width 115 height 35
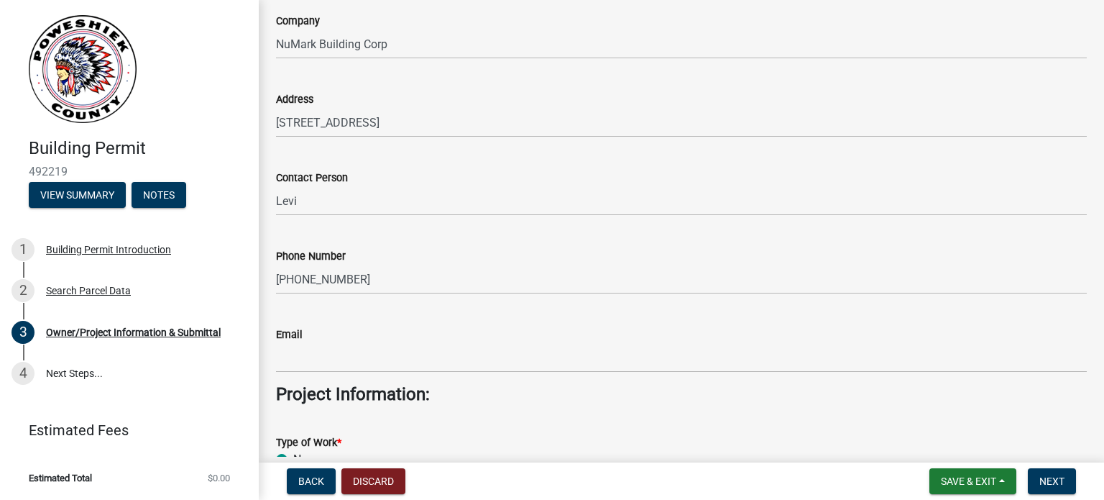
scroll to position [2013, 0]
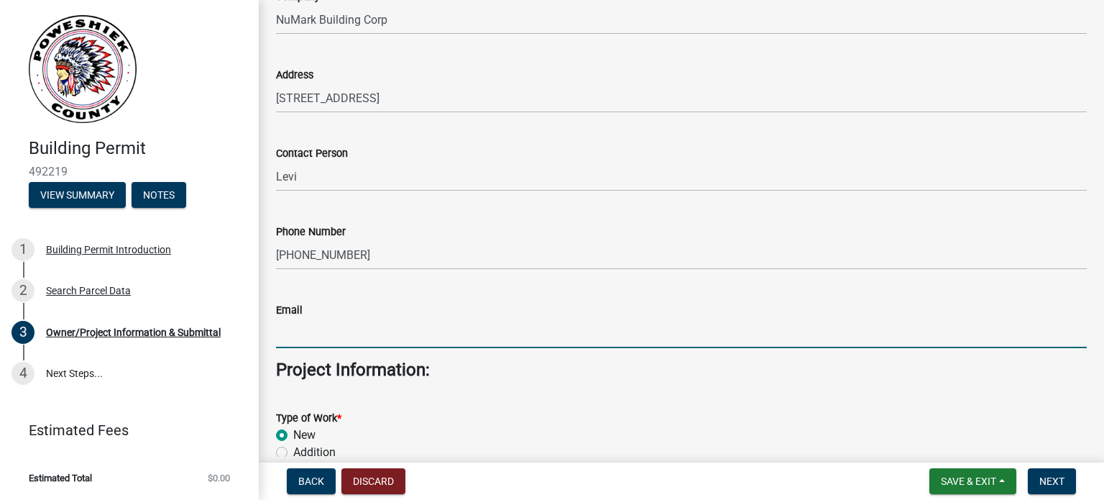
click at [319, 337] on input "Email" at bounding box center [681, 333] width 811 height 29
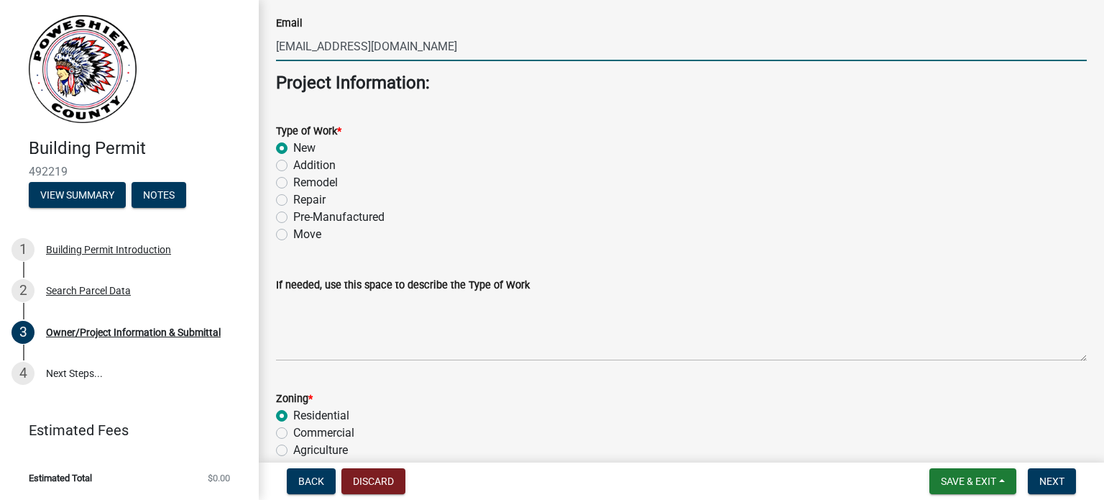
scroll to position [2301, 0]
type input "[EMAIL_ADDRESS][DOMAIN_NAME]"
click at [613, 133] on div "Type of Work *" at bounding box center [681, 130] width 811 height 17
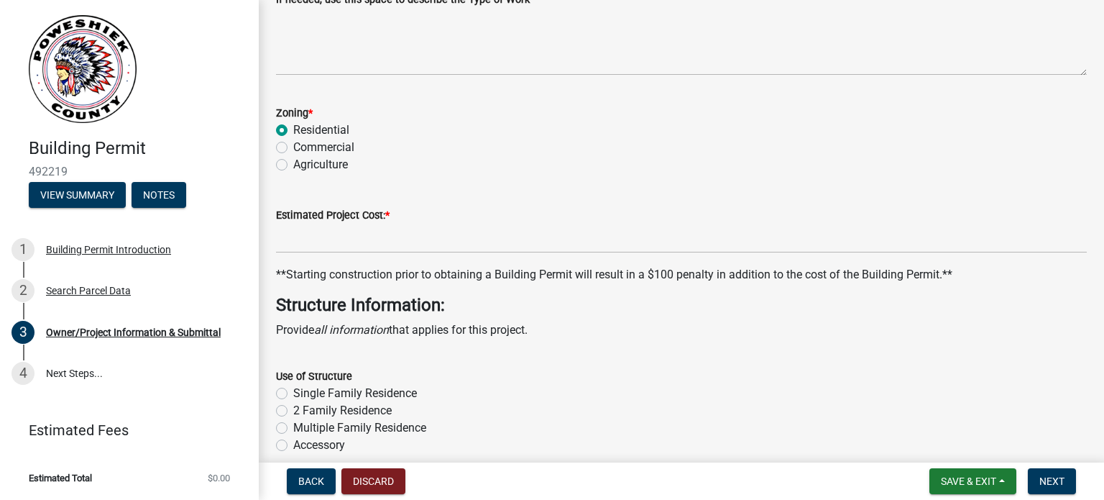
scroll to position [2588, 0]
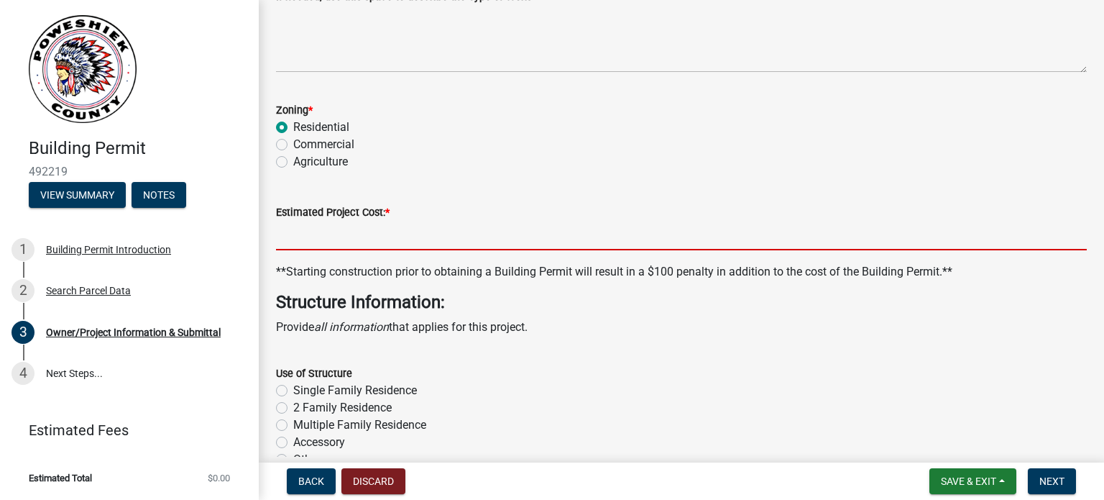
click at [313, 236] on input "text" at bounding box center [681, 235] width 811 height 29
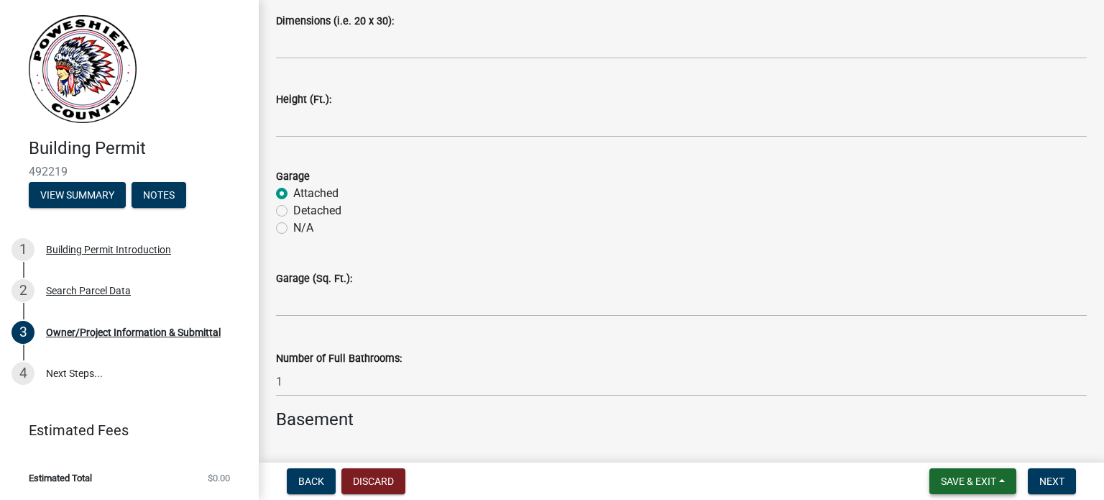
scroll to position [3264, 0]
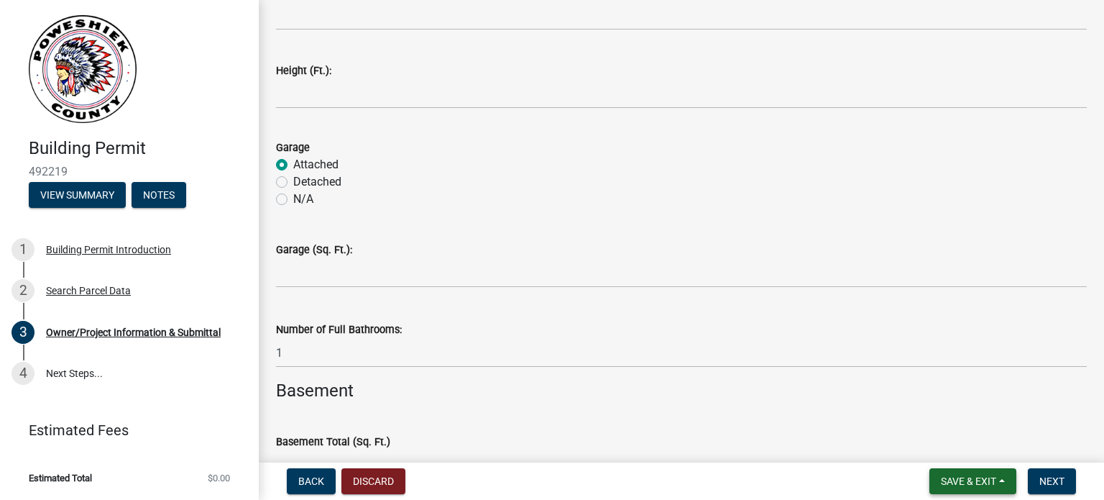
click at [997, 477] on button "Save & Exit" at bounding box center [973, 481] width 87 height 26
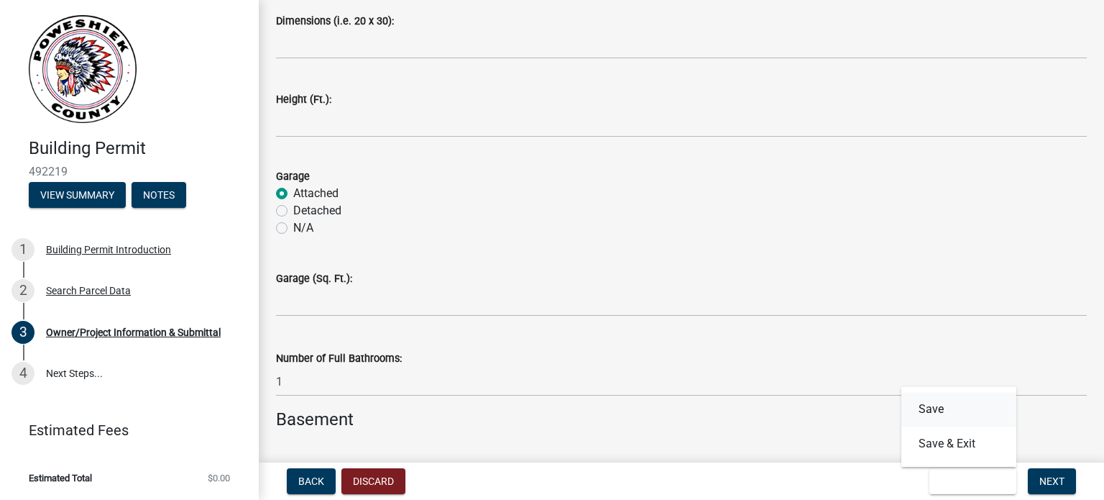
click at [955, 416] on button "Save" at bounding box center [959, 409] width 115 height 35
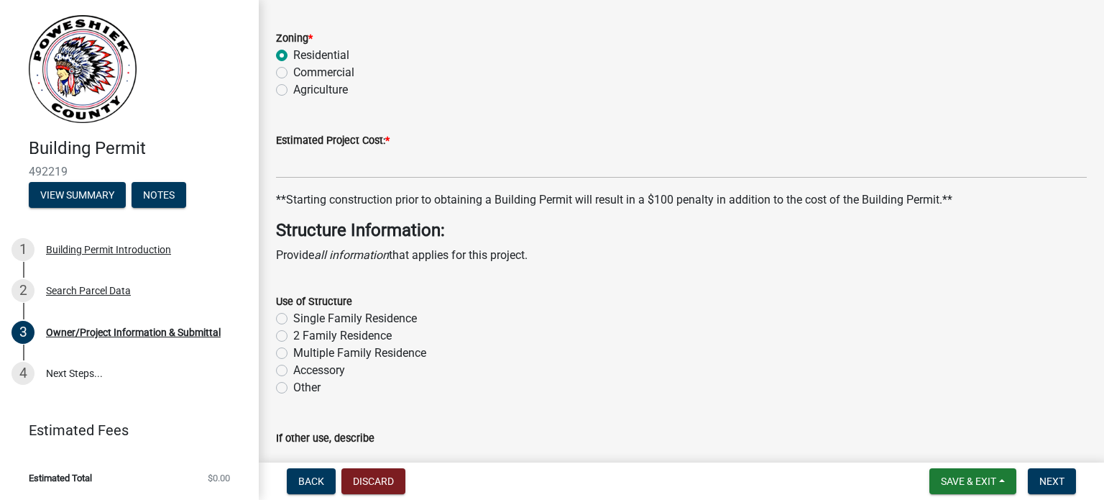
scroll to position [2732, 0]
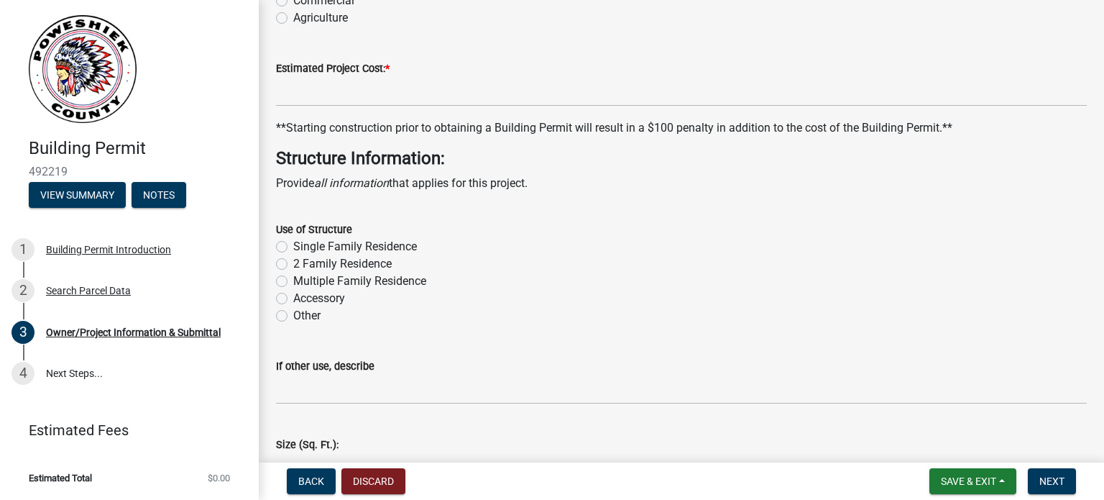
click at [293, 246] on label "Single Family Residence" at bounding box center [355, 246] width 124 height 17
click at [293, 246] on input "Single Family Residence" at bounding box center [297, 242] width 9 height 9
radio input "true"
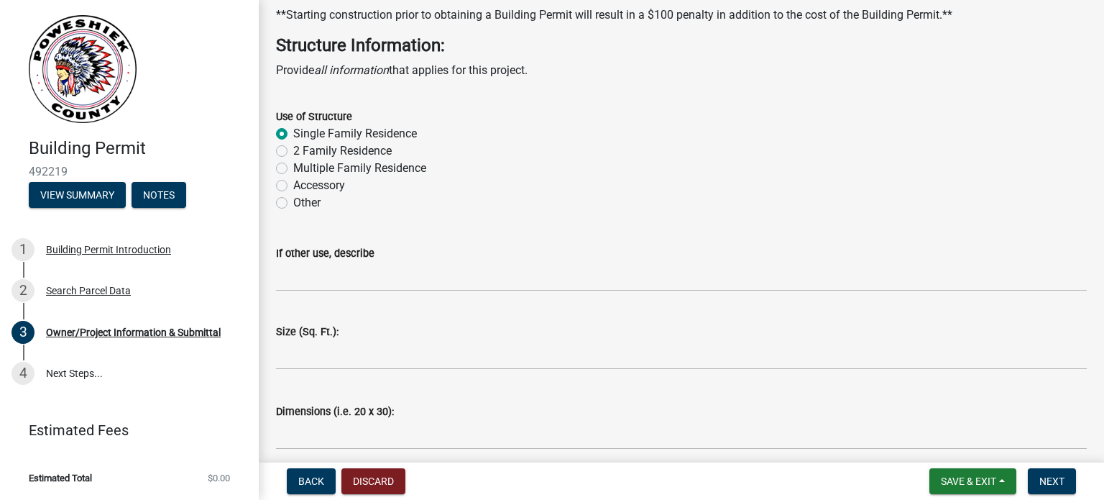
scroll to position [2876, 0]
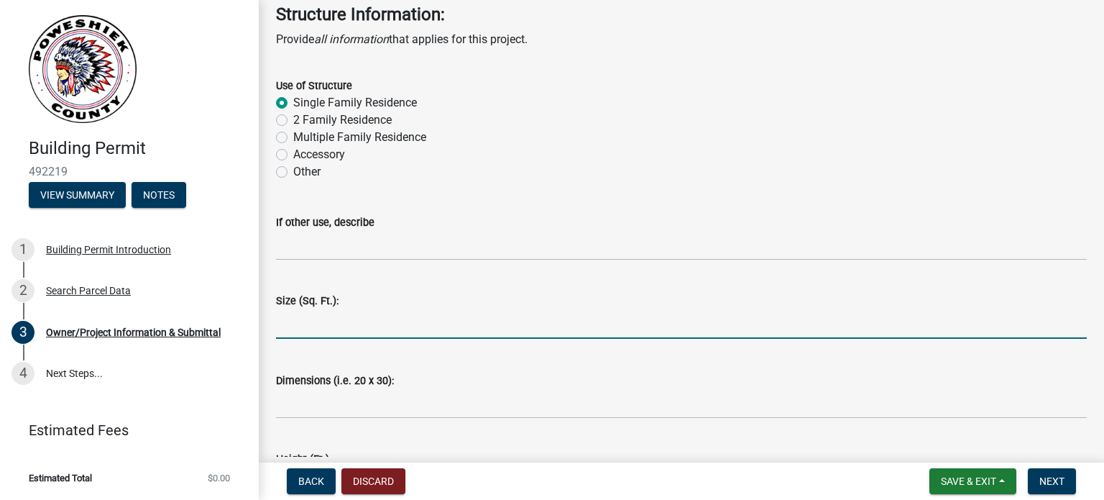
click at [285, 325] on input "text" at bounding box center [681, 323] width 811 height 29
type input "3456"
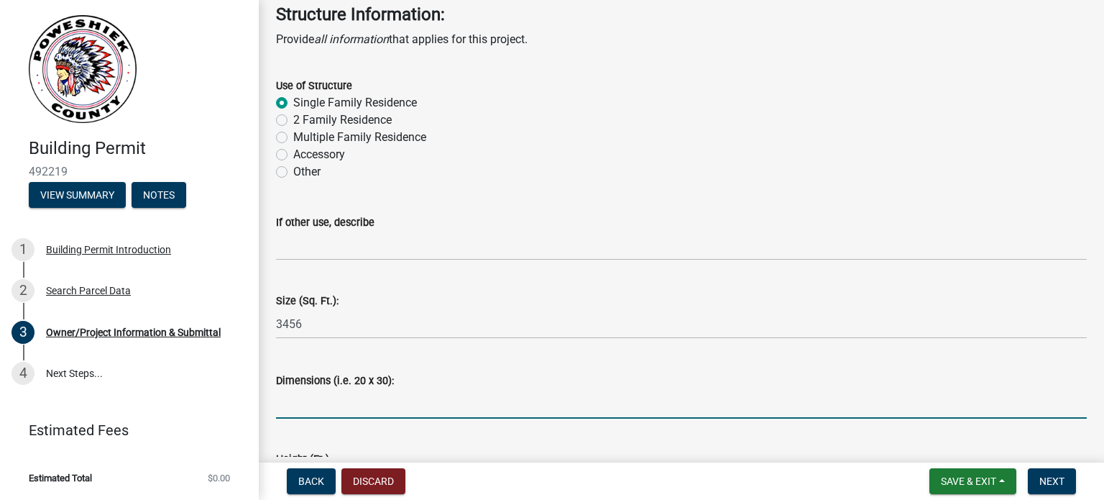
click at [293, 403] on input "Dimensions (i.e. 20 x 30):" at bounding box center [681, 403] width 811 height 29
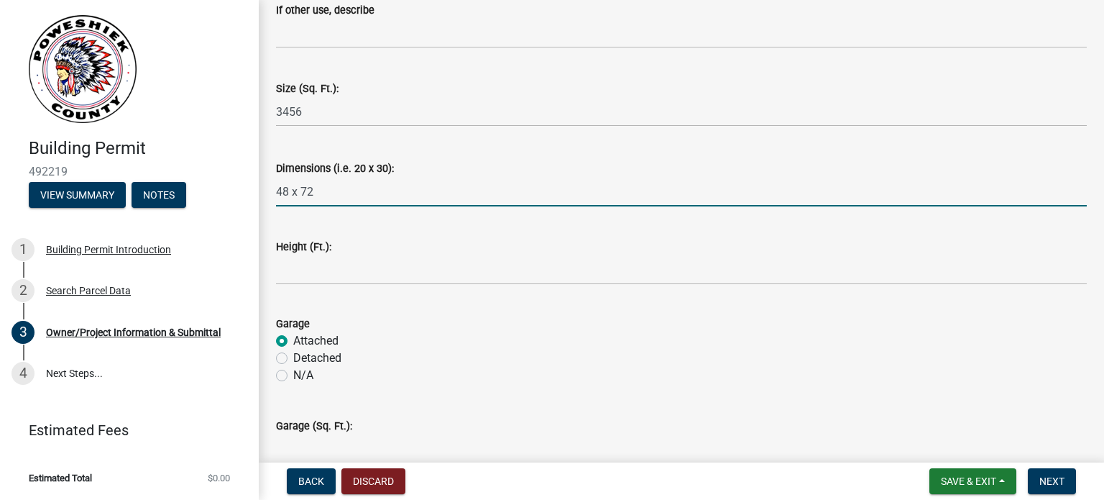
scroll to position [3092, 0]
type input "48 x 72"
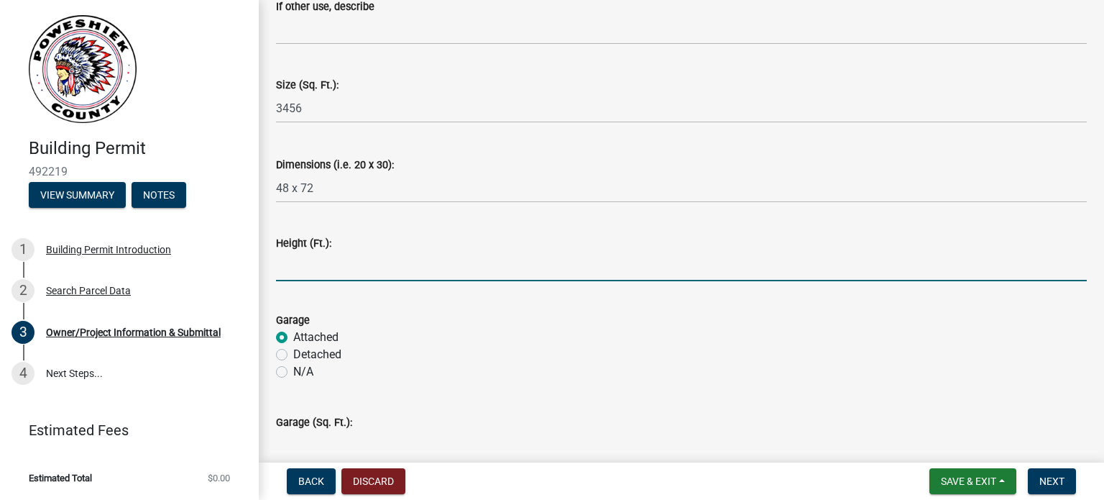
click at [282, 268] on input "text" at bounding box center [681, 266] width 811 height 29
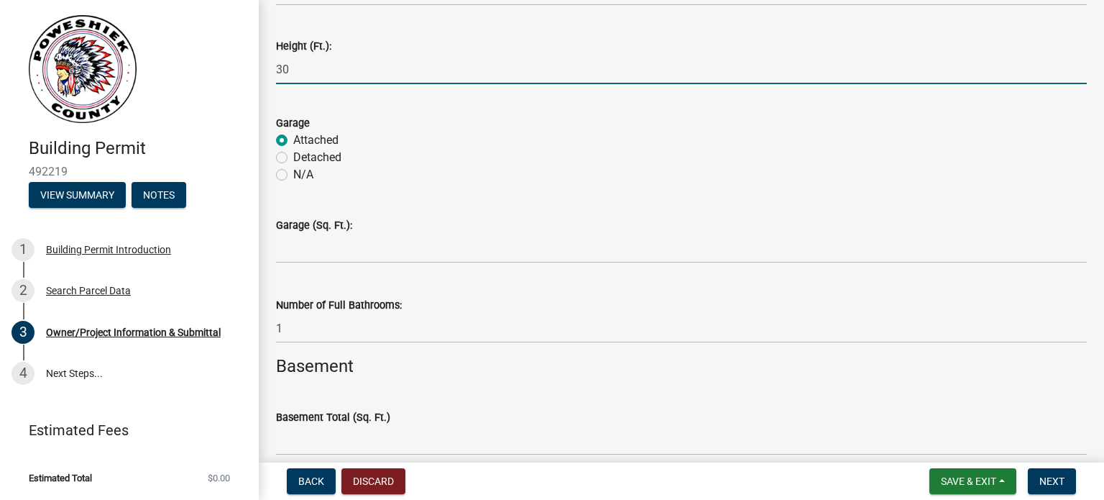
scroll to position [3308, 0]
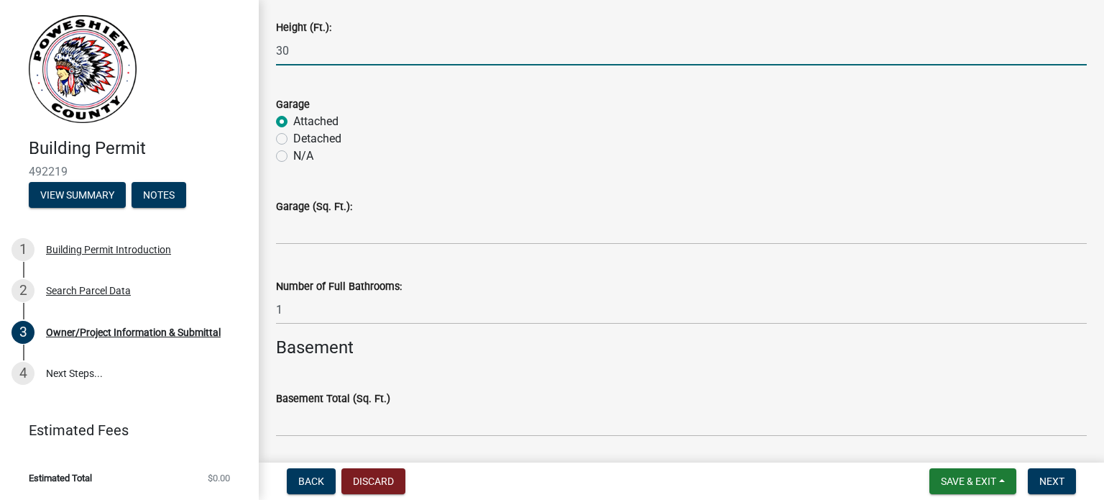
type input "30"
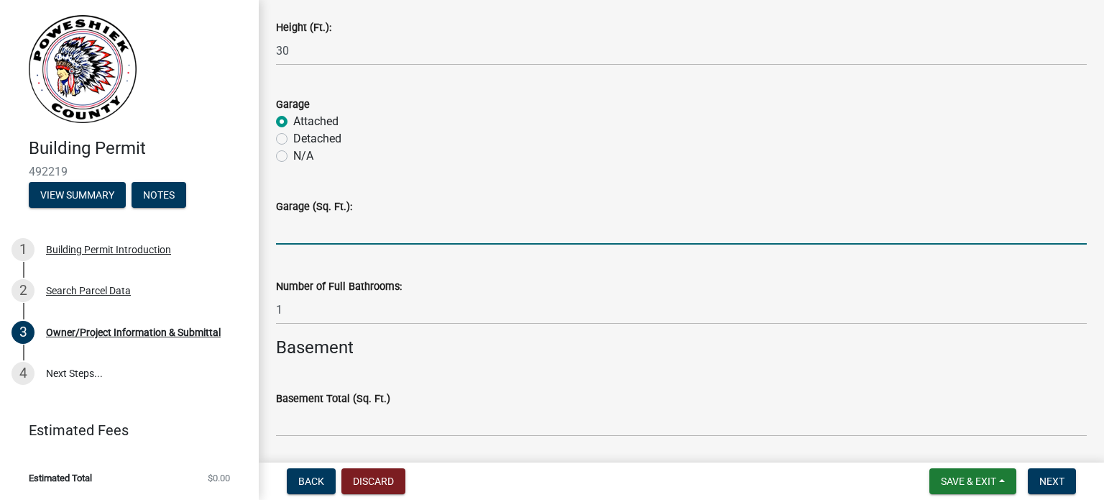
click at [288, 231] on input "text" at bounding box center [681, 229] width 811 height 29
type input "2916"
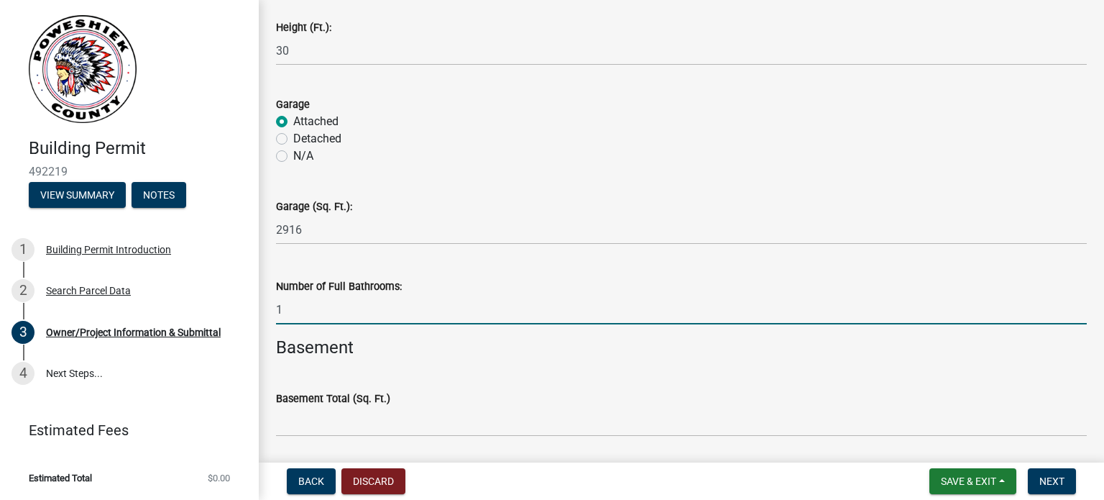
click at [296, 316] on input "1" at bounding box center [681, 309] width 811 height 29
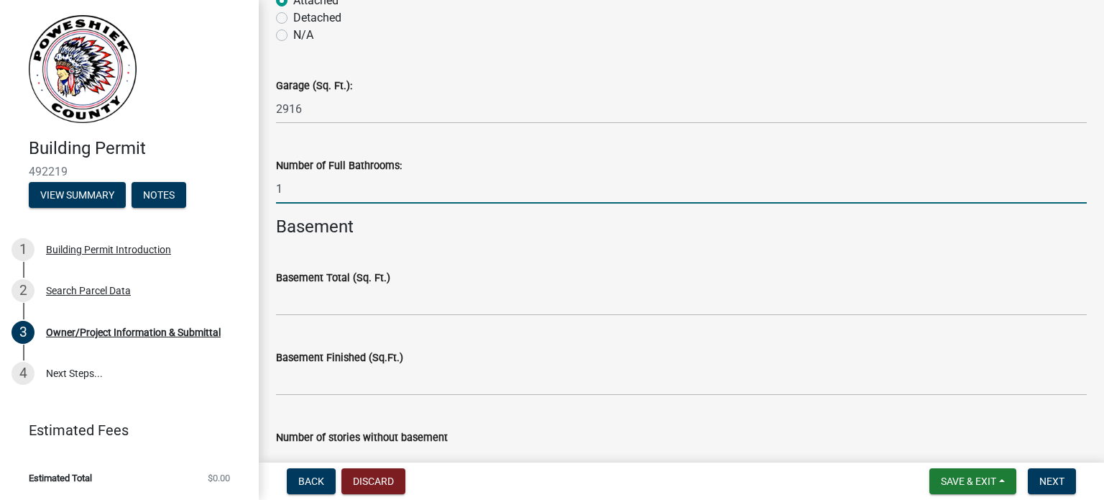
scroll to position [3451, 0]
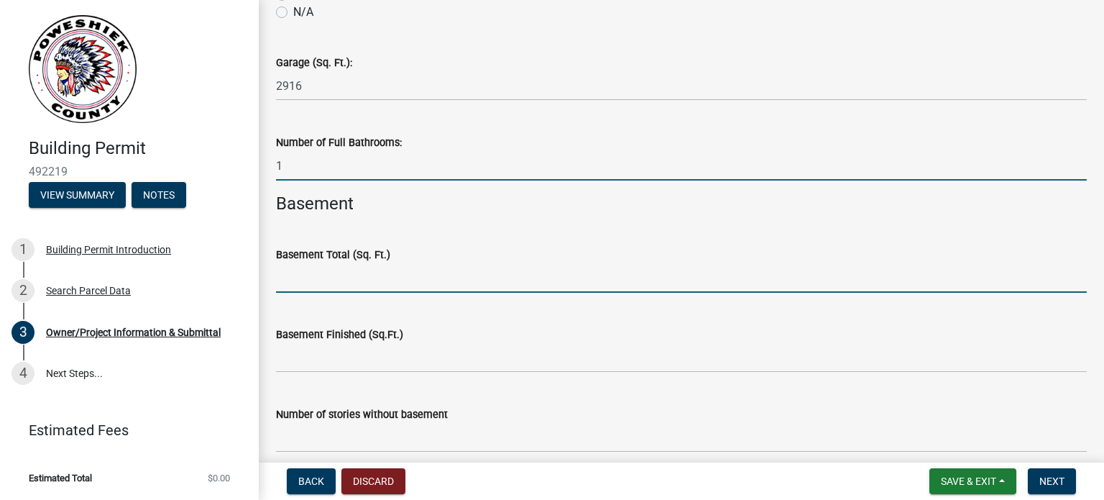
click at [287, 278] on input "text" at bounding box center [681, 277] width 811 height 29
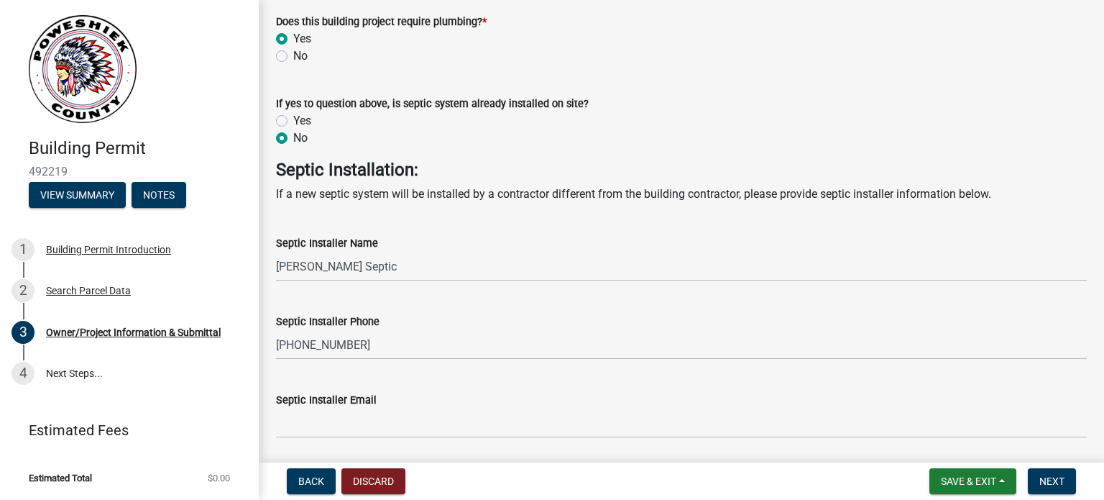
scroll to position [3955, 0]
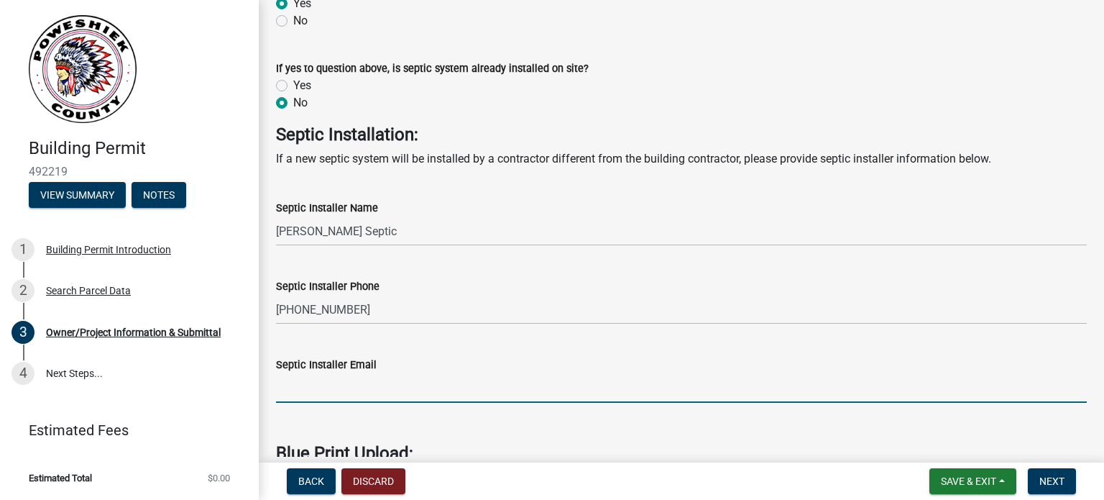
click at [316, 390] on input "Septic Installer Email" at bounding box center [681, 387] width 811 height 29
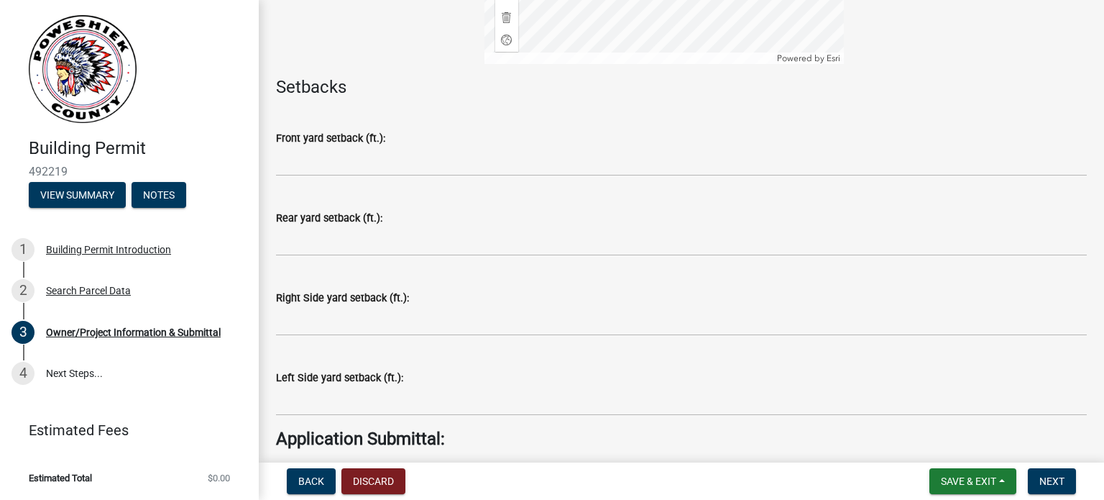
scroll to position [5177, 0]
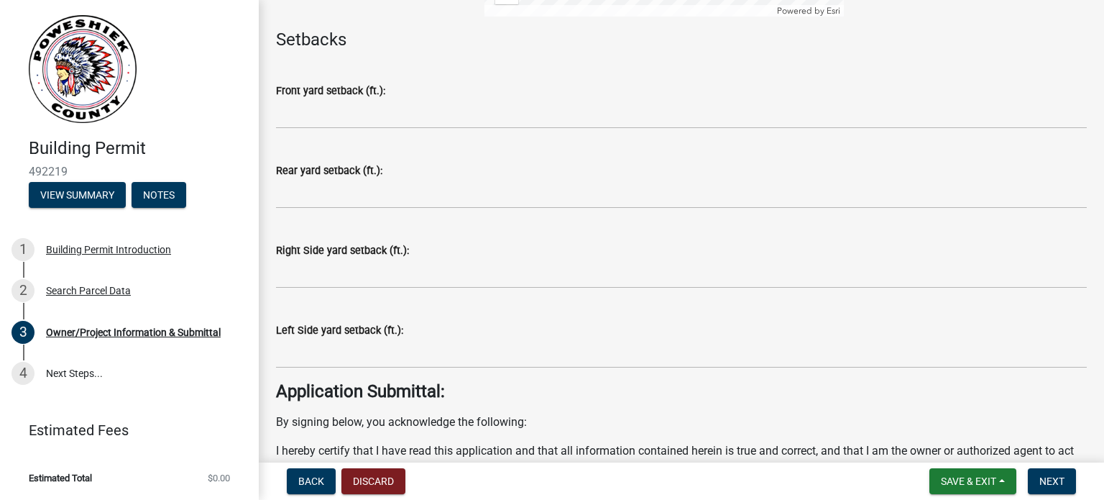
type input "[PERSON_NAME][DOMAIN_NAME][EMAIL_ADDRESS][DOMAIN_NAME]"
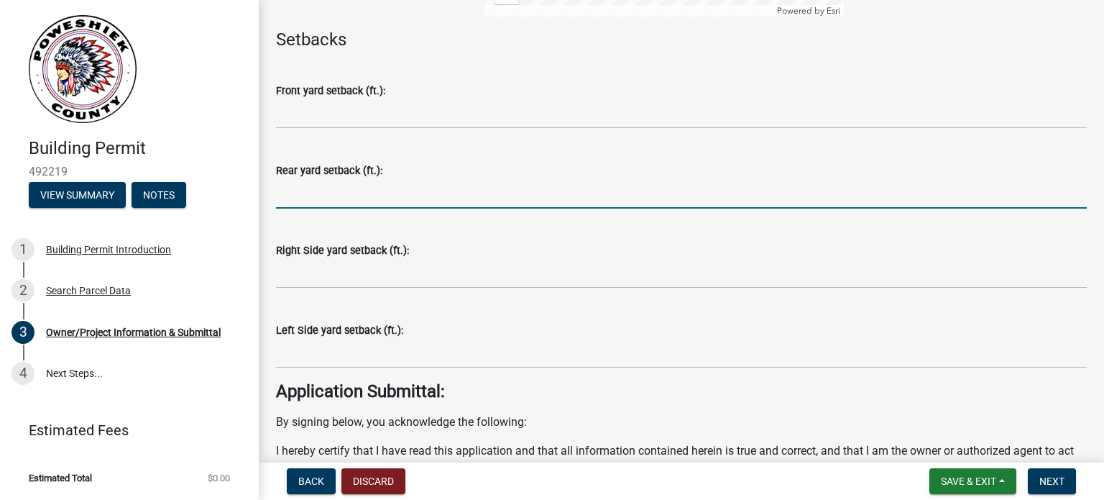
click at [293, 209] on input "text" at bounding box center [681, 193] width 811 height 29
type input "25"
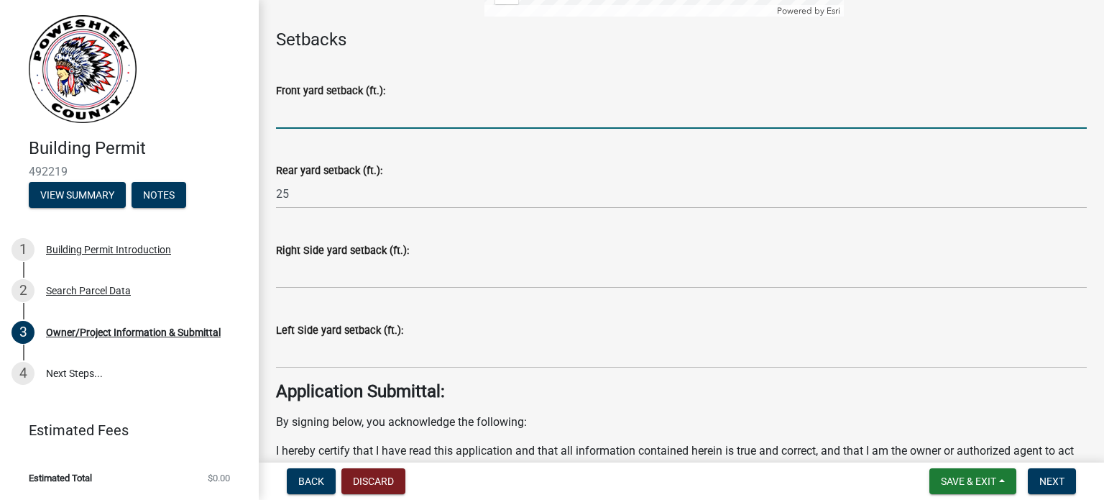
click at [296, 129] on input "text" at bounding box center [681, 113] width 811 height 29
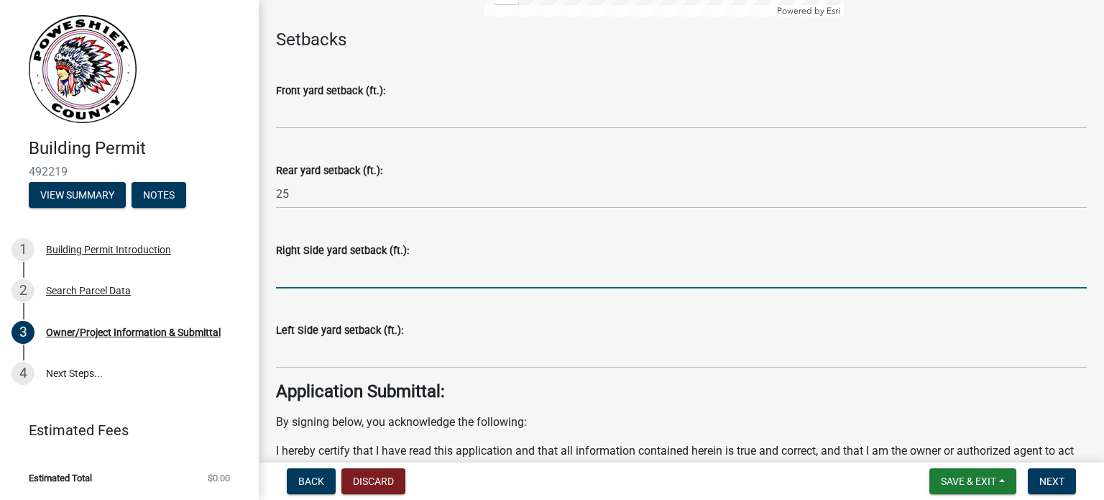
click at [291, 288] on input "text" at bounding box center [681, 273] width 811 height 29
type input "22"
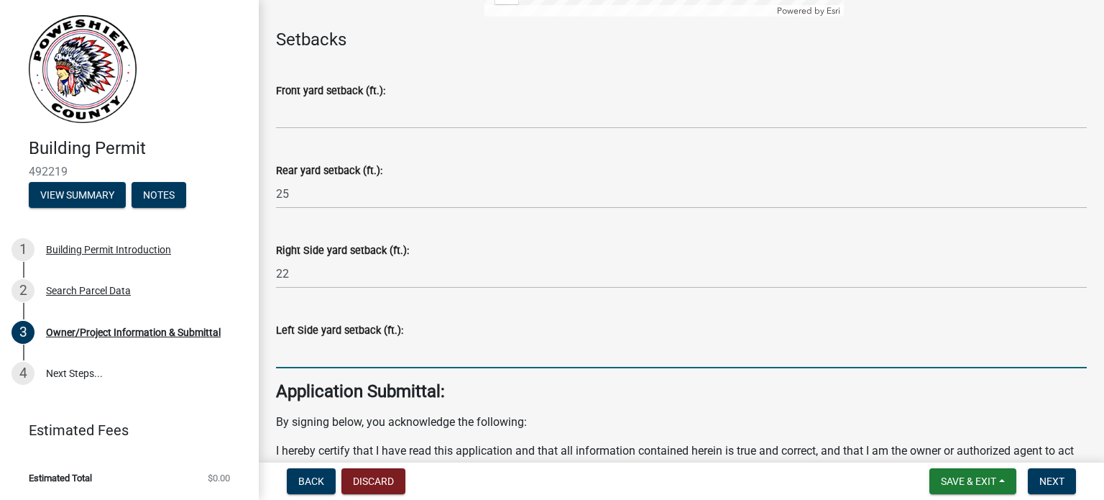
click at [301, 363] on input "text" at bounding box center [681, 353] width 811 height 29
click at [469, 363] on input "10" at bounding box center [681, 353] width 811 height 29
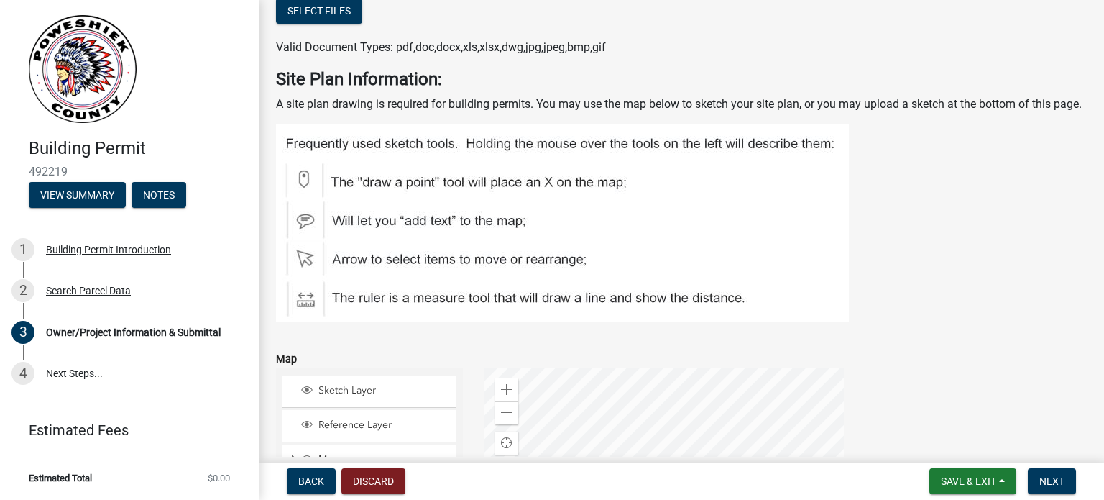
scroll to position [4458, 0]
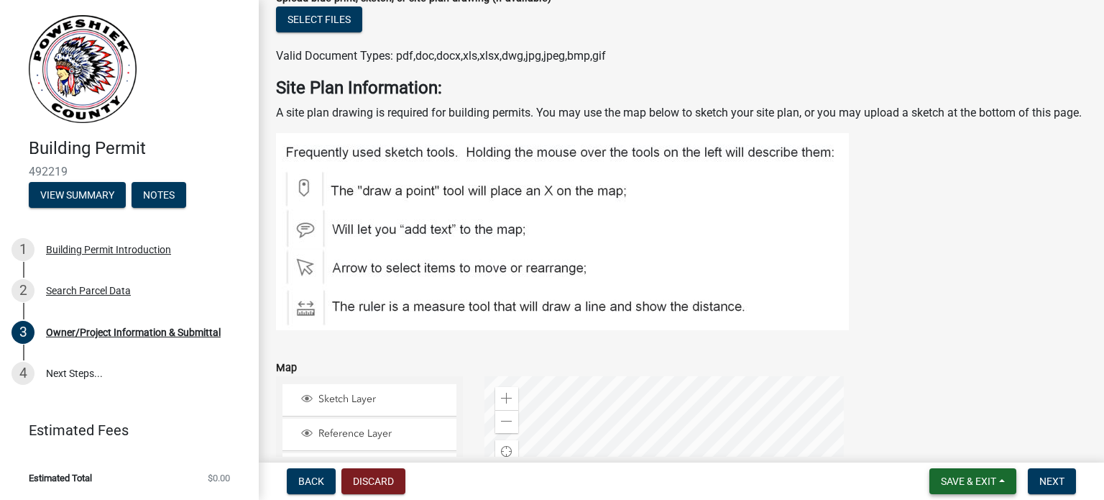
type input "10"
click at [1002, 480] on button "Save & Exit" at bounding box center [973, 481] width 87 height 26
click at [948, 416] on button "Save" at bounding box center [959, 409] width 115 height 35
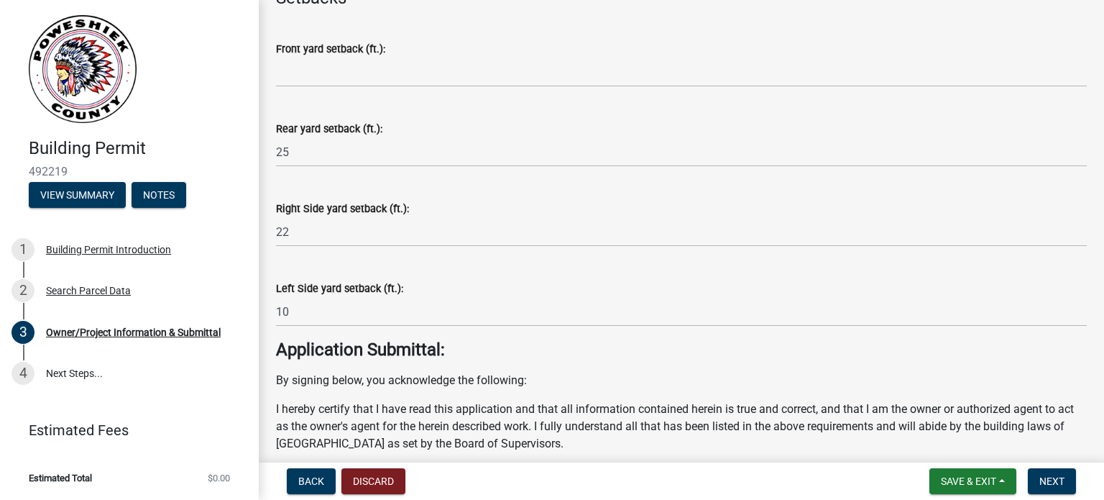
scroll to position [5177, 0]
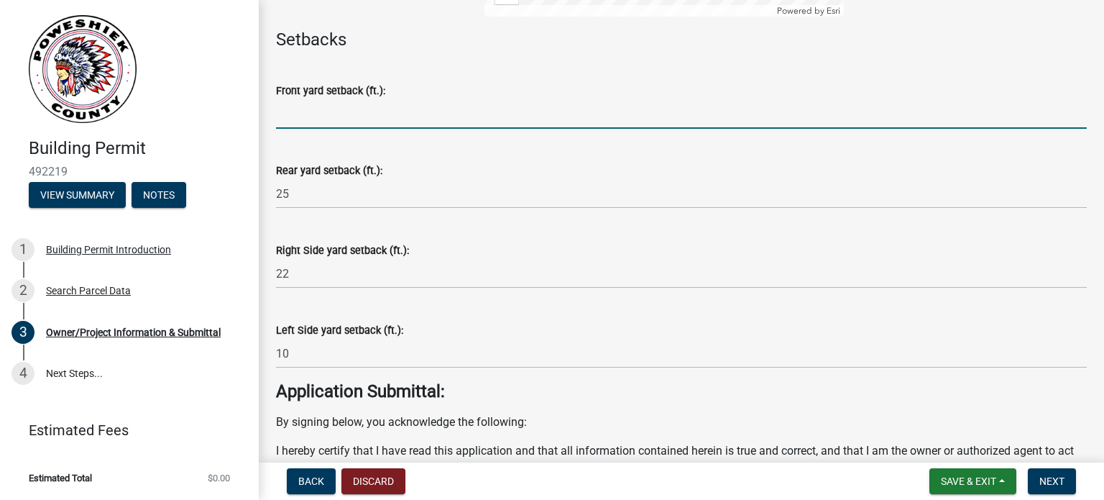
click at [285, 129] on input "text" at bounding box center [681, 113] width 811 height 29
type input "143"
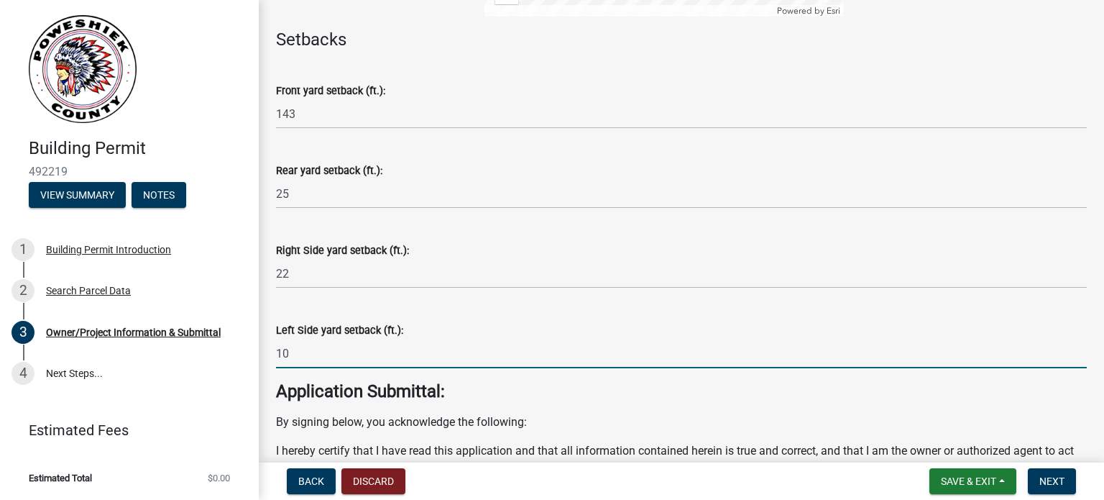
click at [426, 361] on input "10" at bounding box center [681, 353] width 811 height 29
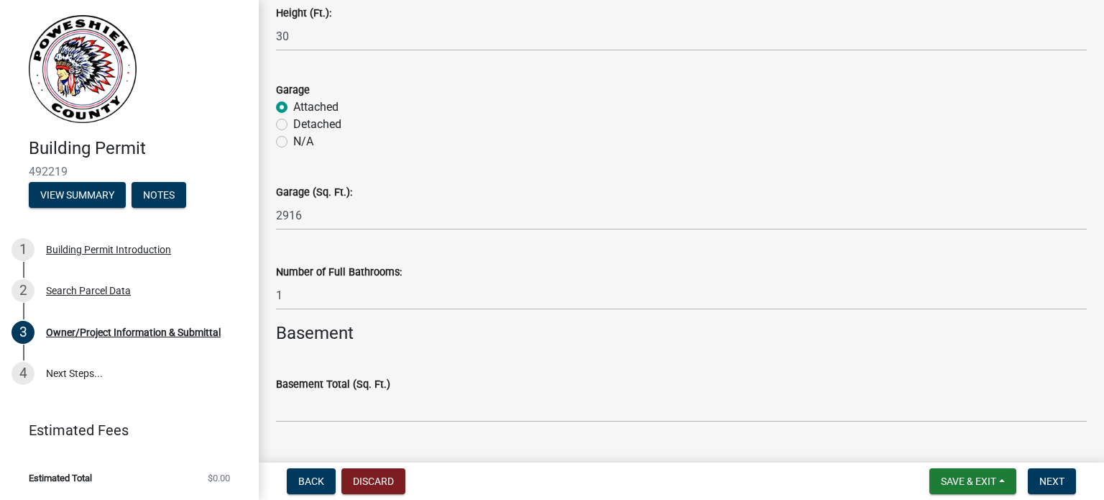
scroll to position [3320, 0]
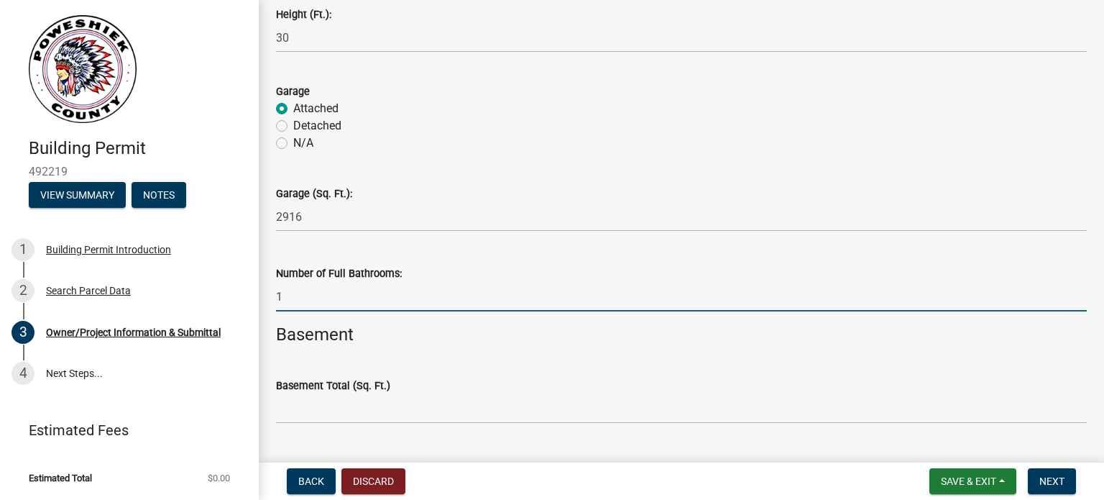
click at [292, 293] on input "1" at bounding box center [681, 296] width 811 height 29
type input "2"
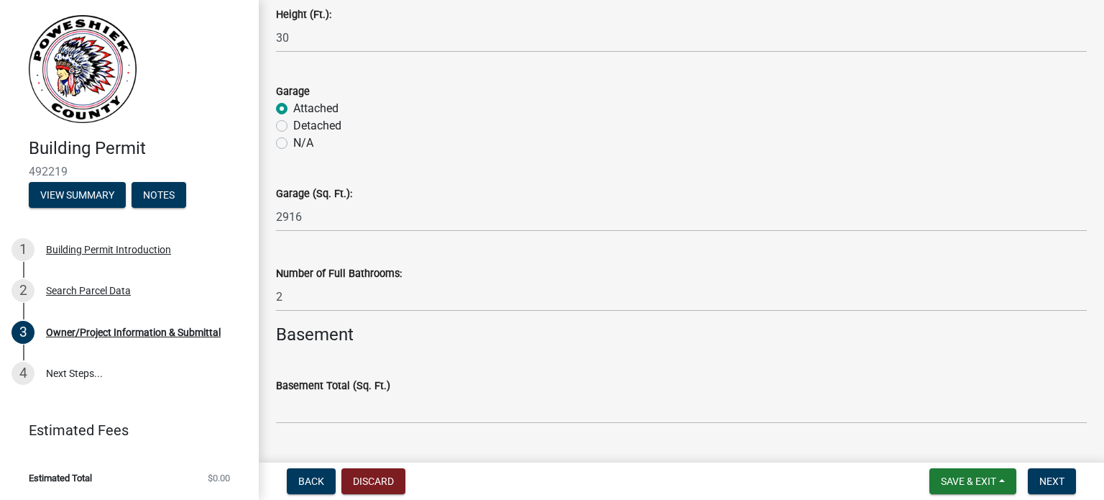
click at [794, 183] on div "Garage (Sq. Ft.): 2916" at bounding box center [681, 198] width 811 height 67
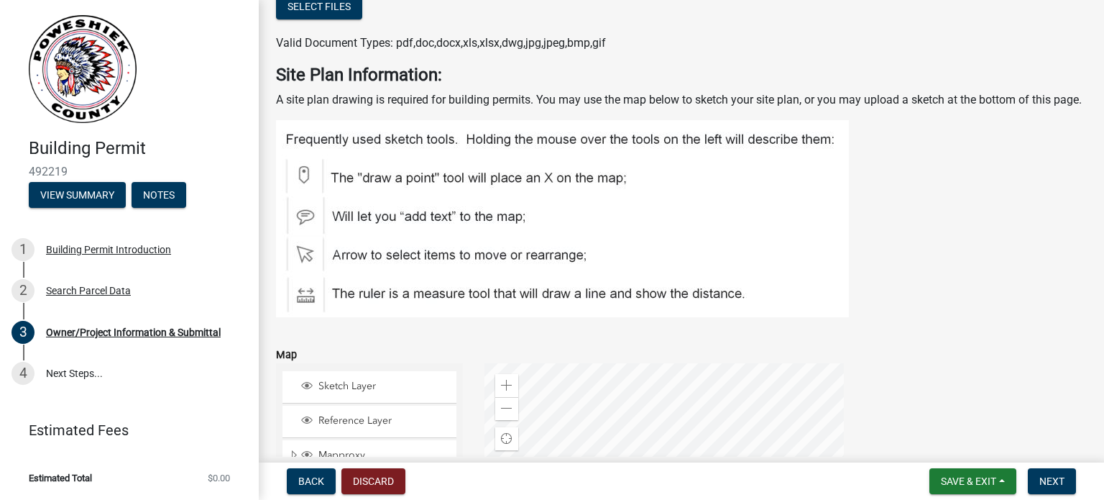
scroll to position [4399, 0]
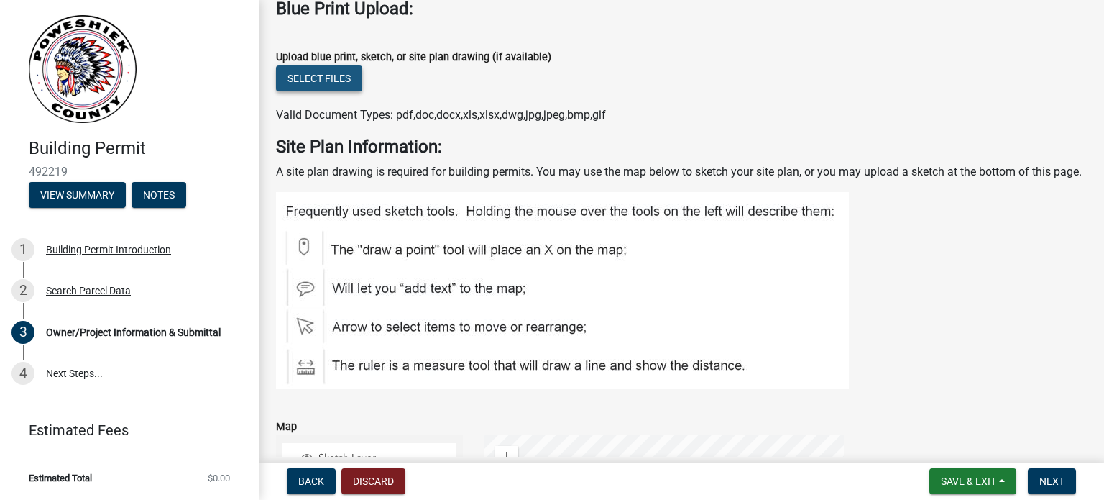
click at [321, 83] on button "Select files" at bounding box center [319, 78] width 86 height 26
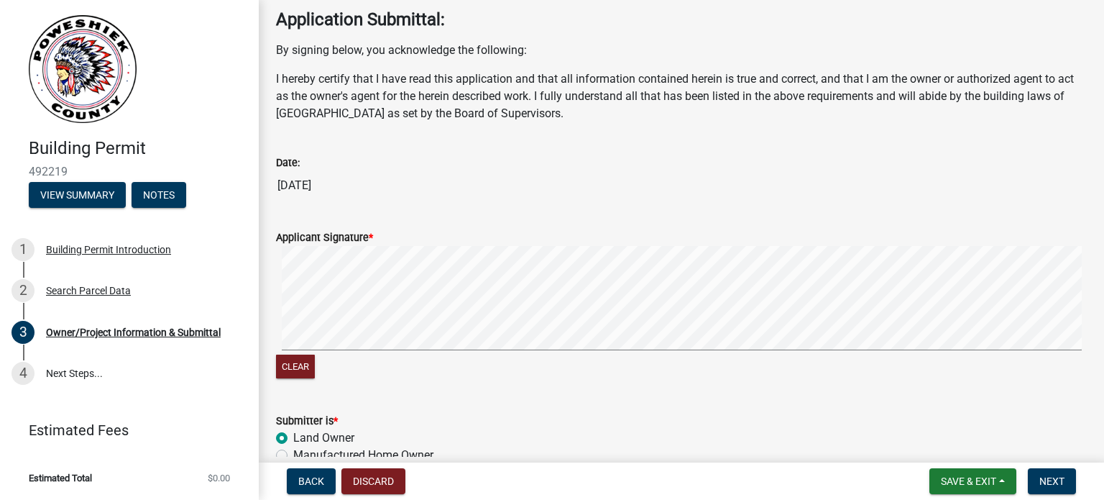
scroll to position [5602, 0]
click at [390, 394] on wm-data-entity-input "Applicant Signature * Clear" at bounding box center [681, 302] width 811 height 183
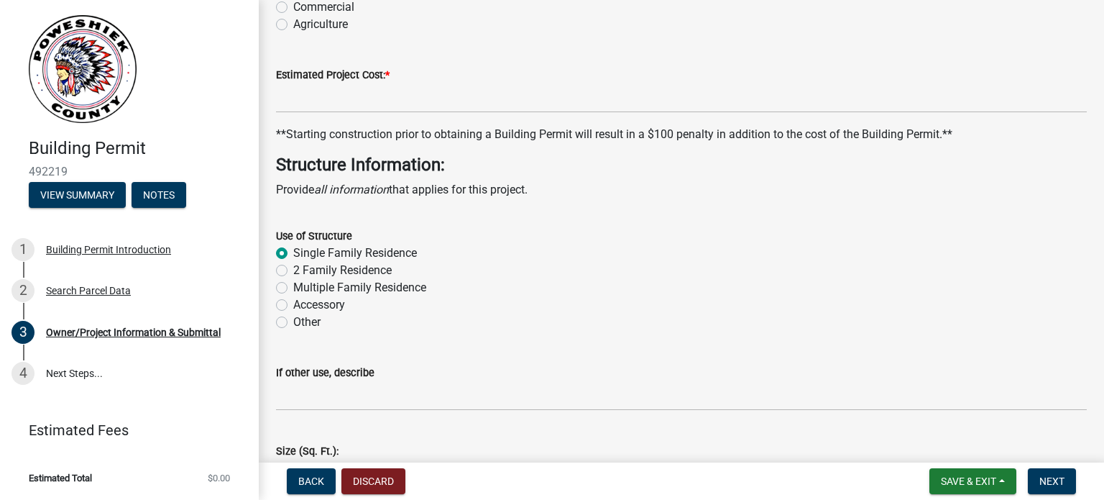
scroll to position [2654, 0]
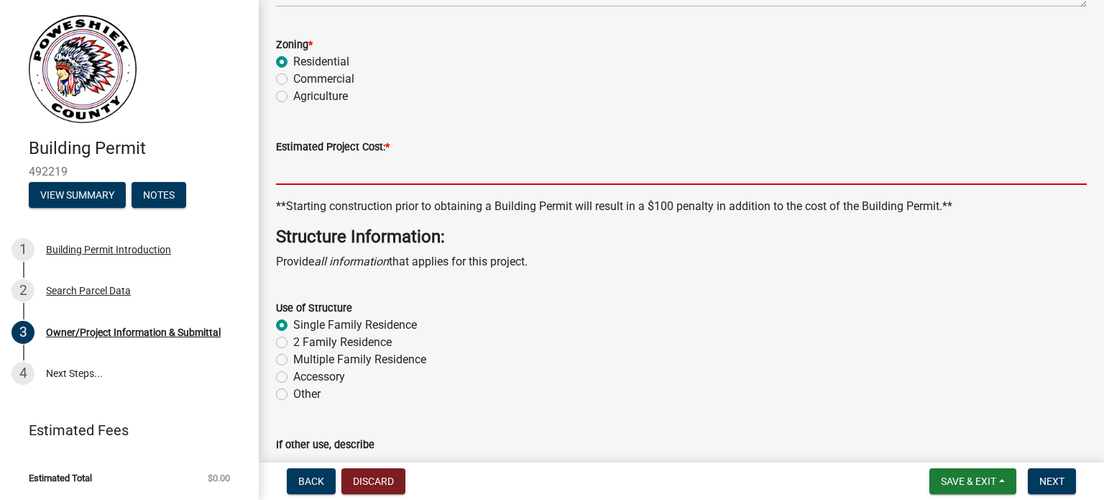
click at [299, 178] on input "text" at bounding box center [681, 169] width 811 height 29
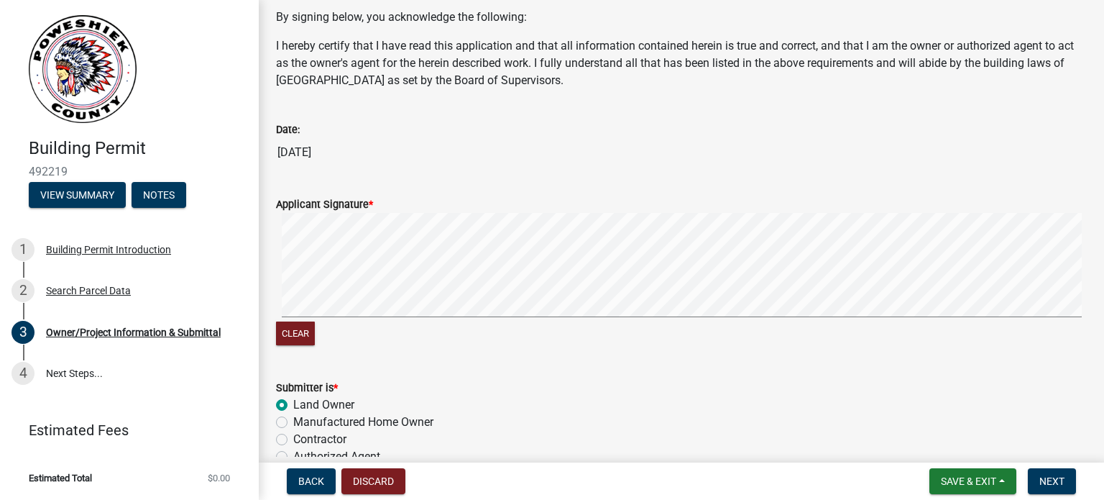
scroll to position [5674, 0]
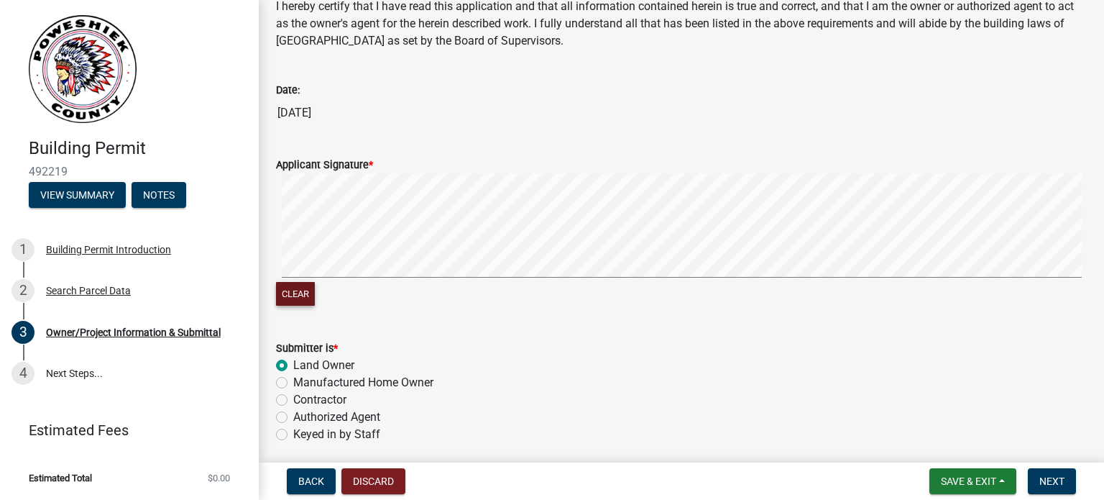
type input "225000"
click at [298, 306] on button "Clear" at bounding box center [295, 294] width 39 height 24
click at [290, 244] on div "Applicant Signature * Clear" at bounding box center [681, 224] width 833 height 170
click at [300, 306] on button "Clear" at bounding box center [295, 294] width 39 height 24
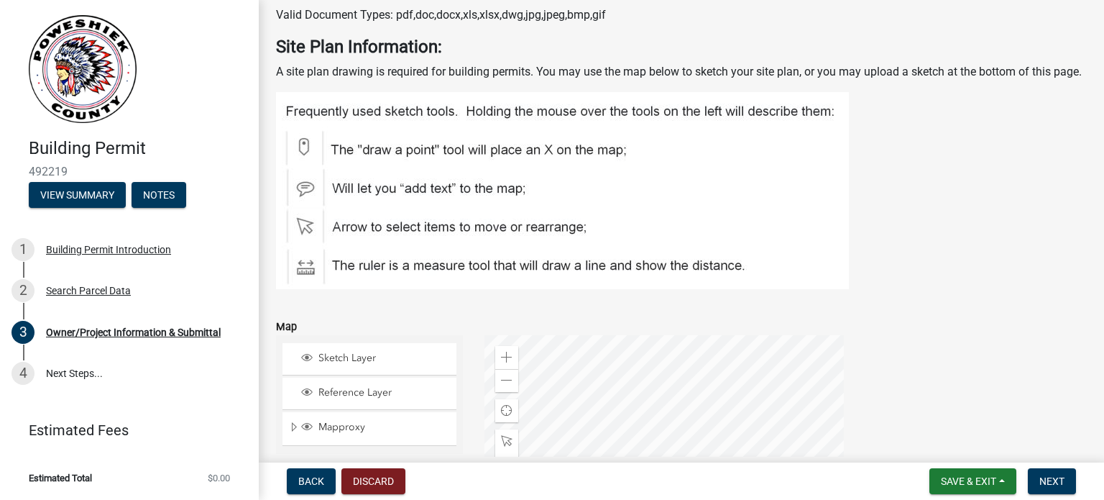
scroll to position [4523, 0]
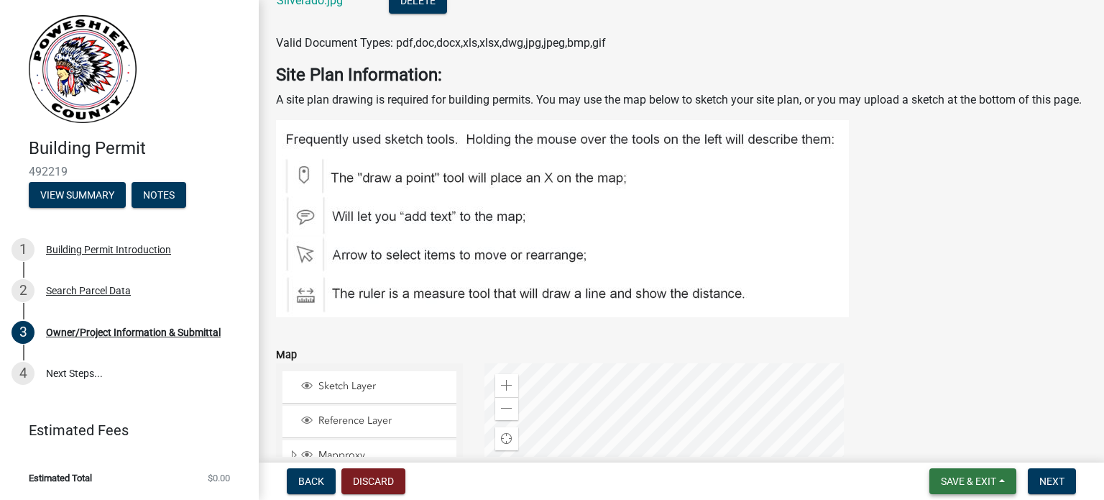
click at [1002, 480] on button "Save & Exit" at bounding box center [973, 481] width 87 height 26
click at [937, 402] on button "Save" at bounding box center [959, 409] width 115 height 35
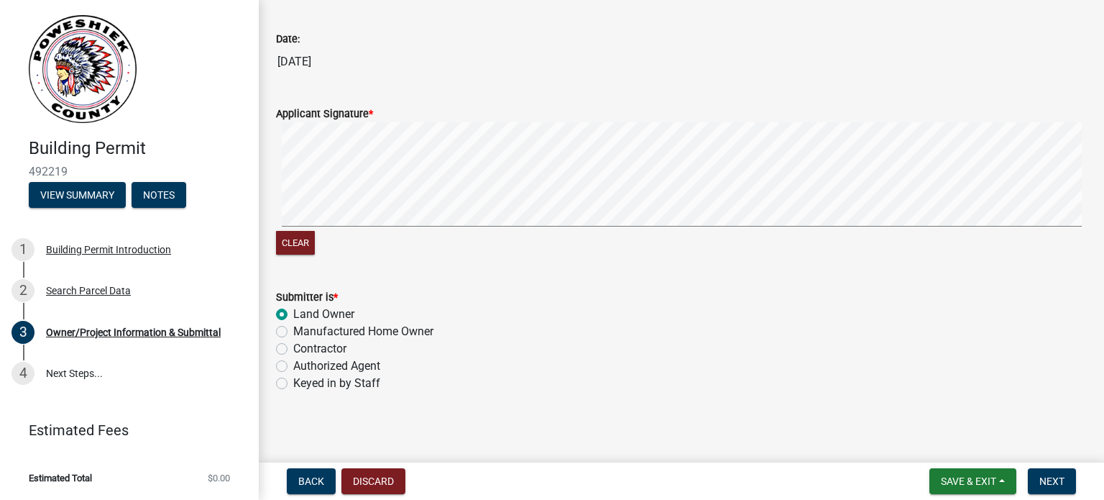
scroll to position [5746, 0]
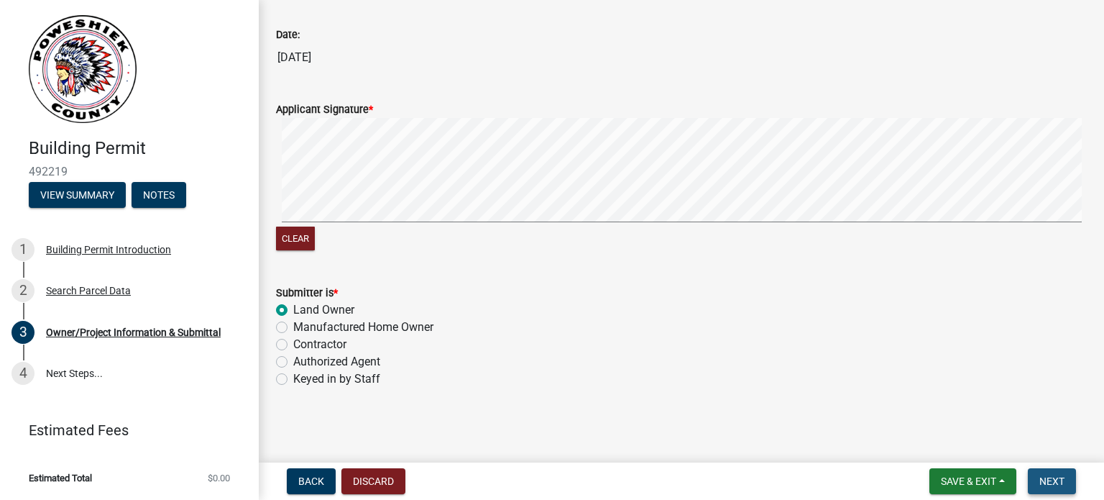
click at [1061, 482] on span "Next" at bounding box center [1052, 481] width 25 height 12
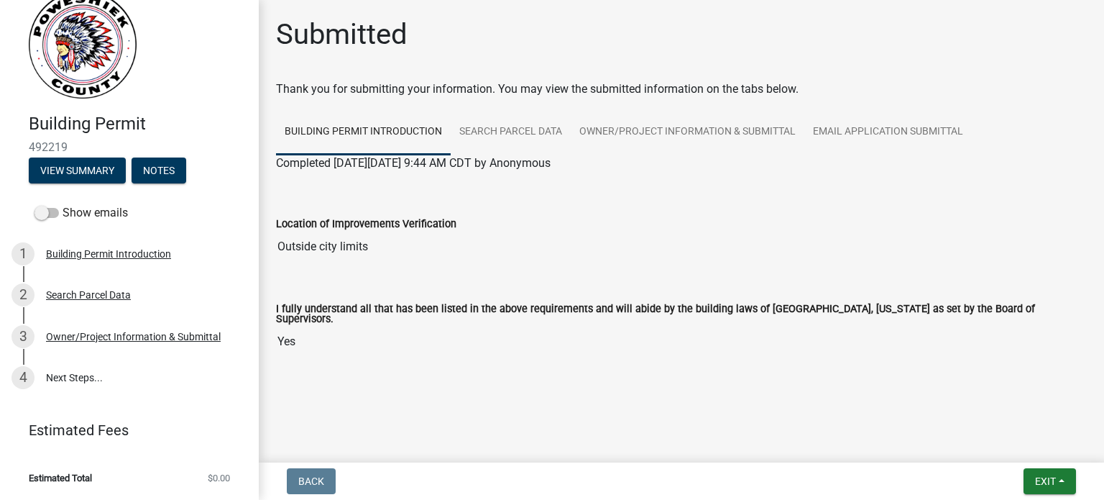
scroll to position [0, 0]
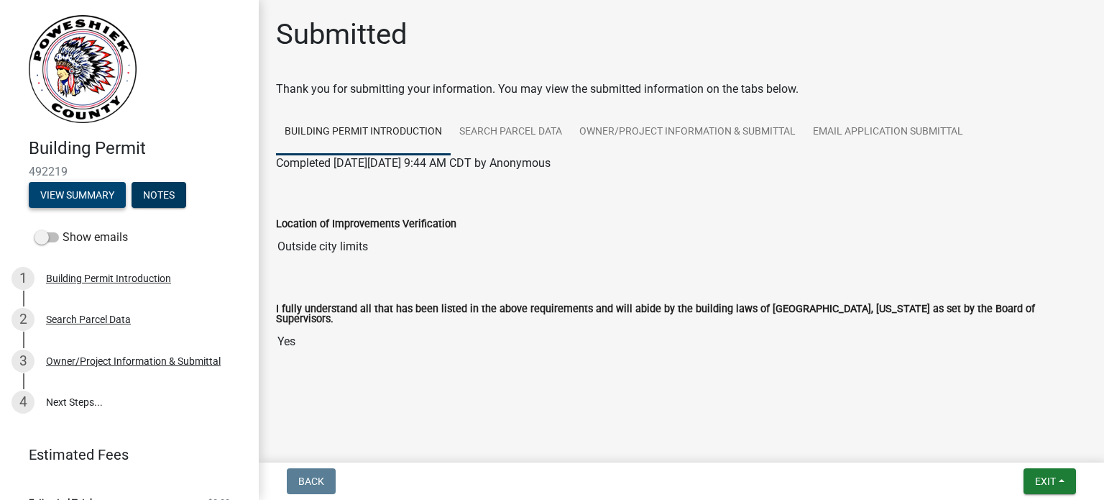
click at [99, 200] on button "View Summary" at bounding box center [77, 195] width 97 height 26
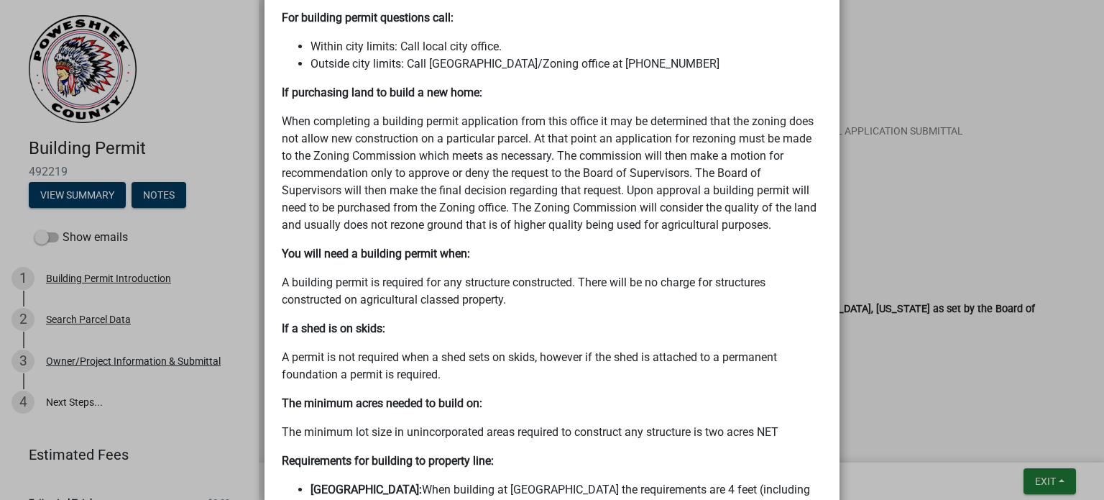
scroll to position [863, 0]
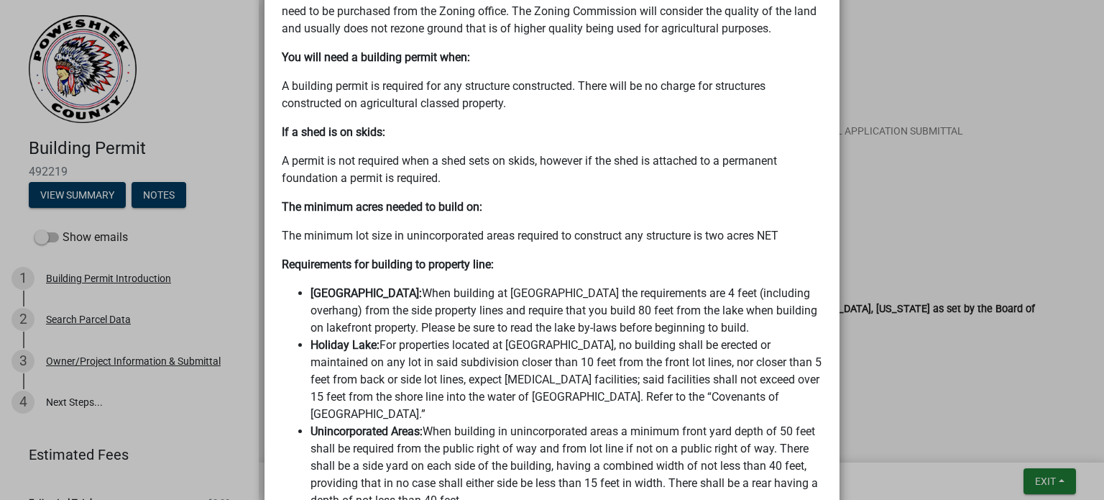
click at [903, 52] on ngb-modal-window "Summary × Printer Friendly Building Permit Introduction Search Parcel Data Owne…" at bounding box center [552, 250] width 1104 height 500
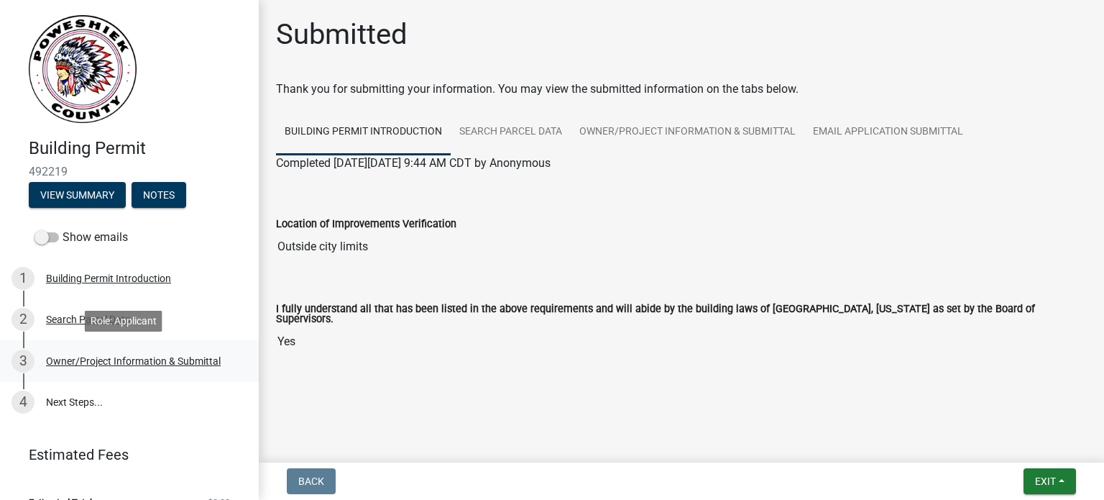
click at [91, 361] on div "Owner/Project Information & Submittal" at bounding box center [133, 361] width 175 height 10
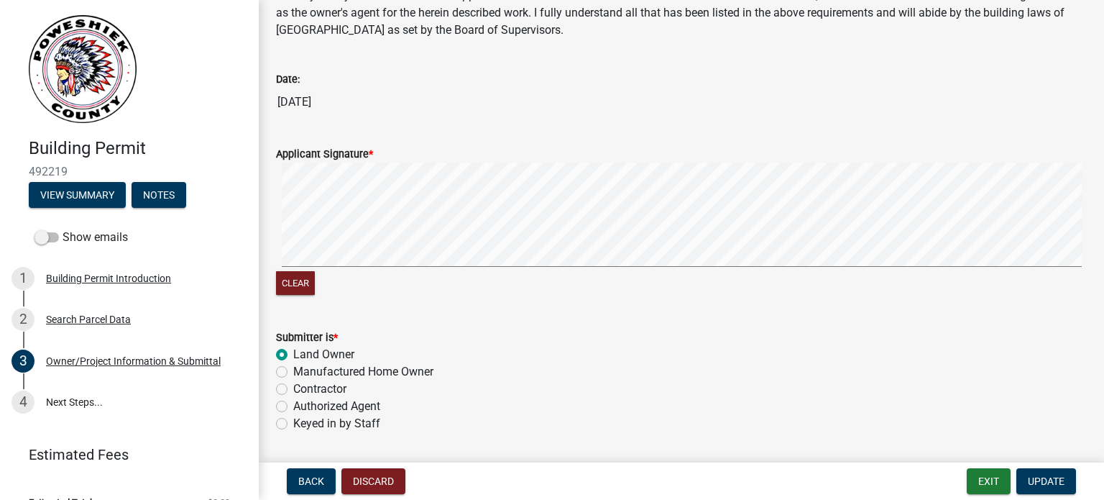
scroll to position [5746, 0]
